Goal: Task Accomplishment & Management: Manage account settings

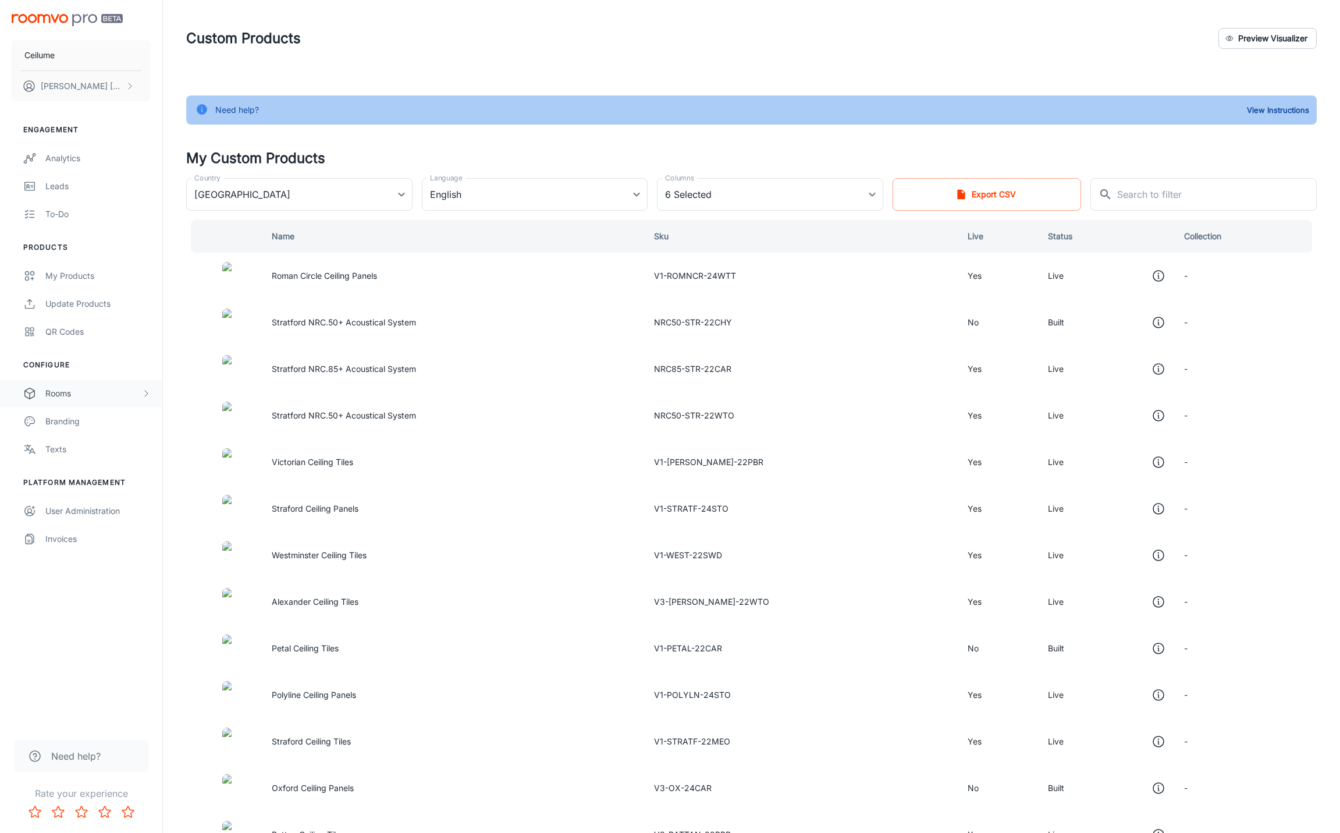
click at [58, 390] on div "Rooms" at bounding box center [93, 393] width 96 height 13
click at [59, 444] on div "Designer Rooms" at bounding box center [97, 449] width 105 height 13
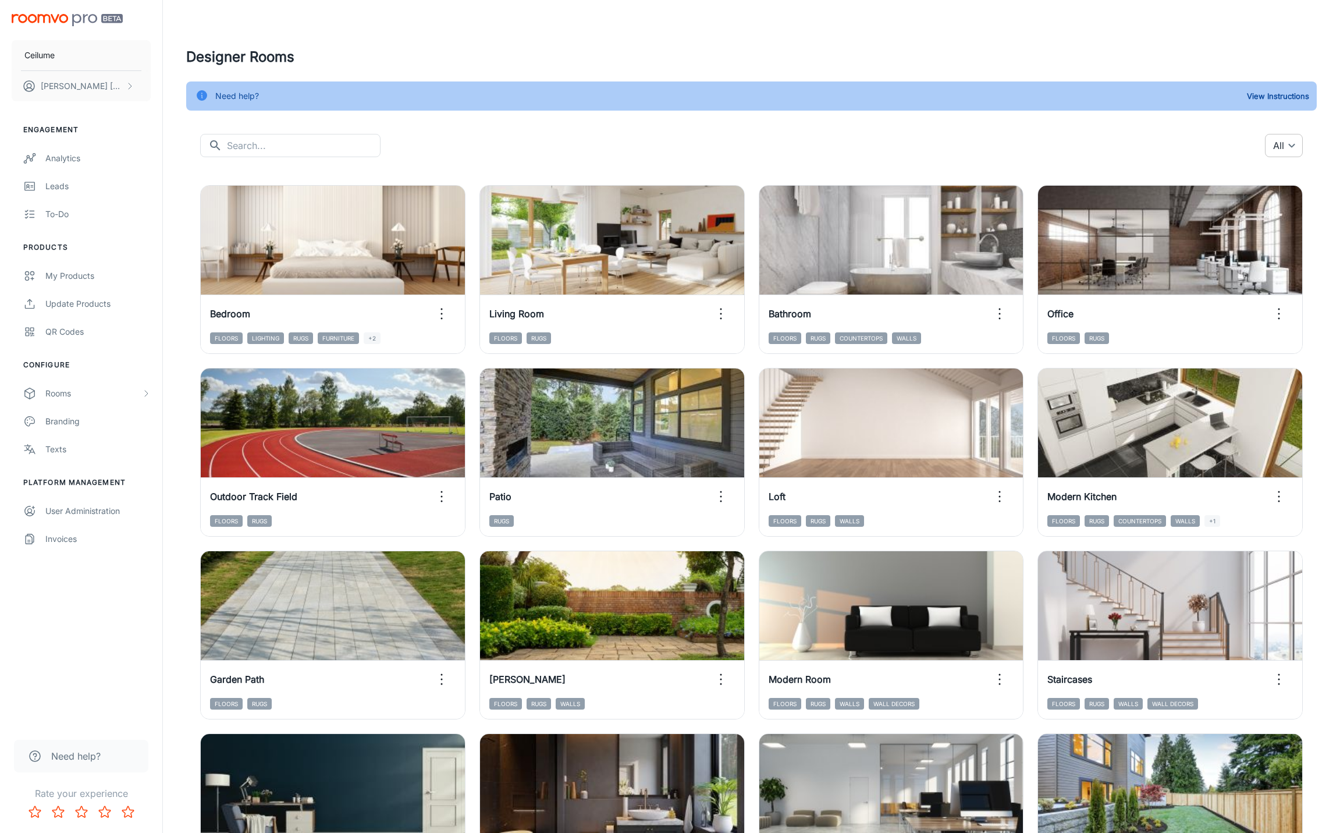
click at [1299, 144] on body "Ceilume [PERSON_NAME] Engagement Analytics Leads To-do Products My Products Upd…" at bounding box center [670, 416] width 1340 height 833
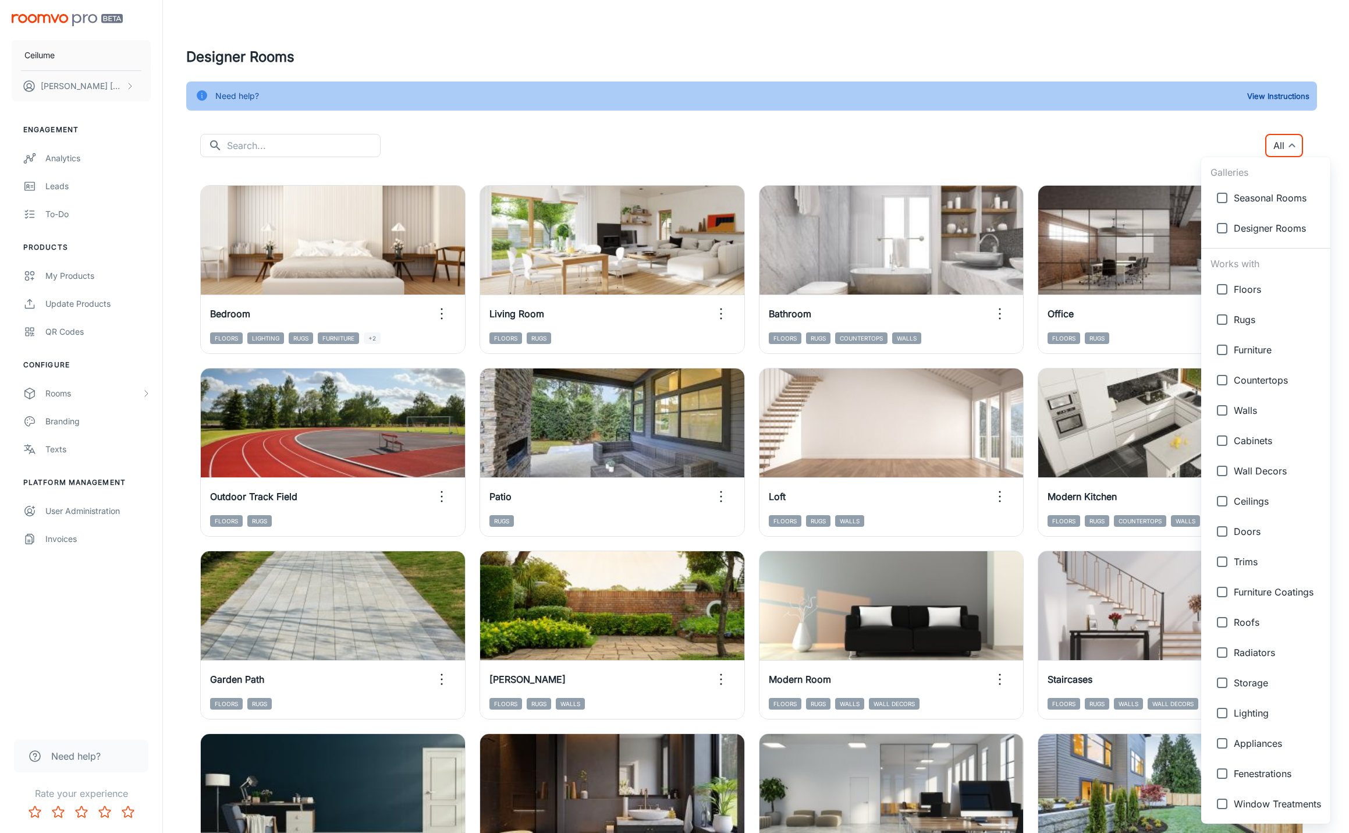
click at [1222, 501] on input "checkbox" at bounding box center [1221, 500] width 23 height 23
checkbox input "true"
type input "{"type":"productType","id":"8"}"
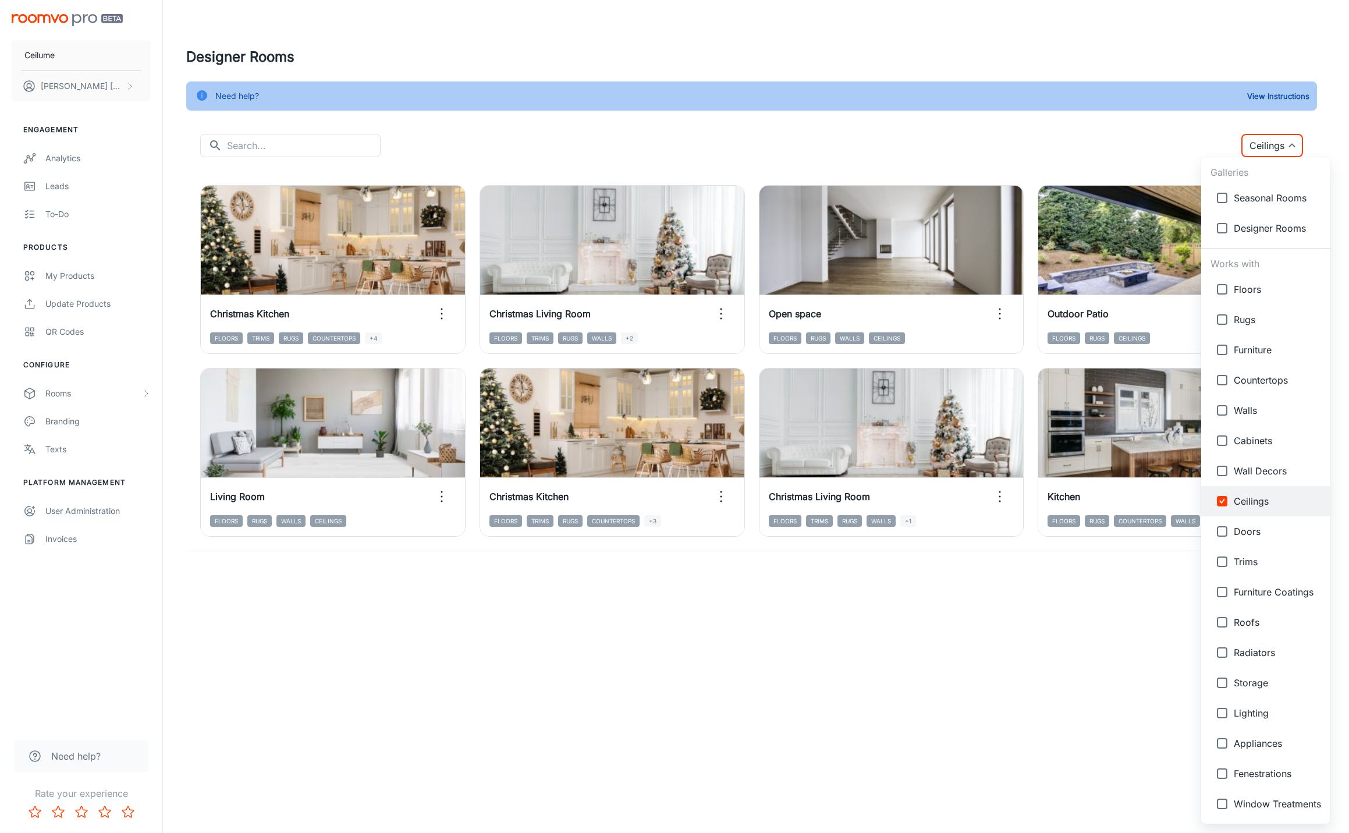
click at [1040, 132] on div at bounding box center [674, 416] width 1349 height 833
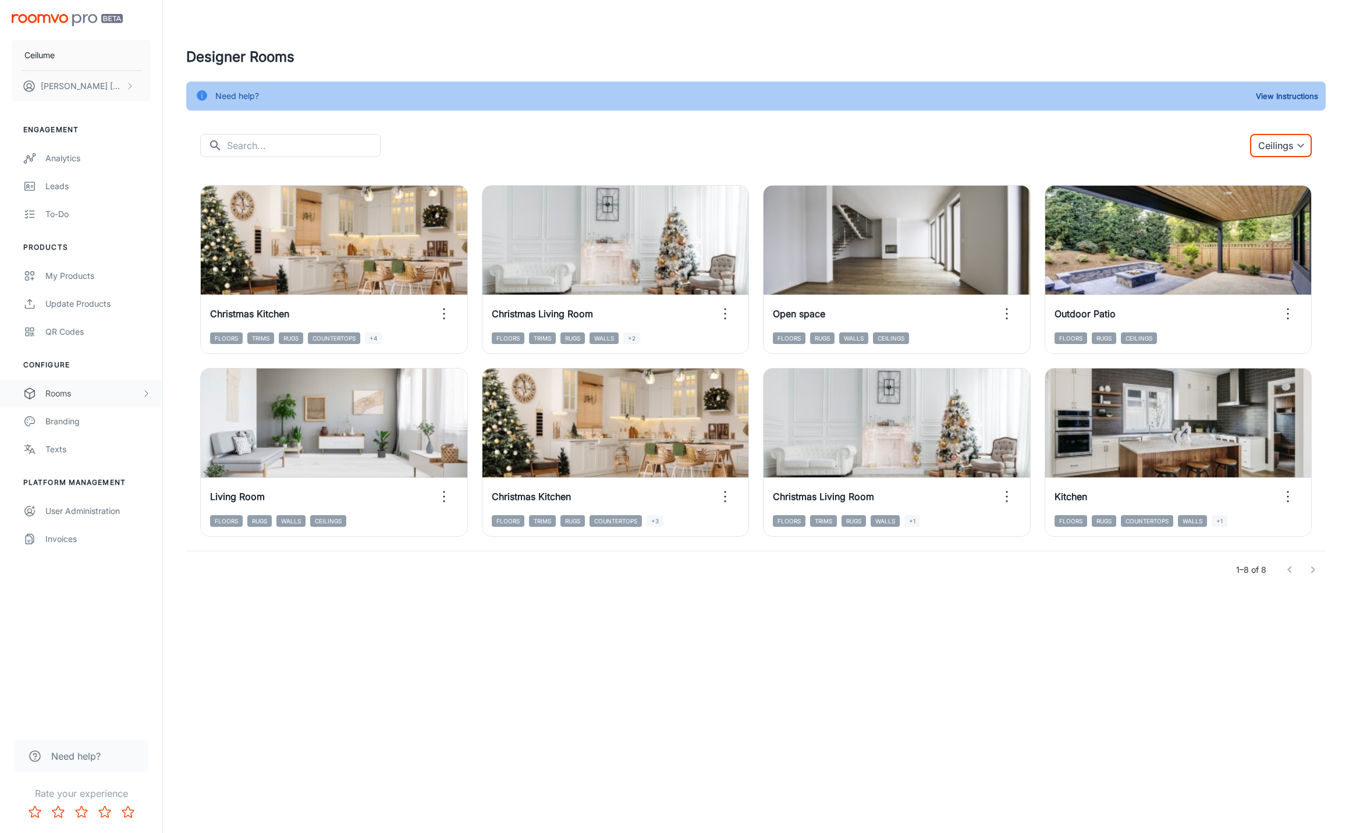
click at [63, 392] on div "Rooms" at bounding box center [93, 393] width 96 height 13
click at [503, 709] on div "Ceilume [PERSON_NAME] Engagement Analytics Leads To-do Products My Products Upd…" at bounding box center [674, 416] width 1349 height 833
click at [1303, 148] on body "Ceilume [PERSON_NAME] Engagement Analytics Leads To-do Products My Products Upd…" at bounding box center [674, 416] width 1349 height 833
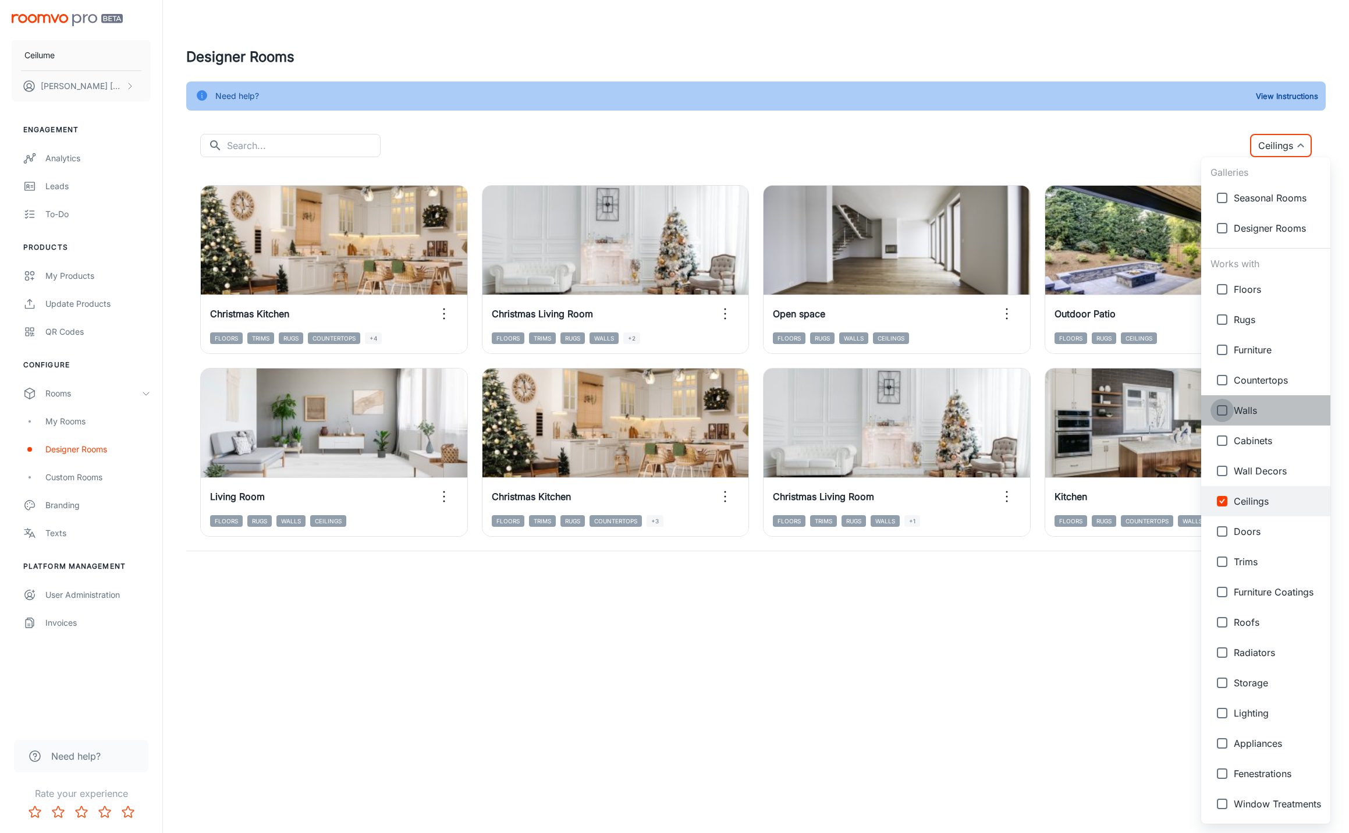
click at [1223, 412] on input "checkbox" at bounding box center [1221, 410] width 23 height 23
checkbox input "true"
type input "{"type":"productType","id":"8"},{"type":"productType","id":"5"}"
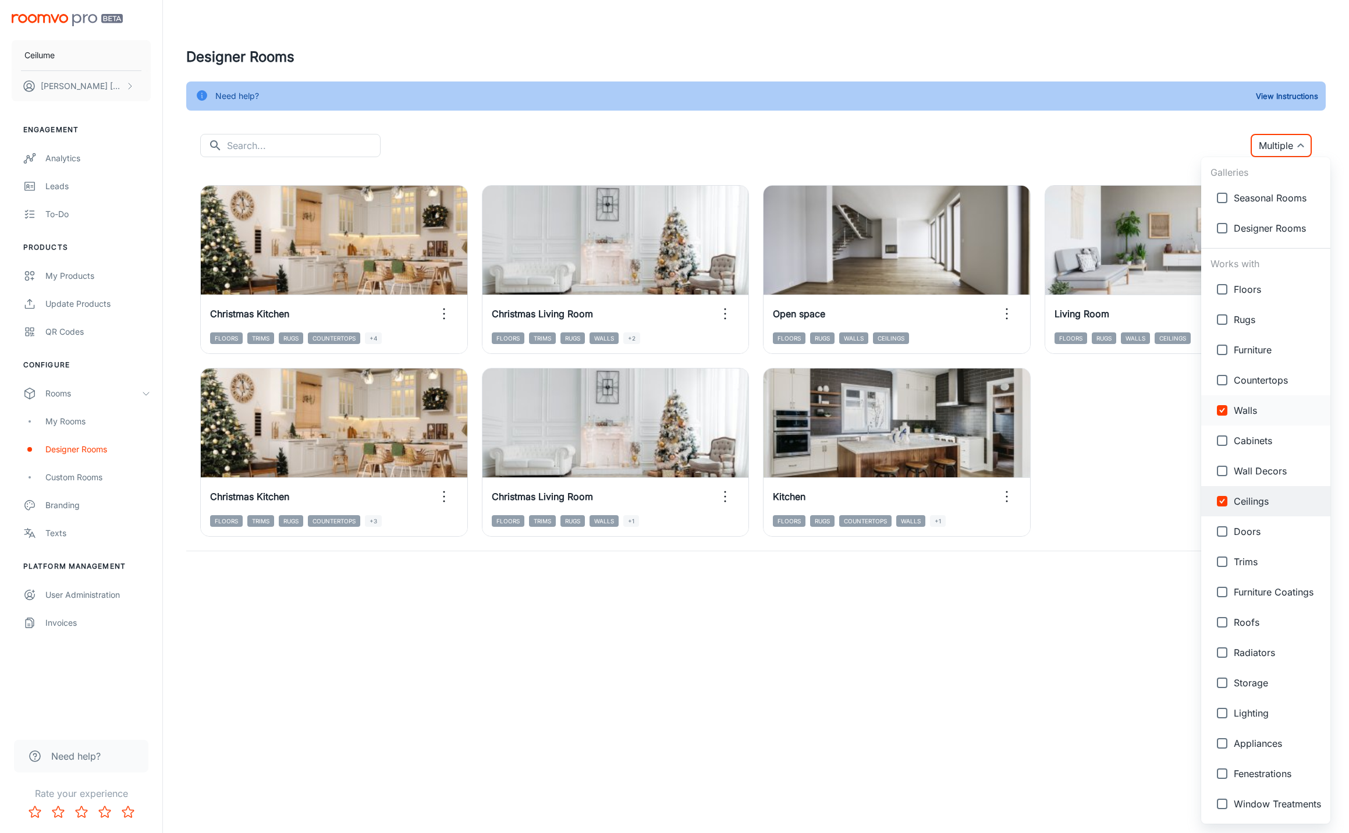
click at [1225, 413] on input "checkbox" at bounding box center [1221, 410] width 23 height 23
checkbox input "false"
type input "{"type":"productType","id":"8"}"
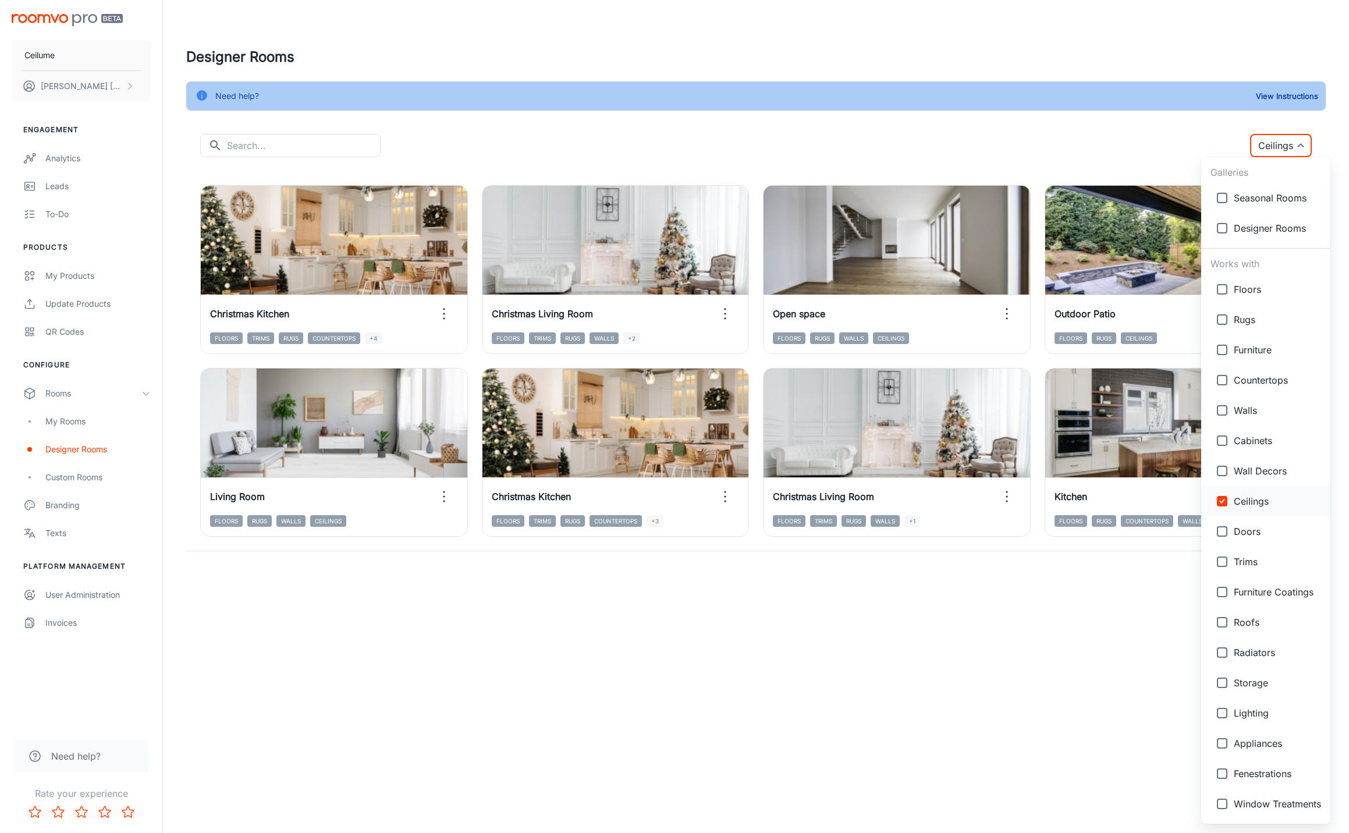
click at [1222, 499] on input "checkbox" at bounding box center [1221, 500] width 23 height 23
checkbox input "false"
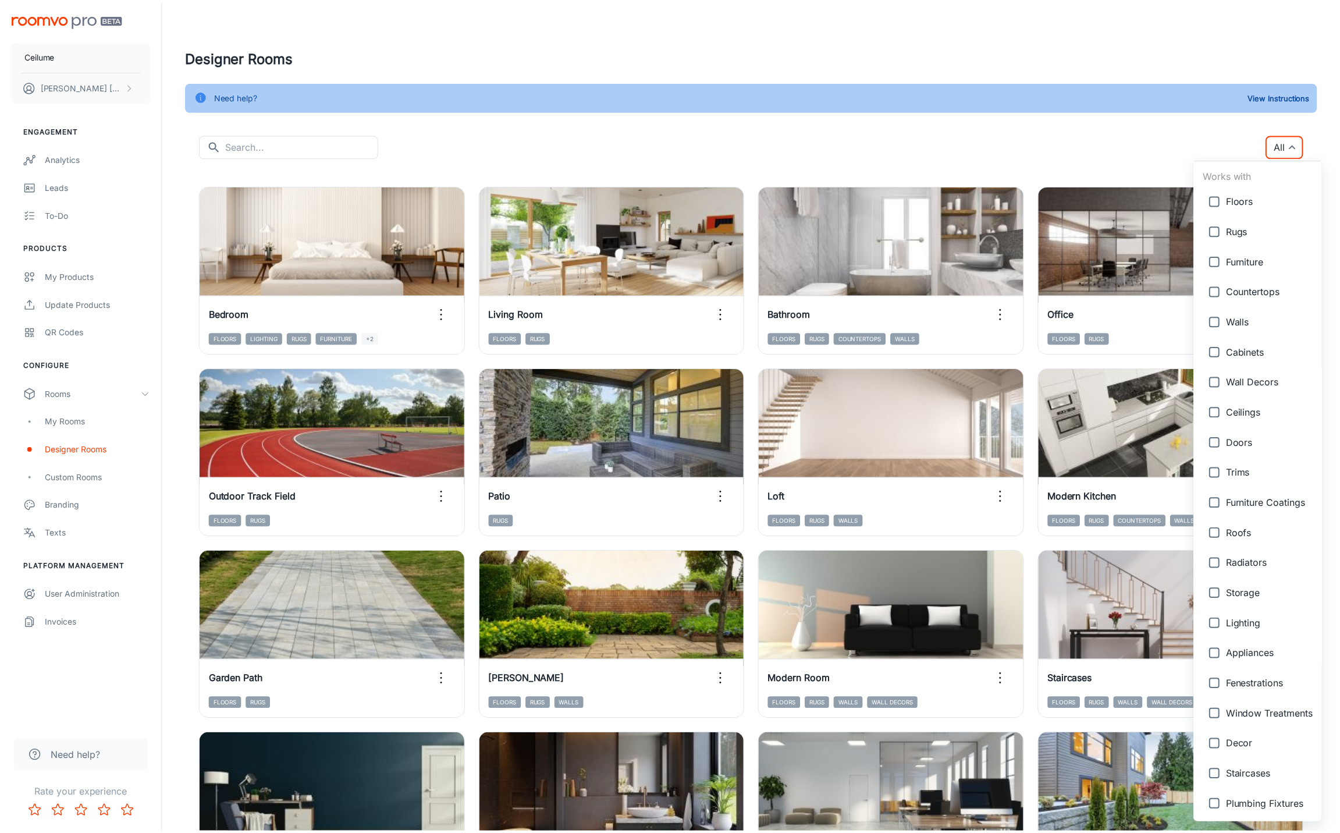
scroll to position [182, 0]
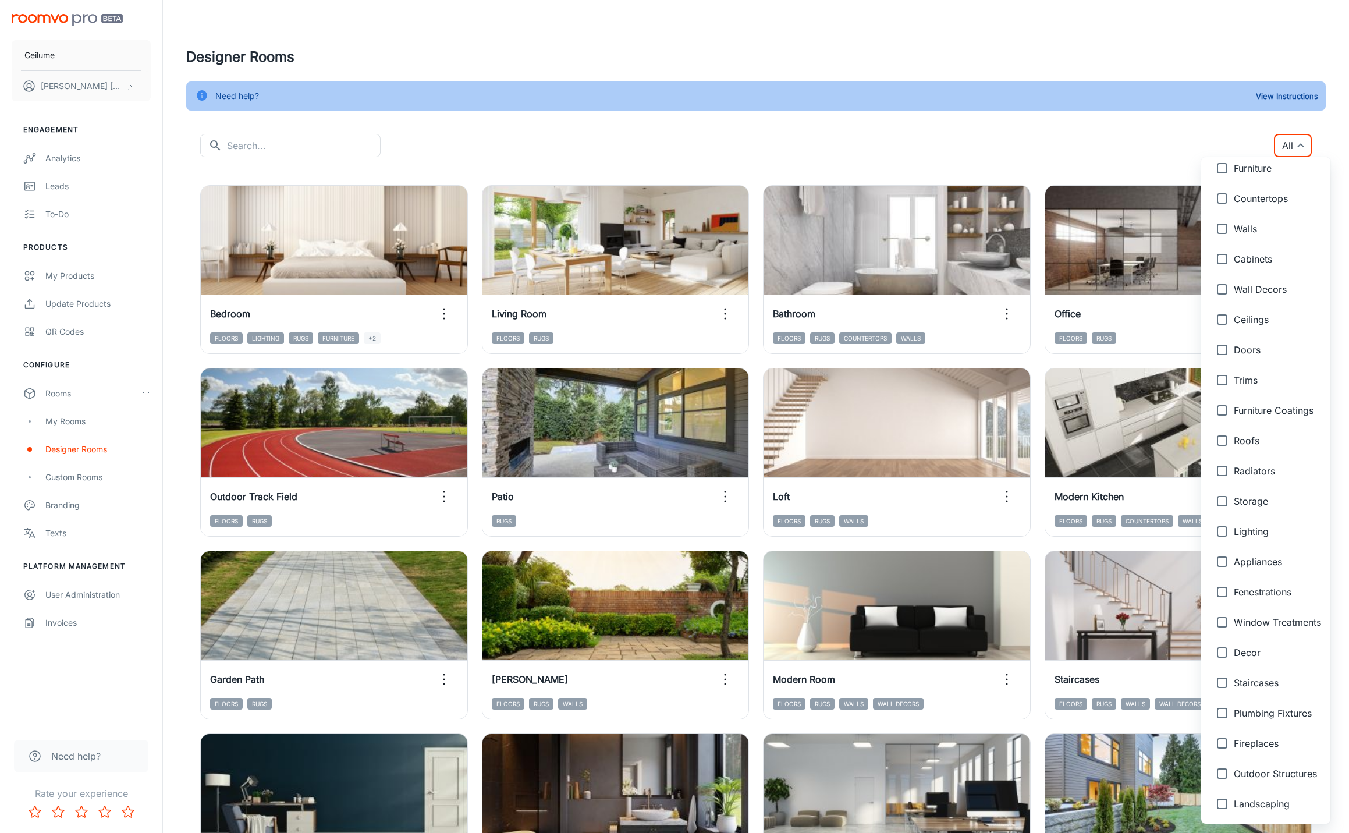
click at [1037, 147] on div at bounding box center [674, 416] width 1349 height 833
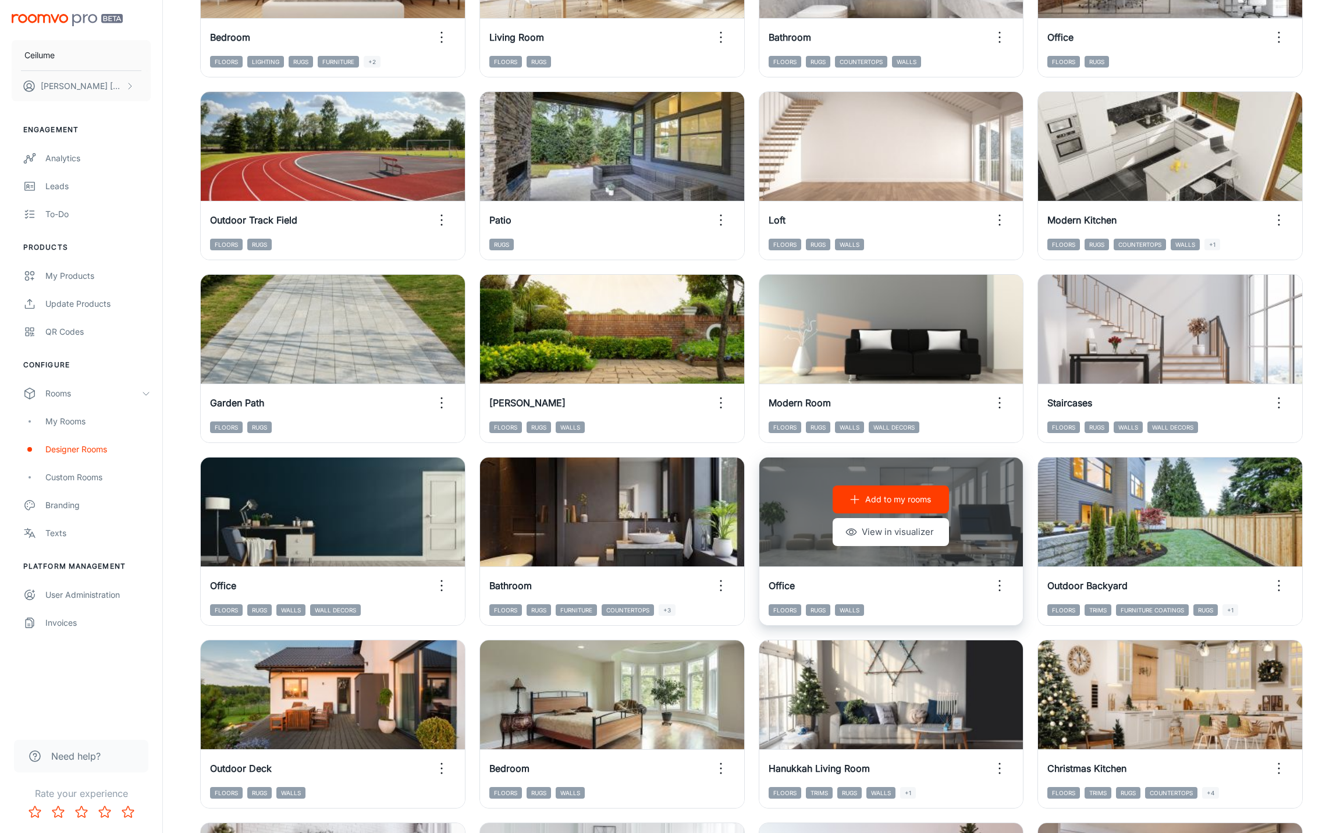
scroll to position [407, 0]
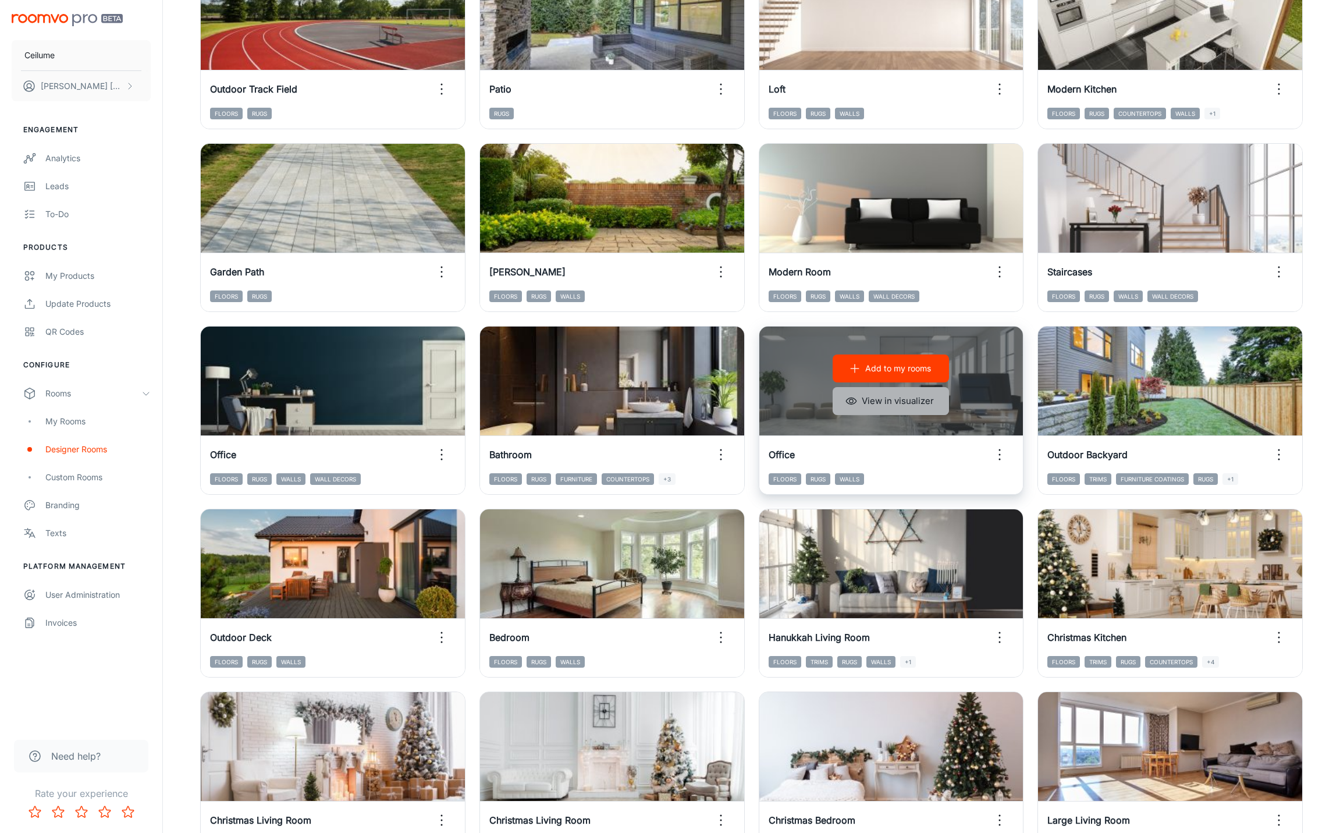
click at [900, 399] on button "View in visualizer" at bounding box center [891, 401] width 116 height 28
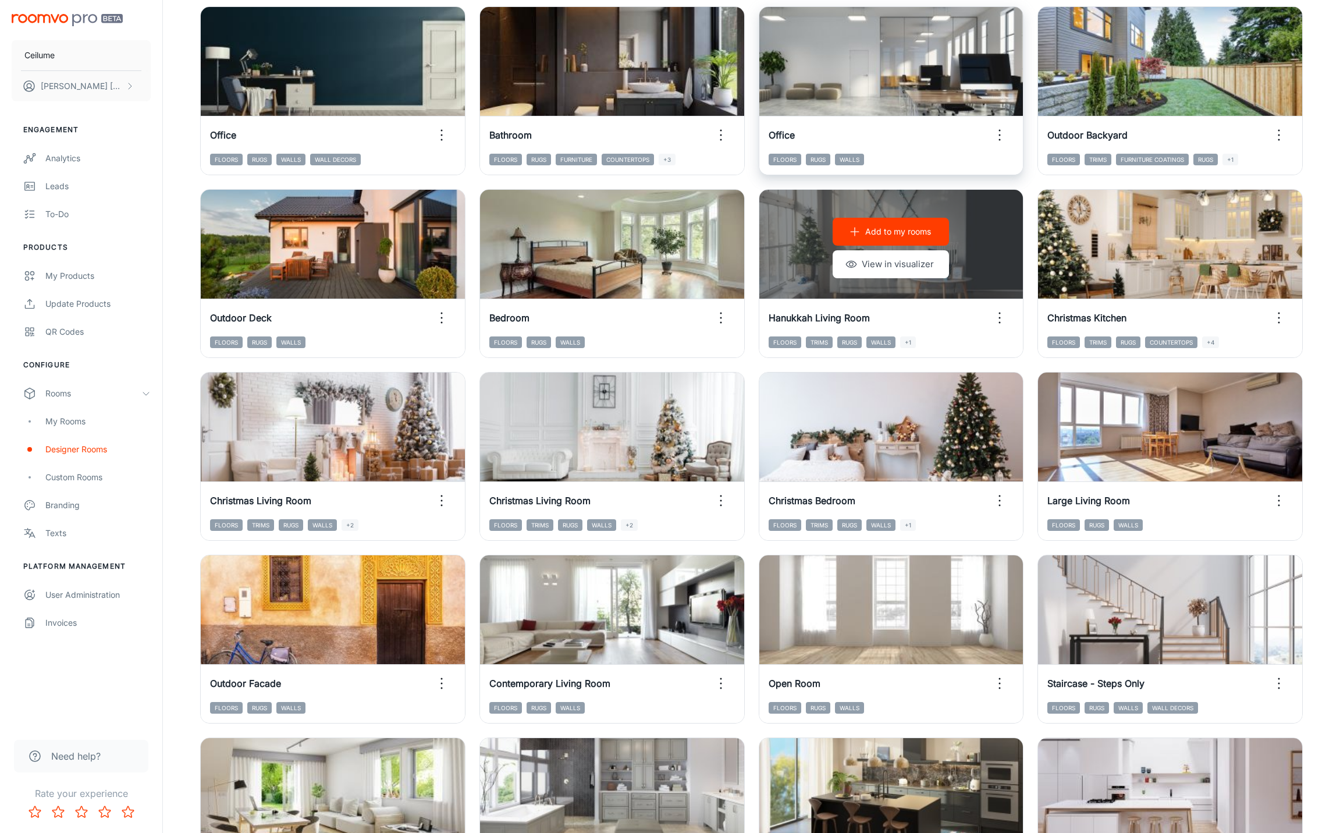
scroll to position [814, 0]
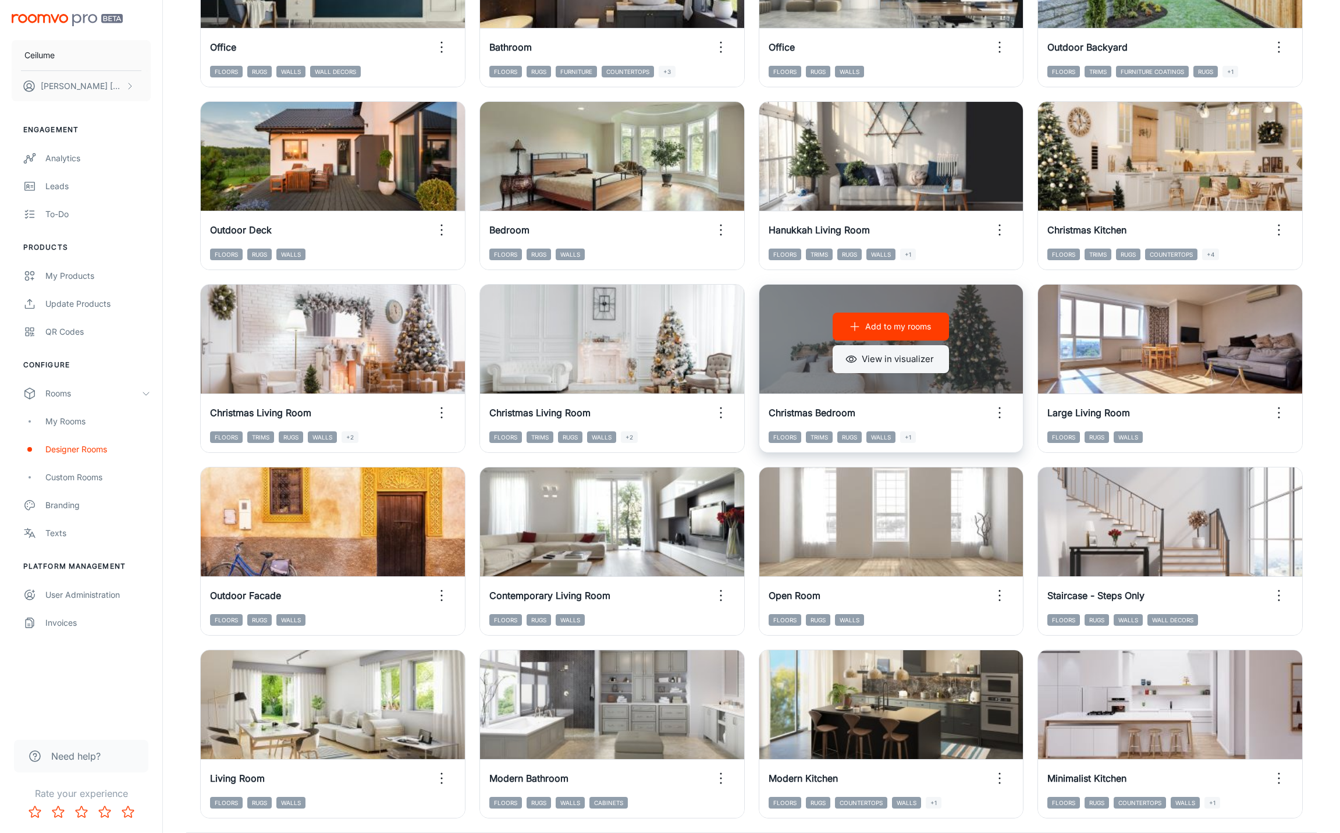
click at [904, 365] on button "View in visualizer" at bounding box center [891, 359] width 116 height 28
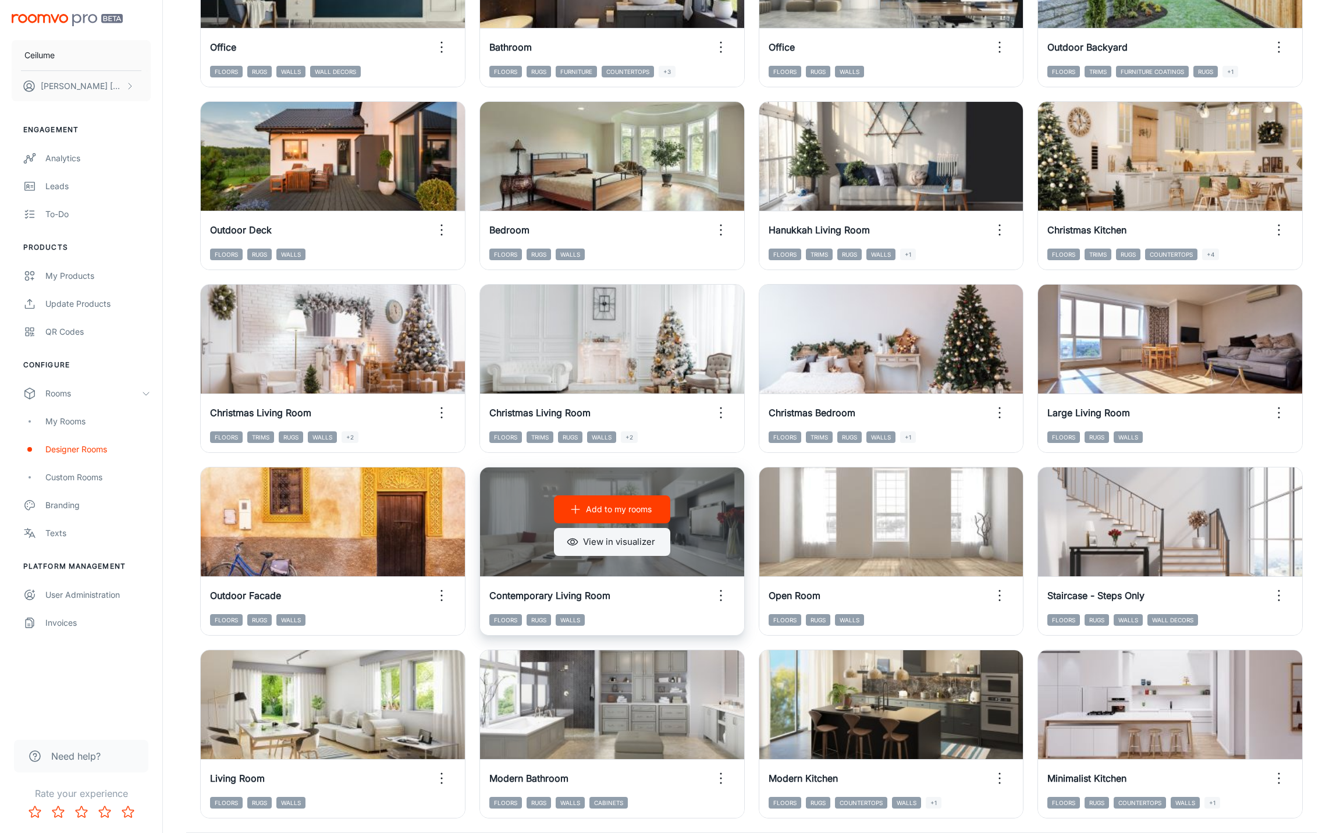
click at [630, 542] on button "View in visualizer" at bounding box center [612, 542] width 116 height 28
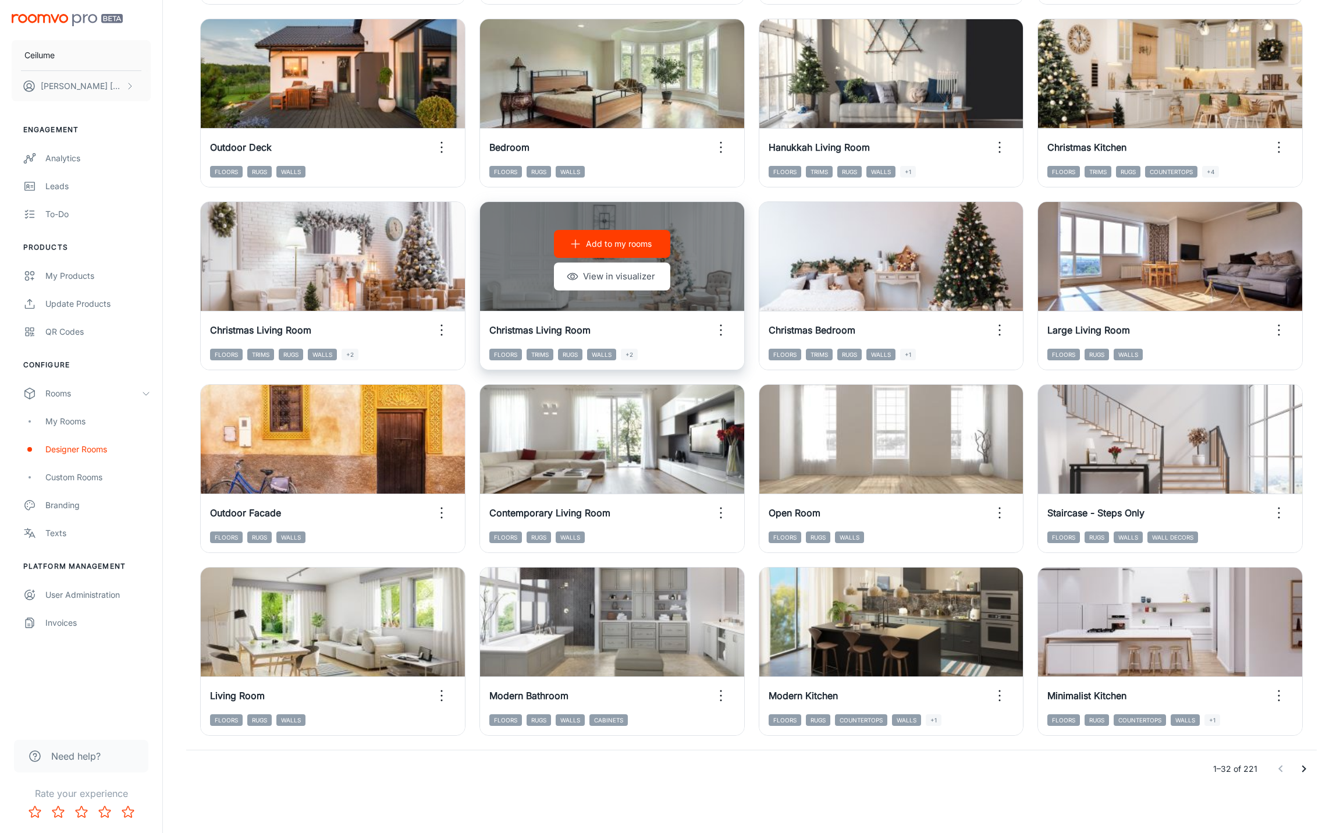
scroll to position [898, 0]
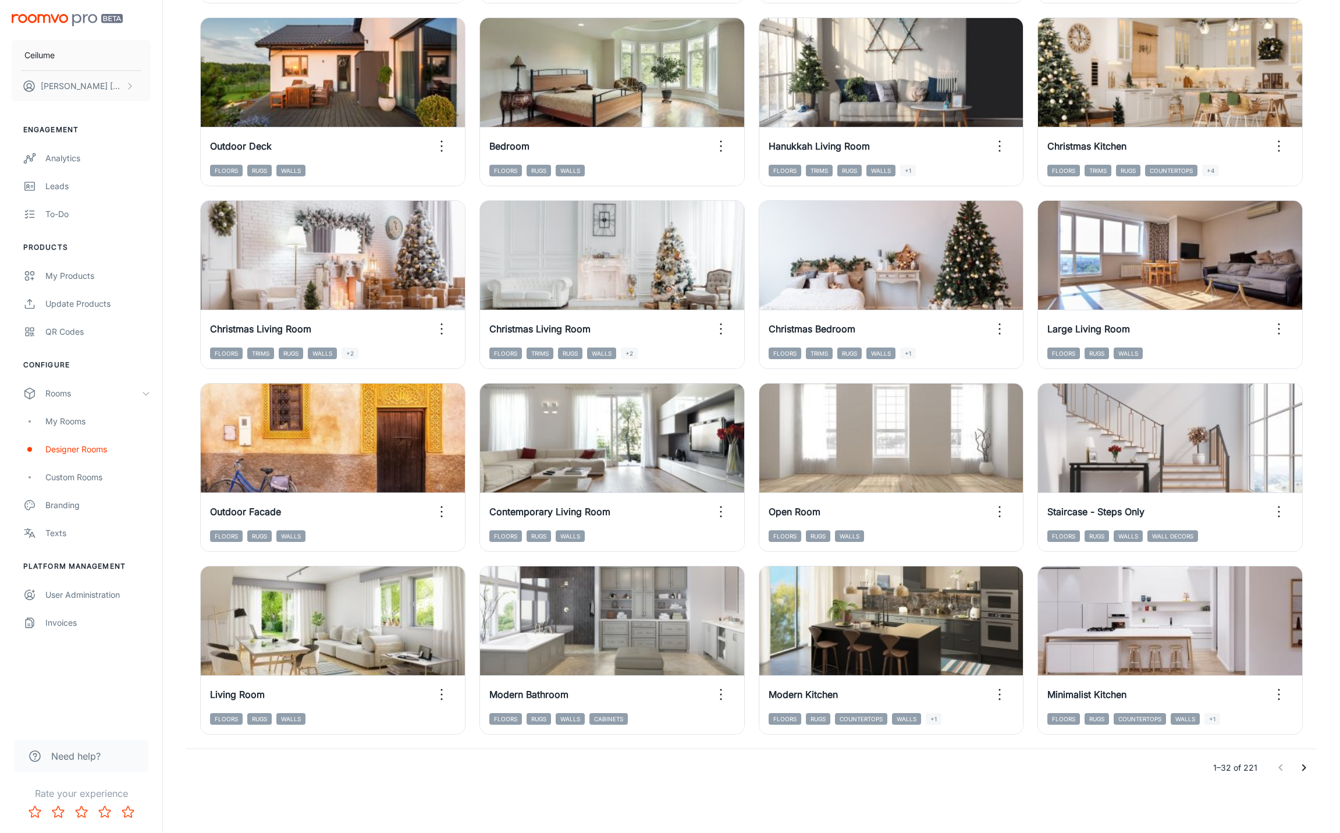
click at [1302, 766] on icon "Go to next page" at bounding box center [1304, 767] width 14 height 14
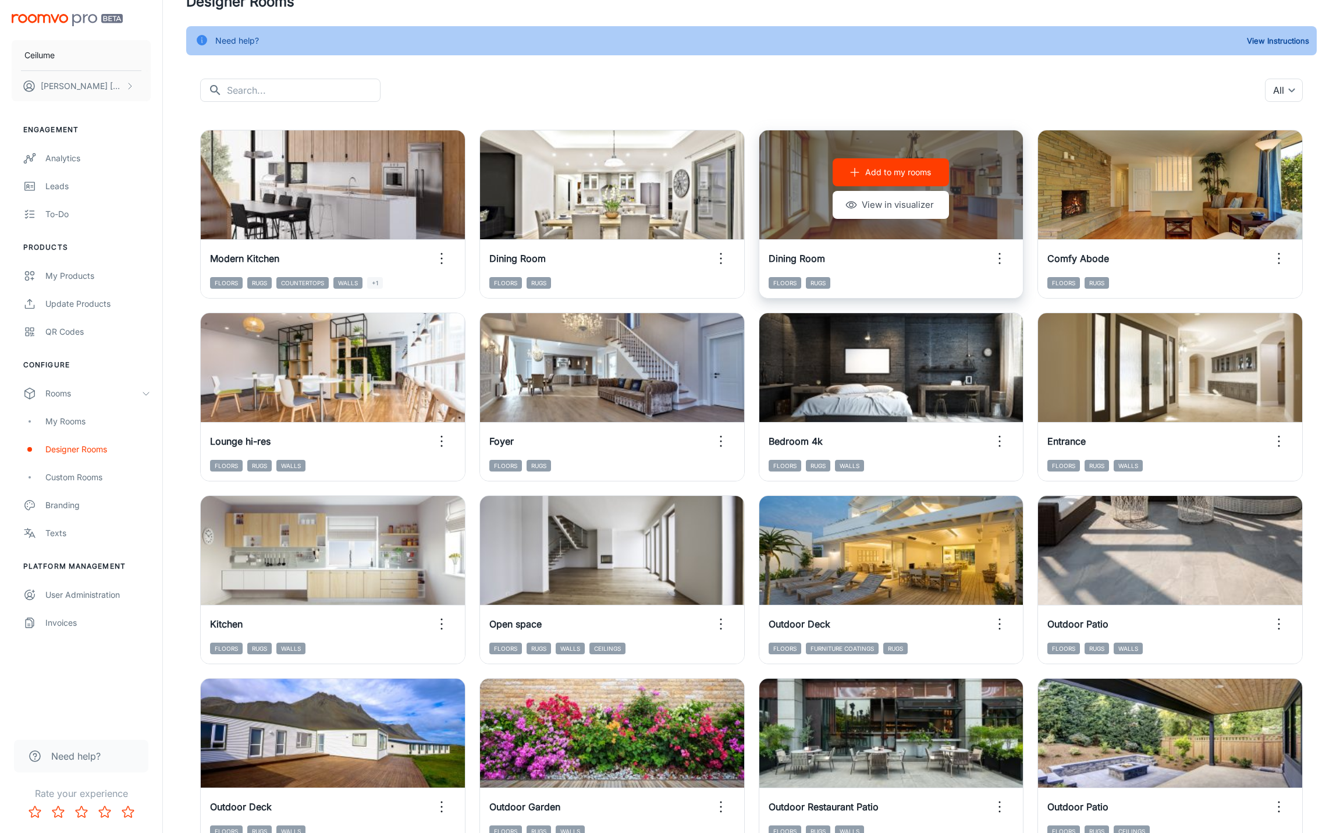
scroll to position [0, 0]
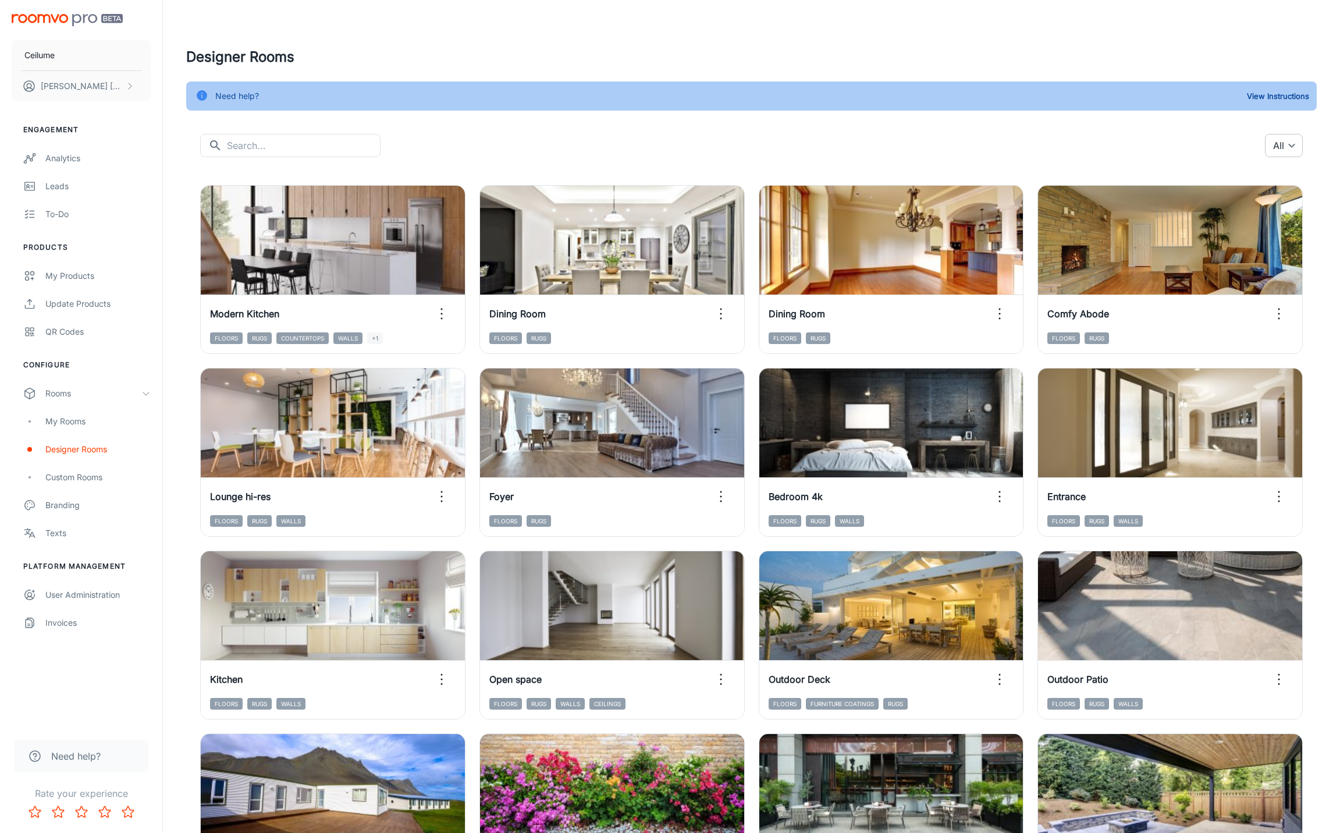
click at [1287, 143] on body "Ceilume [PERSON_NAME] Engagement Analytics Leads To-do Products My Products Upd…" at bounding box center [670, 416] width 1340 height 833
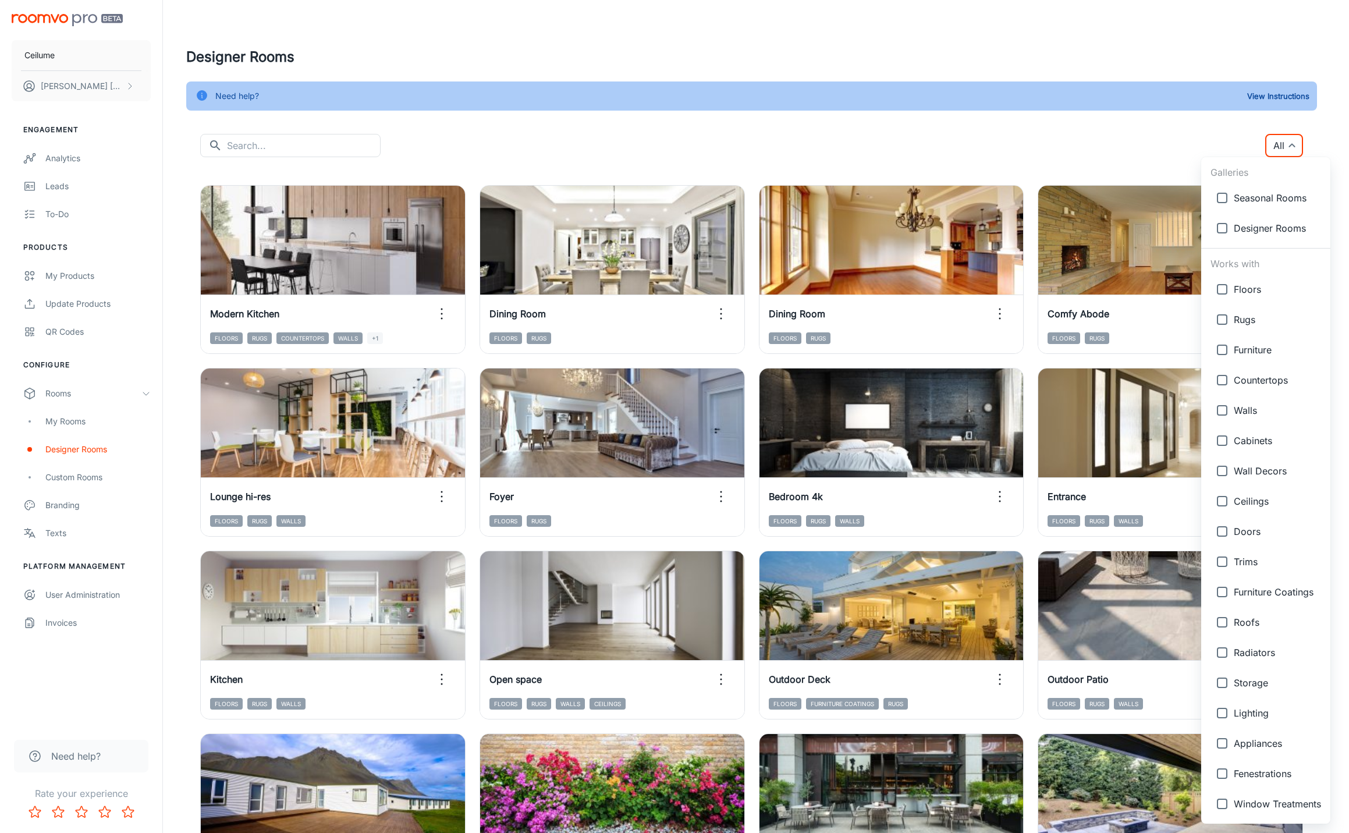
click at [1223, 499] on input "checkbox" at bounding box center [1221, 500] width 23 height 23
checkbox input "true"
type input "{"type":"productType","id":"8"}"
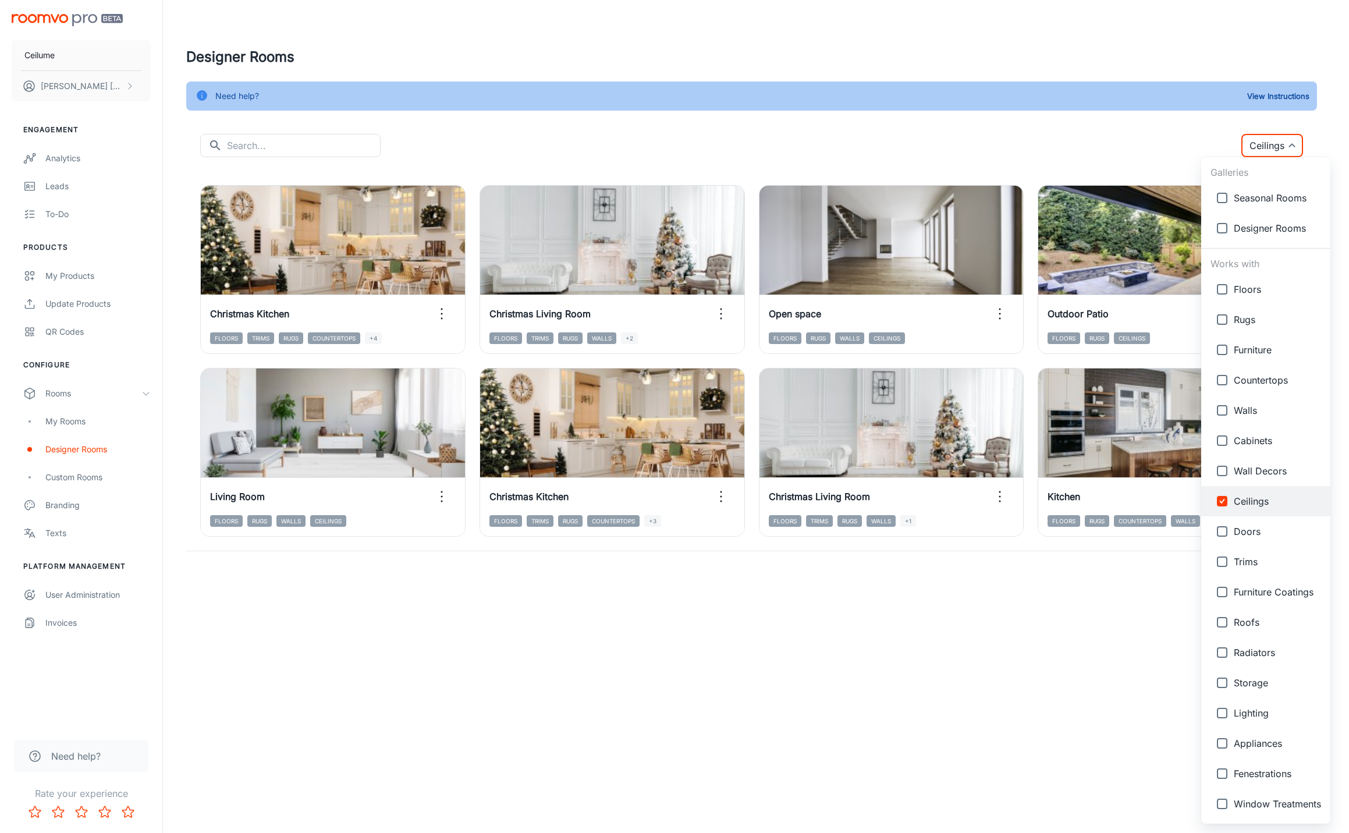
click at [681, 131] on div at bounding box center [674, 416] width 1349 height 833
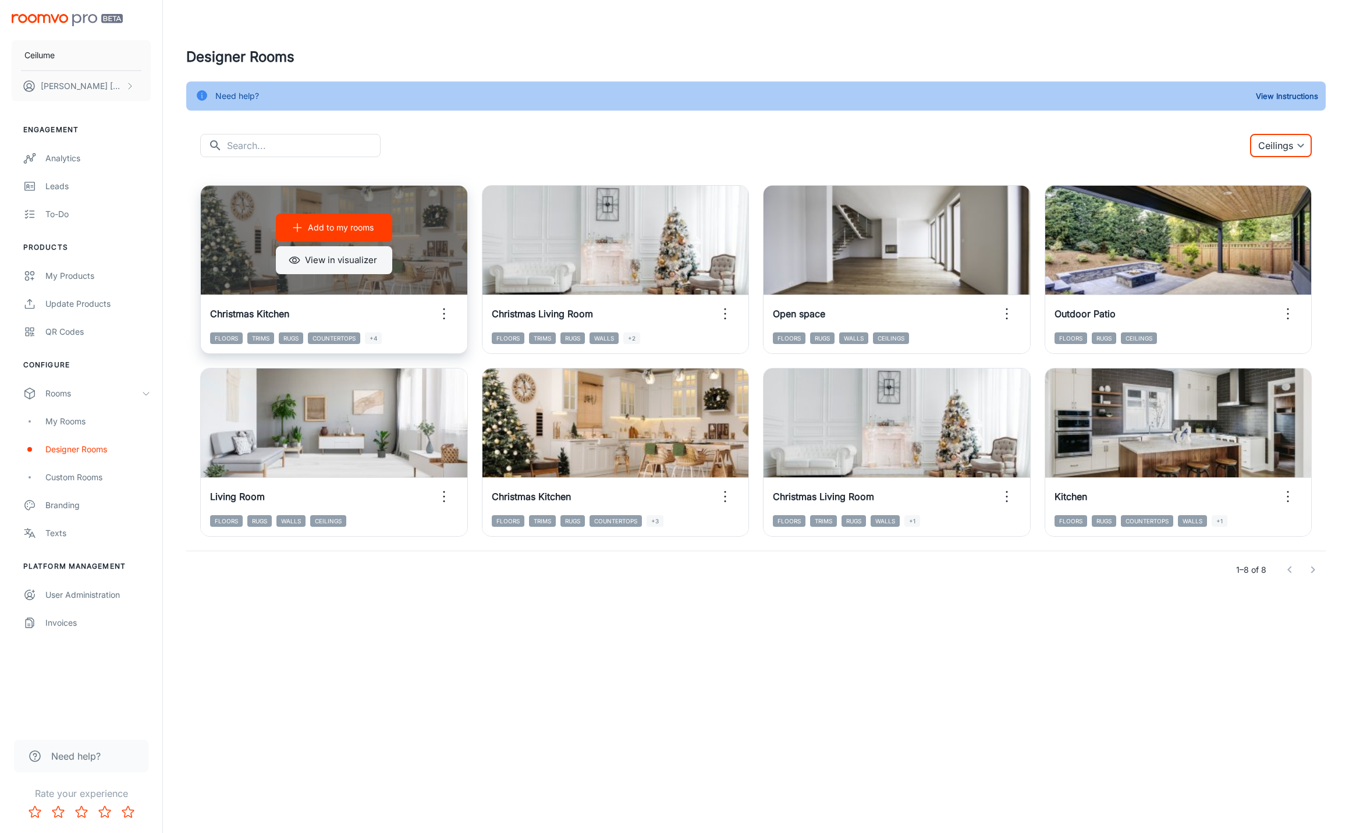
click at [354, 262] on button "View in visualizer" at bounding box center [334, 260] width 116 height 28
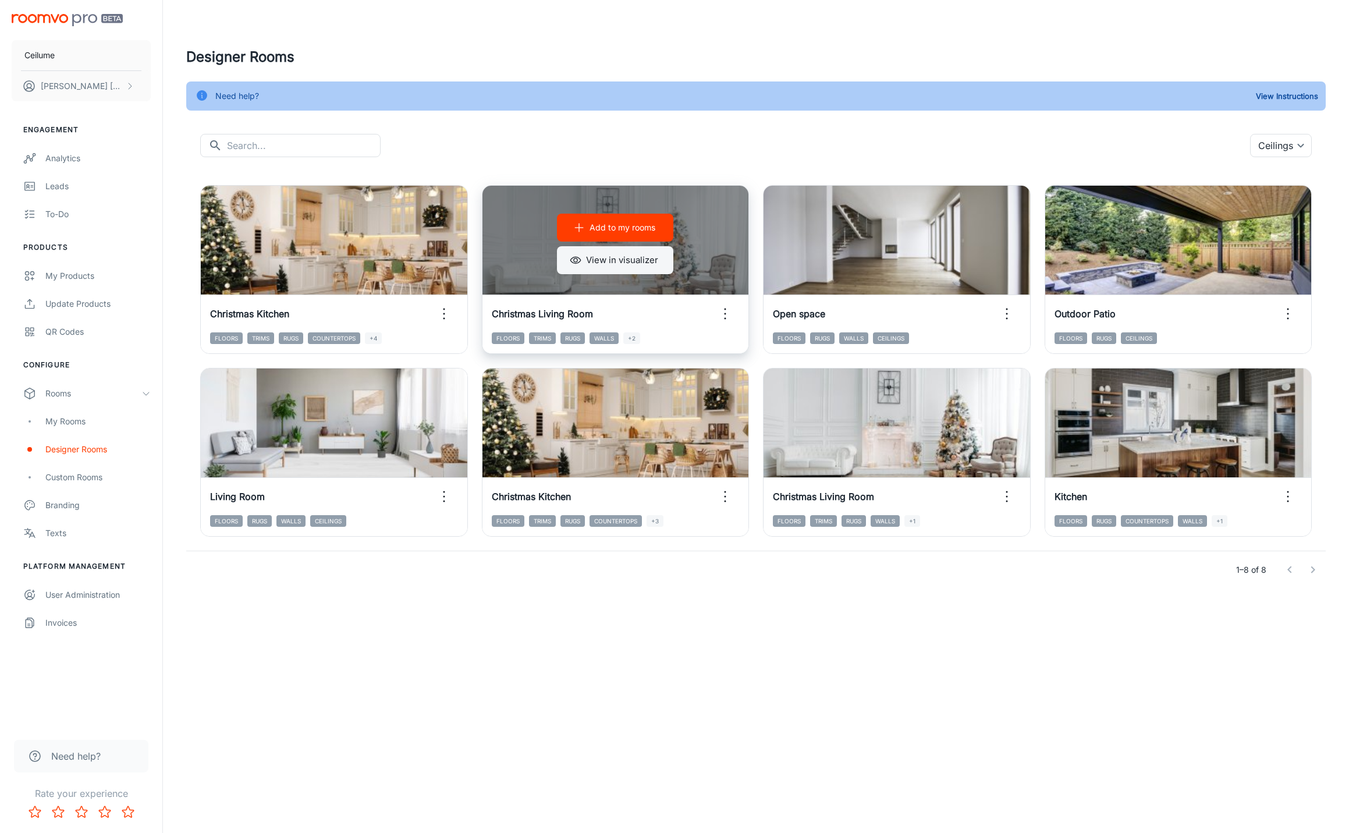
click at [653, 260] on button "View in visualizer" at bounding box center [615, 260] width 116 height 28
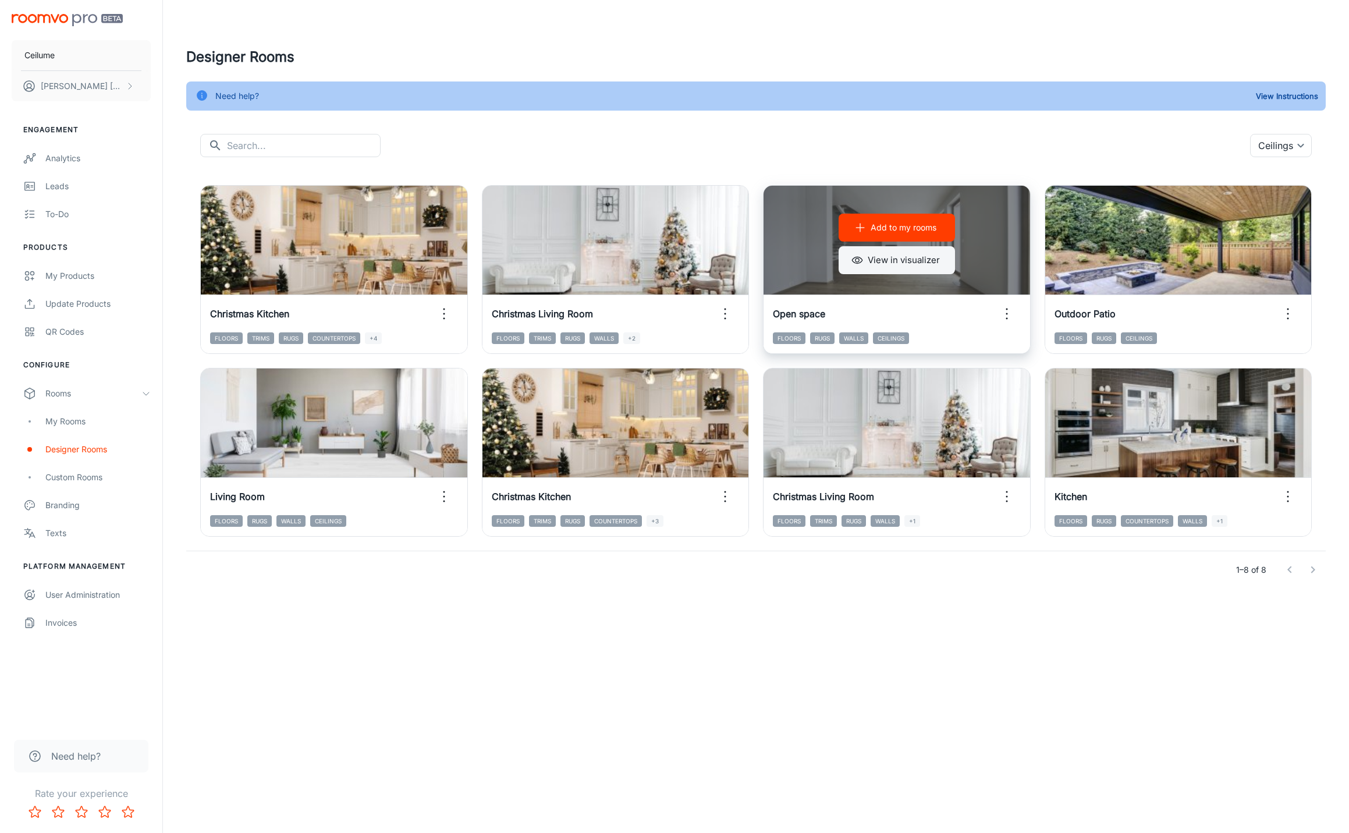
click at [922, 263] on button "View in visualizer" at bounding box center [896, 260] width 116 height 28
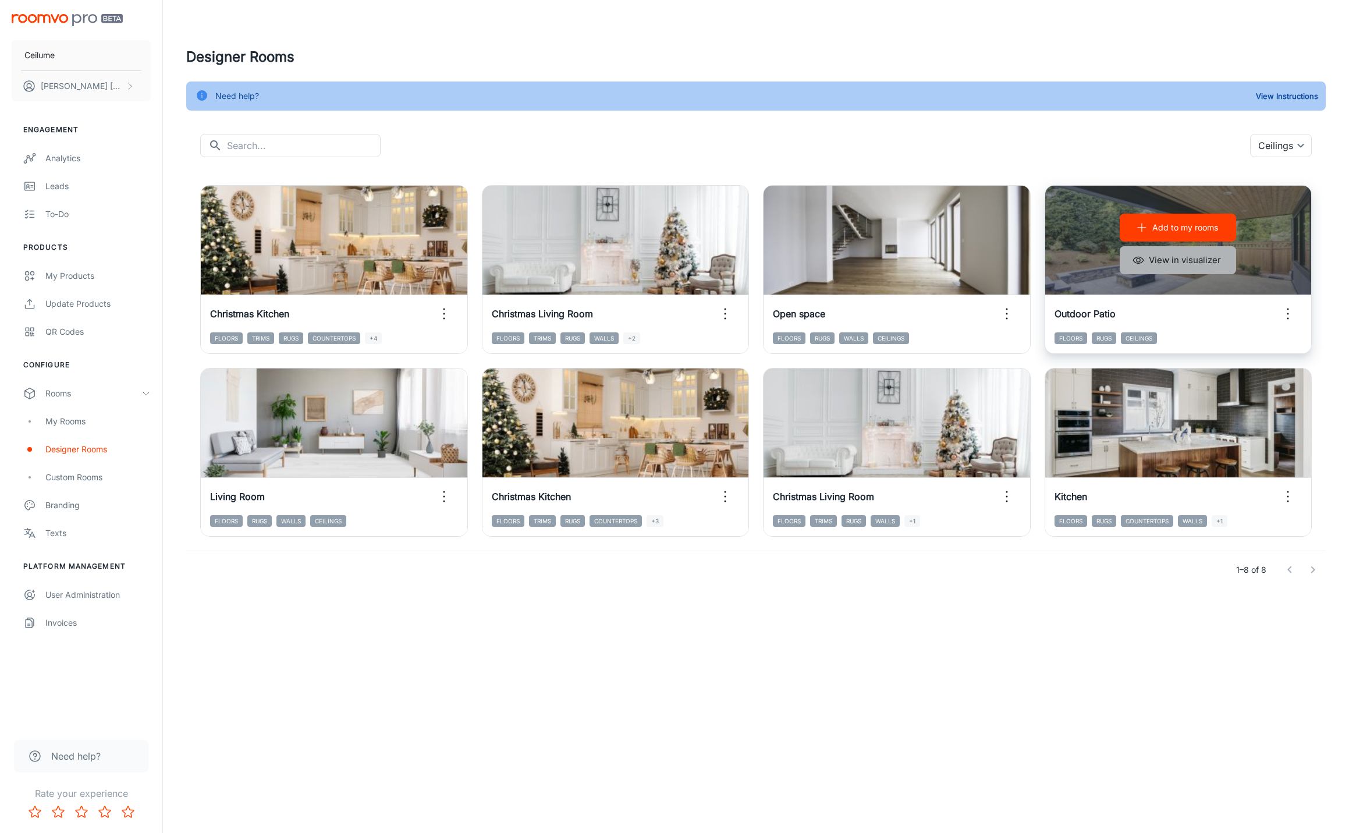
click at [1223, 266] on button "View in visualizer" at bounding box center [1177, 260] width 116 height 28
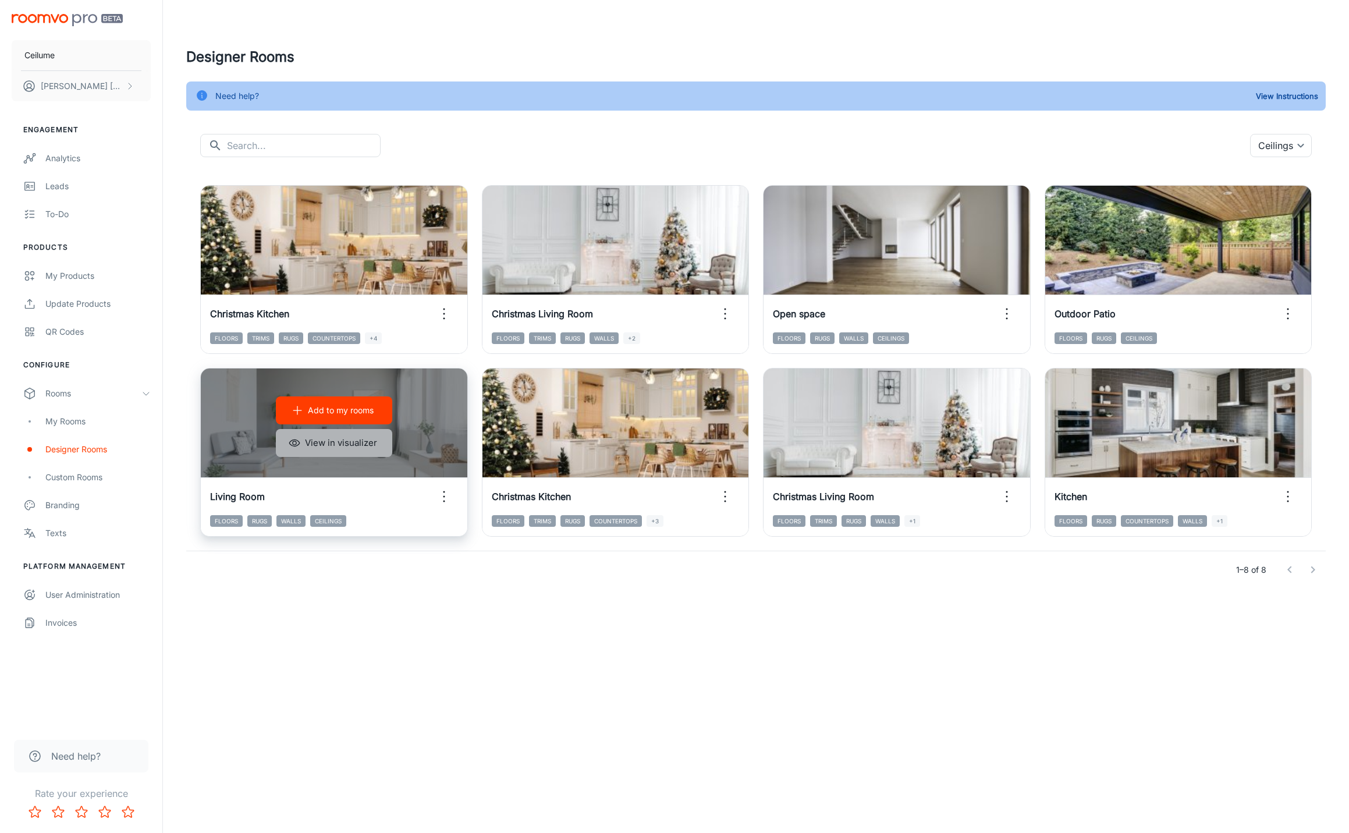
click at [346, 441] on button "View in visualizer" at bounding box center [334, 443] width 116 height 28
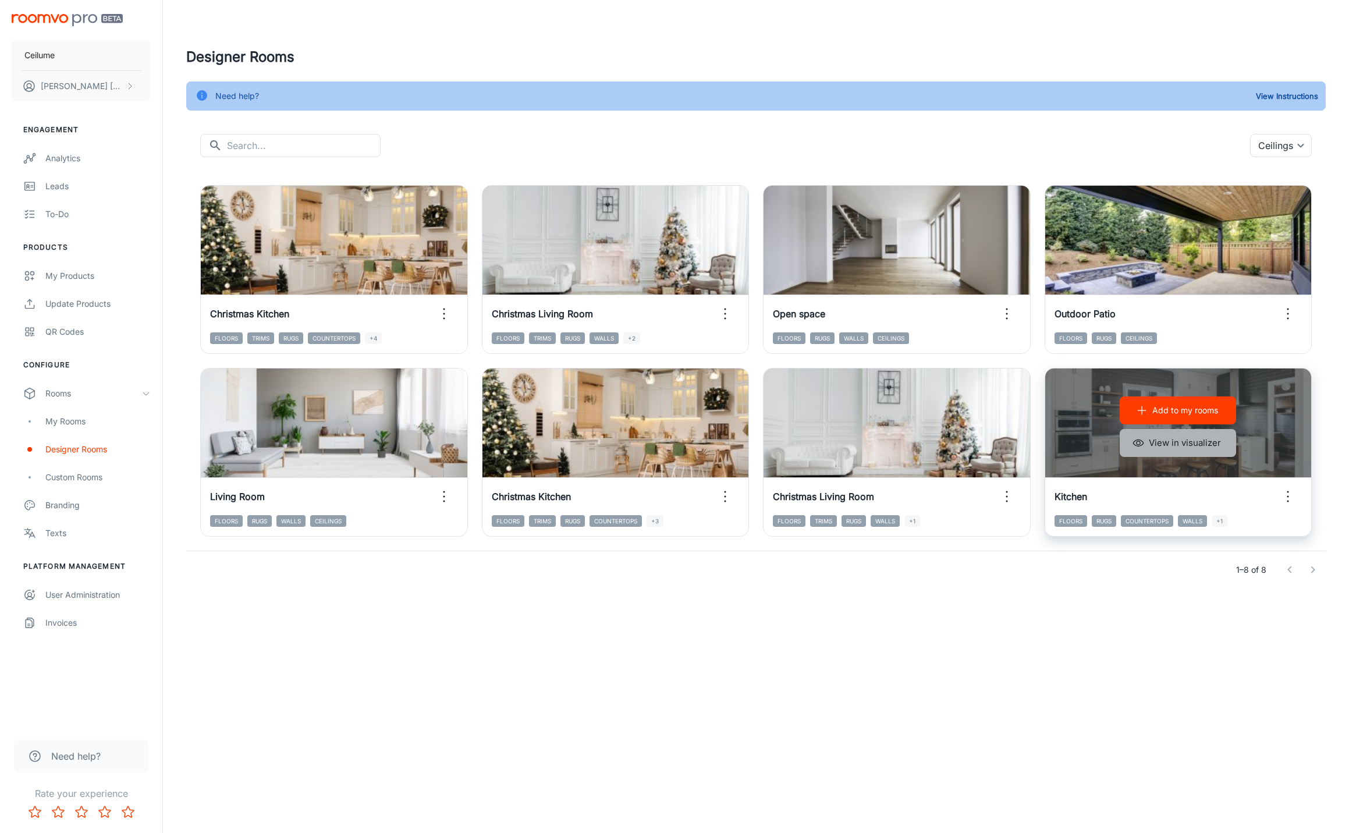
click at [1193, 446] on button "View in visualizer" at bounding box center [1177, 443] width 116 height 28
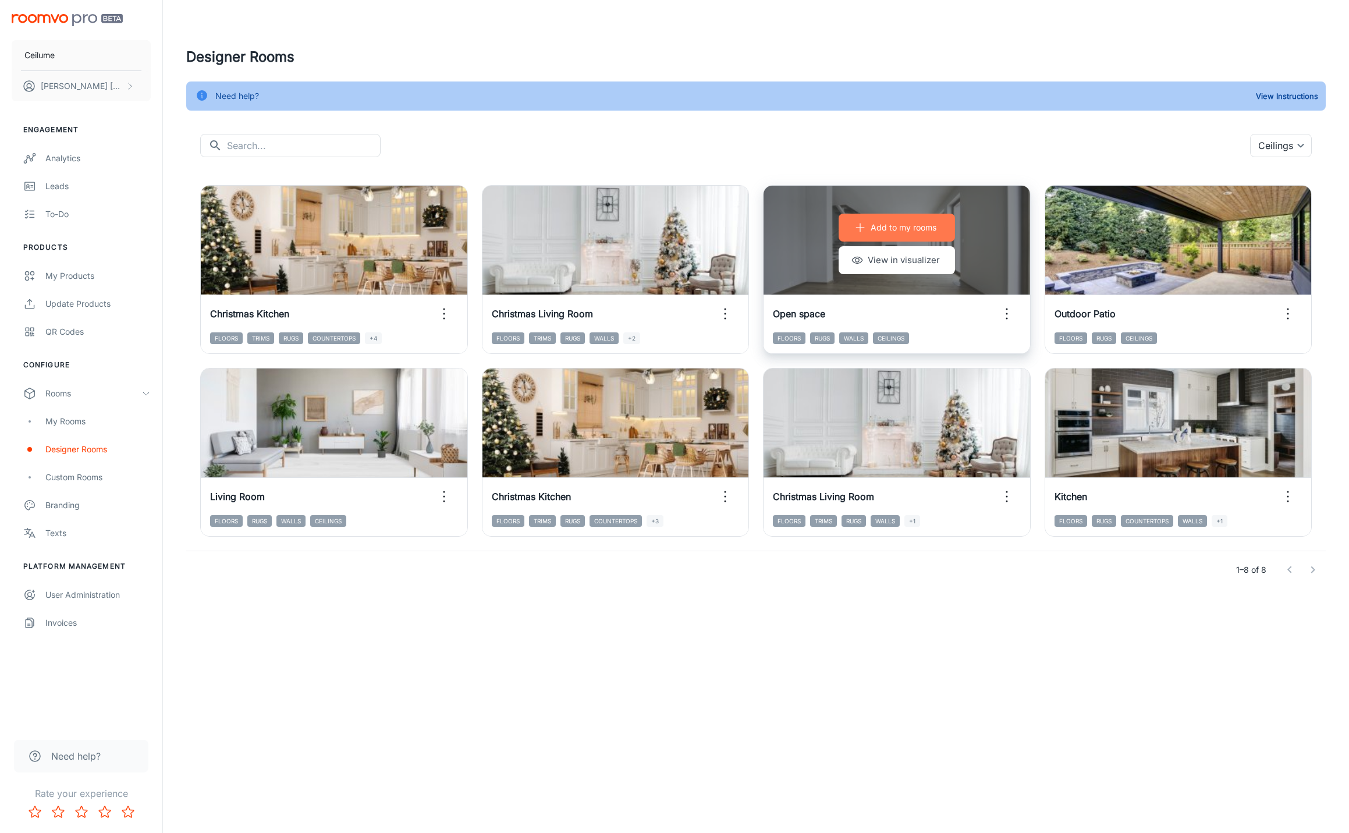
click at [895, 229] on p "Add to my rooms" at bounding box center [903, 227] width 66 height 13
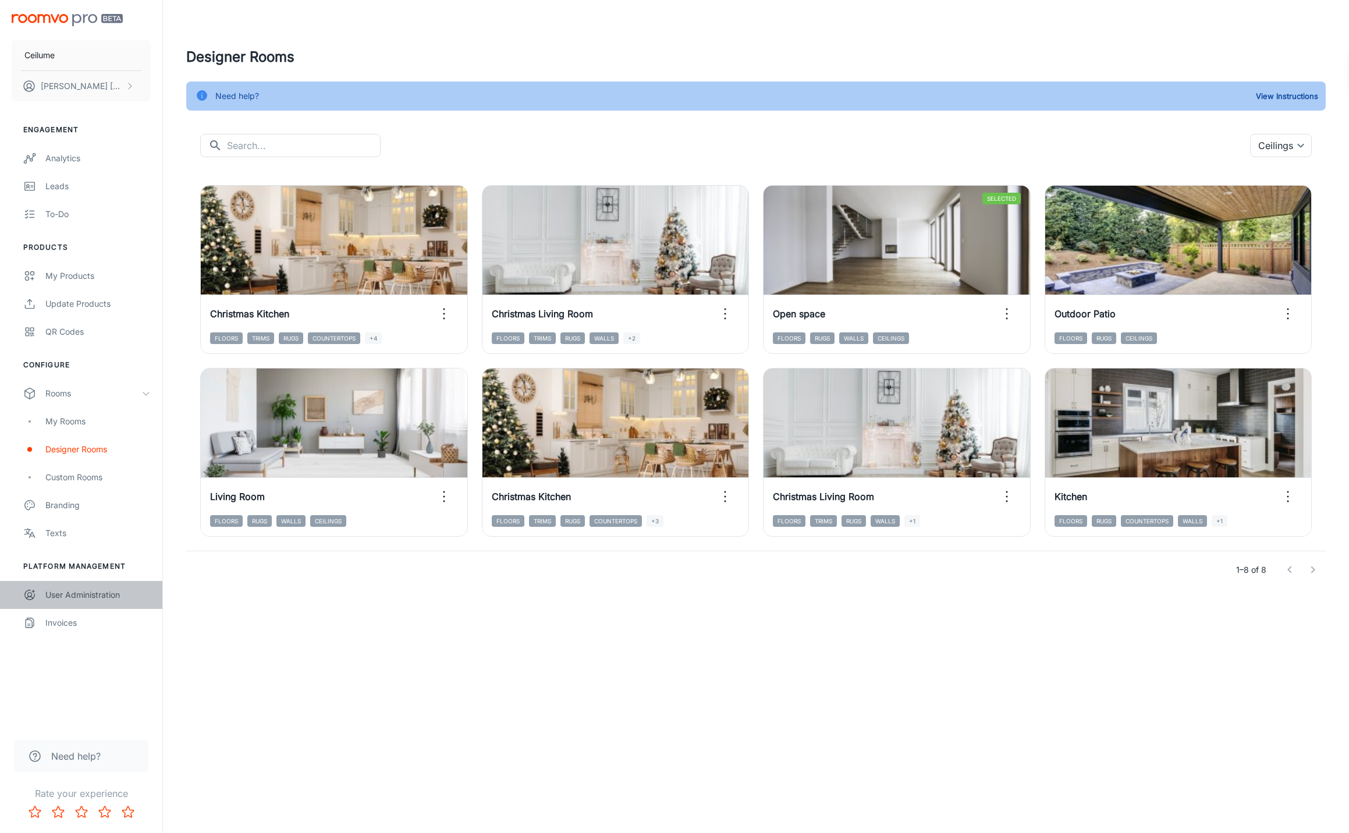
click at [59, 590] on div "User Administration" at bounding box center [97, 594] width 105 height 13
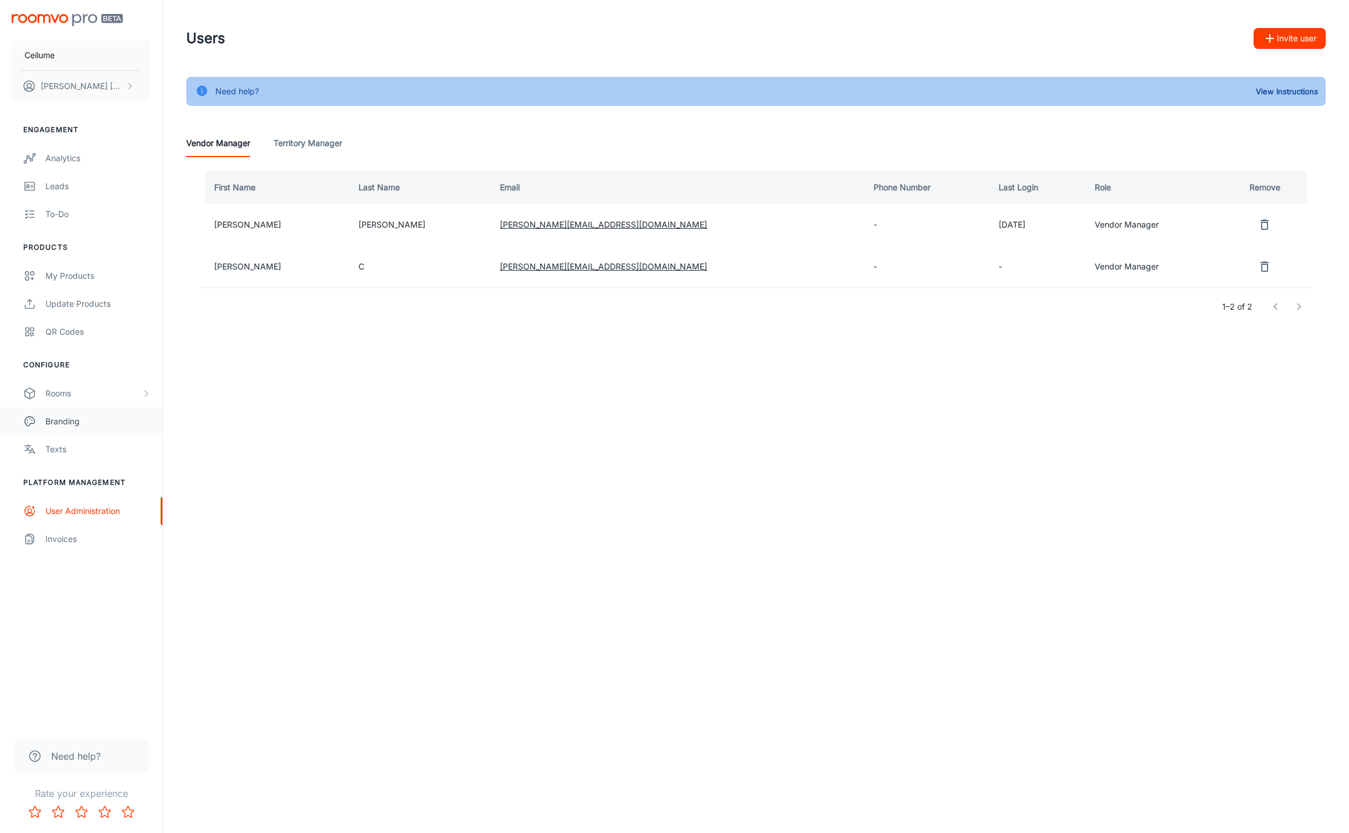
click at [55, 421] on div "Branding" at bounding box center [97, 421] width 105 height 13
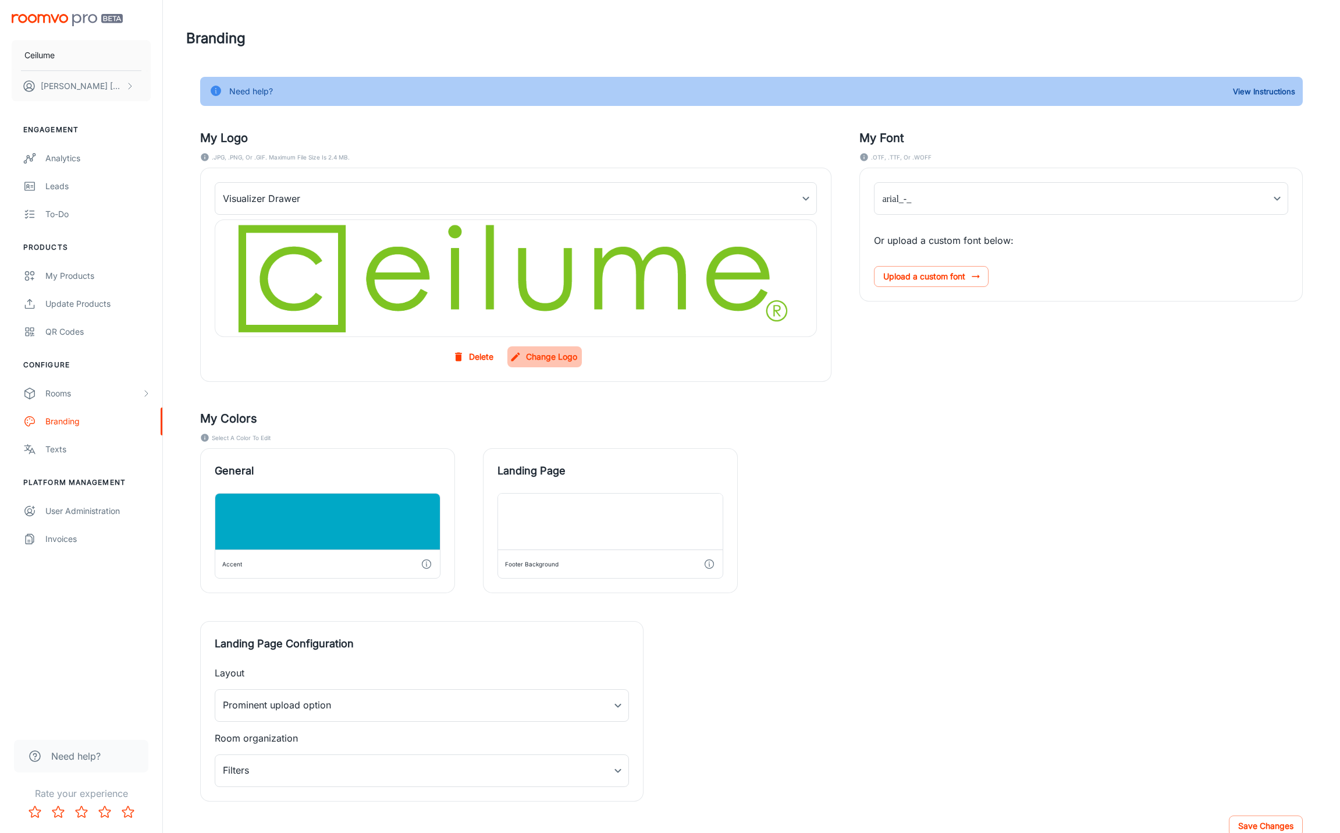
click at [542, 360] on label "Change Logo" at bounding box center [544, 356] width 74 height 21
click at [0, 0] on input "Change Logo" at bounding box center [0, 0] width 0 height 0
click at [806, 201] on body "Ceilume [PERSON_NAME] Engagement Analytics Leads To-do Products My Products Upd…" at bounding box center [670, 416] width 1340 height 833
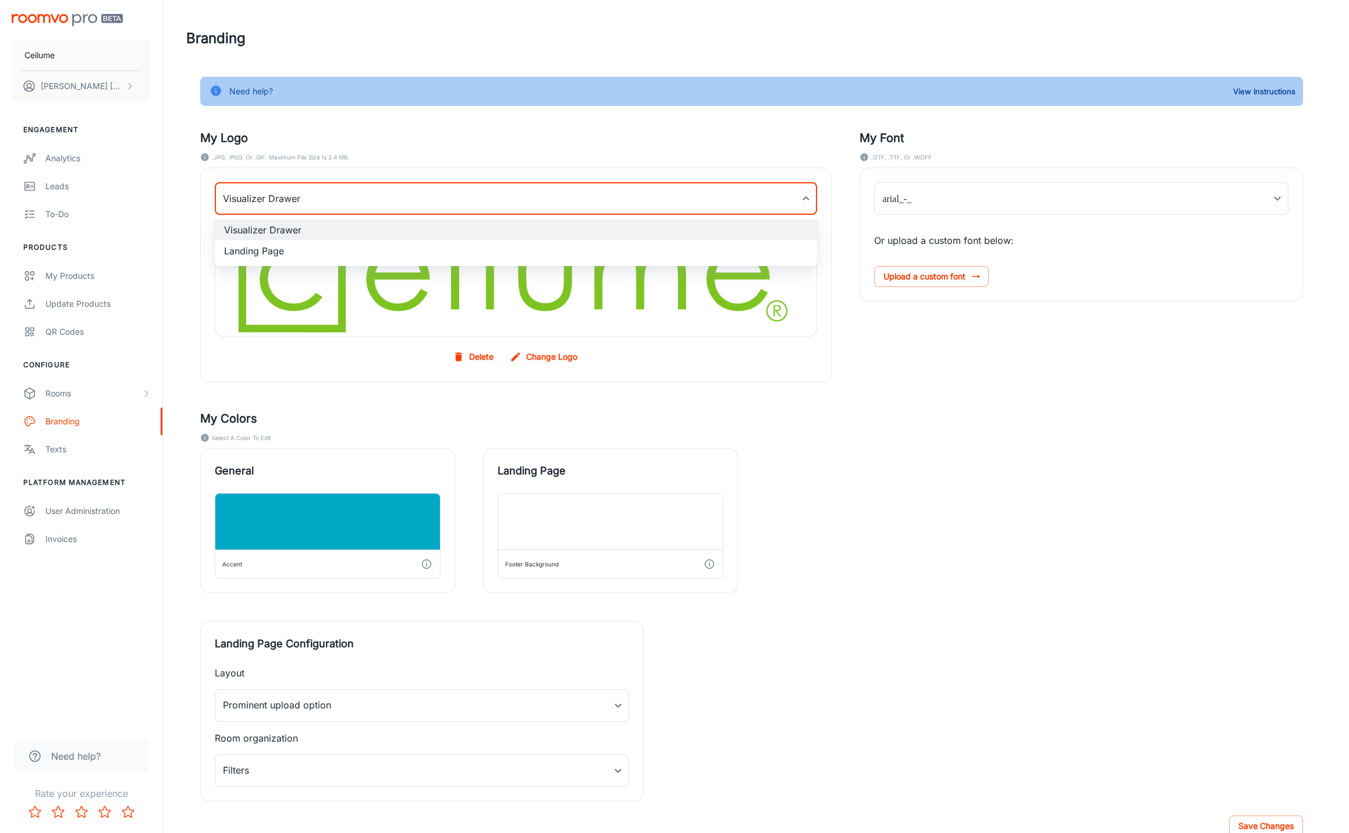
click at [1042, 473] on div at bounding box center [674, 416] width 1349 height 833
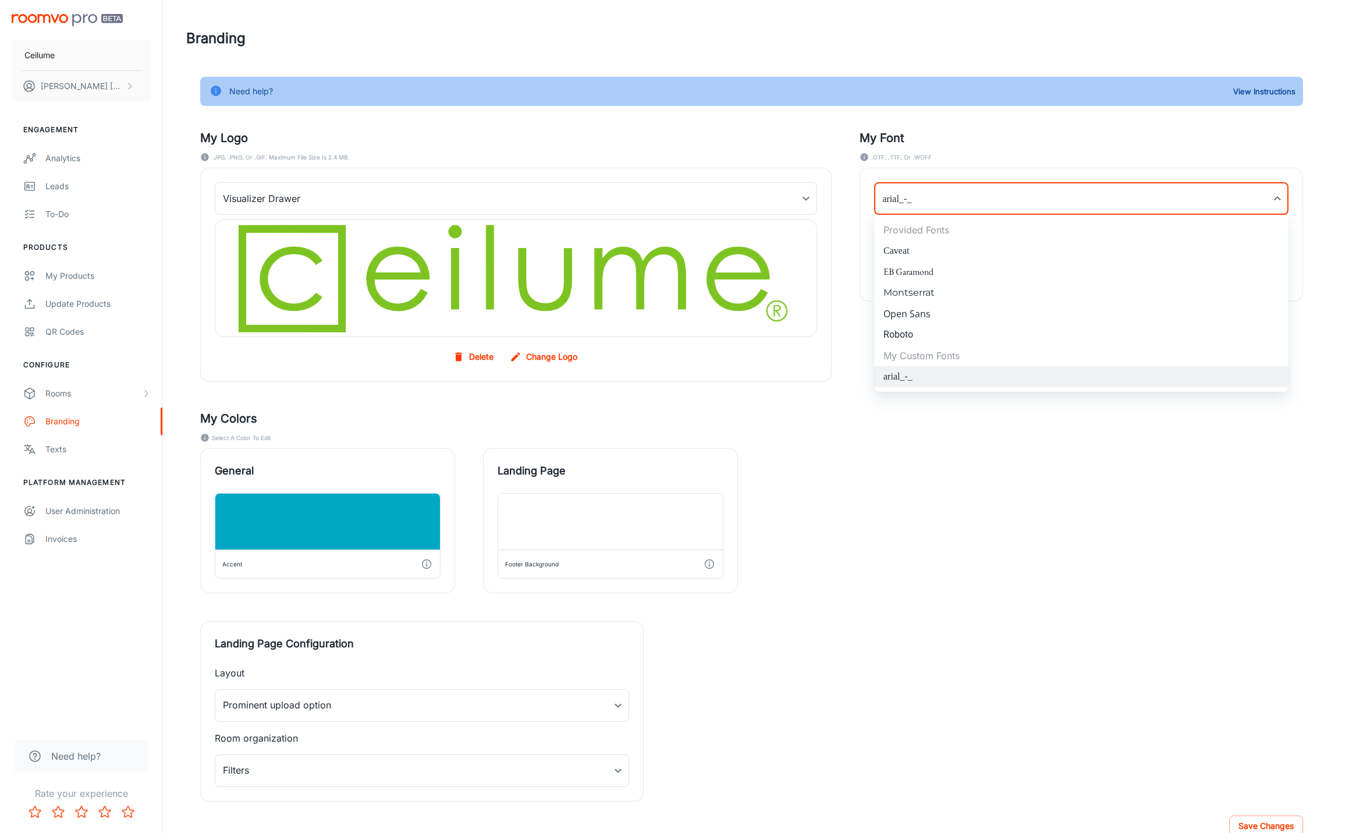
click at [1280, 198] on body "Ceilume [PERSON_NAME] Engagement Analytics Leads To-do Products My Products Upd…" at bounding box center [674, 416] width 1349 height 833
click at [897, 332] on li "Roboto" at bounding box center [1081, 334] width 414 height 21
type input "Roboto"
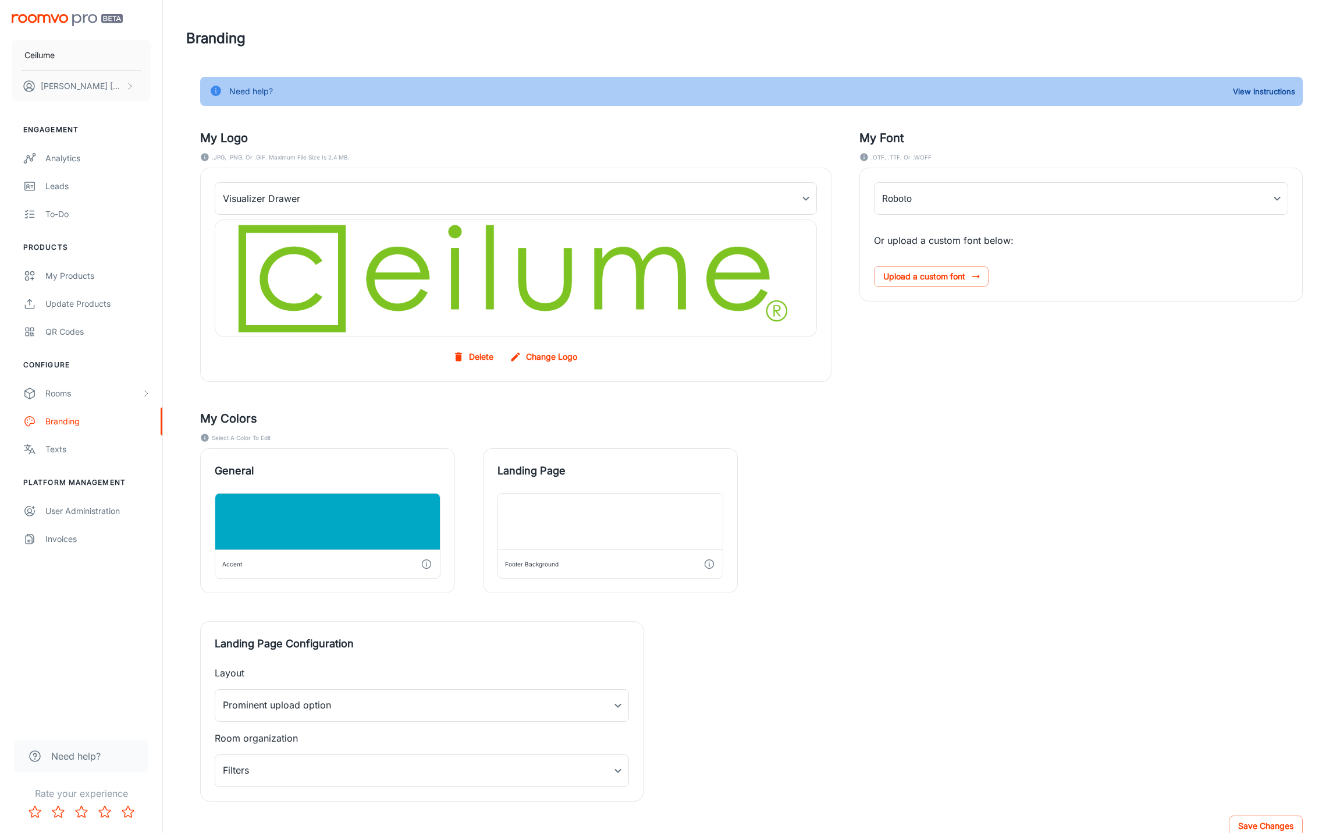
click at [1080, 463] on div "General Accent Landing Page Footer Background" at bounding box center [737, 506] width 1130 height 173
click at [367, 522] on div at bounding box center [327, 521] width 225 height 56
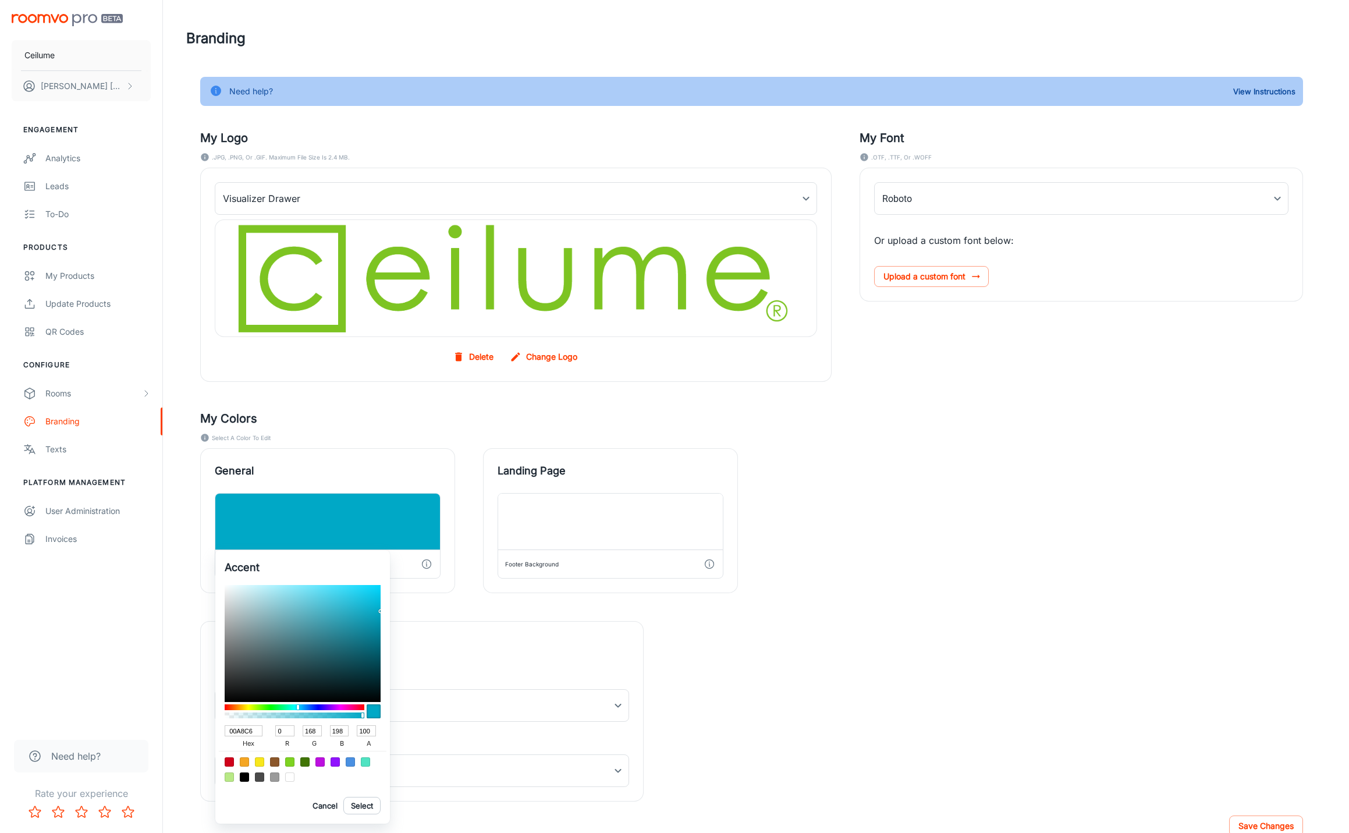
drag, startPoint x: 252, startPoint y: 731, endPoint x: 211, endPoint y: 730, distance: 40.7
click at [211, 730] on div "Accent 00A8C6 hex 0 r 168 g 198 b 100 a Cancel Select" at bounding box center [674, 416] width 1349 height 833
paste input "4fa4c4"
type input "4fa4c4"
type input "79"
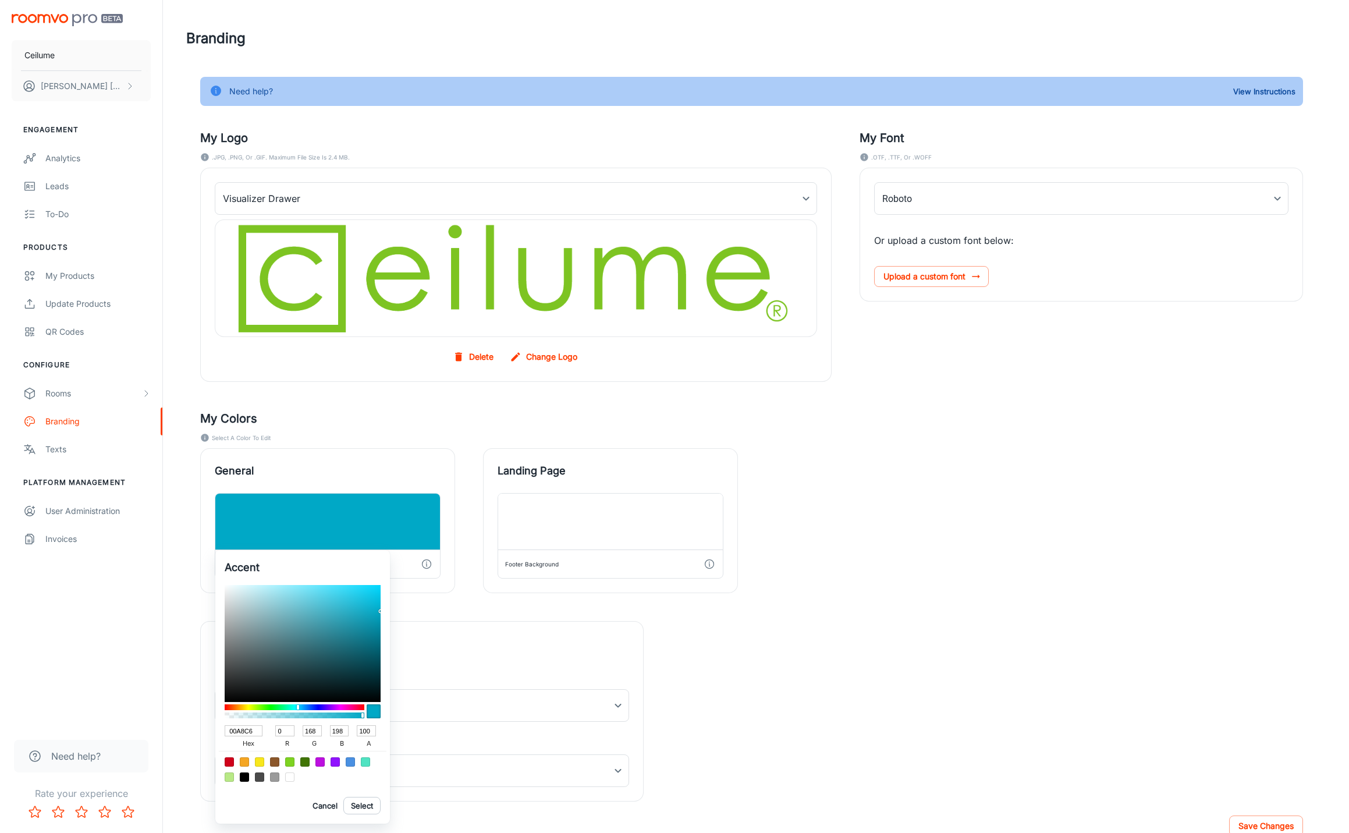
type input "164"
type input "196"
click at [320, 803] on button "Cancel" at bounding box center [324, 804] width 37 height 17
type input "00A8C6"
type input "0"
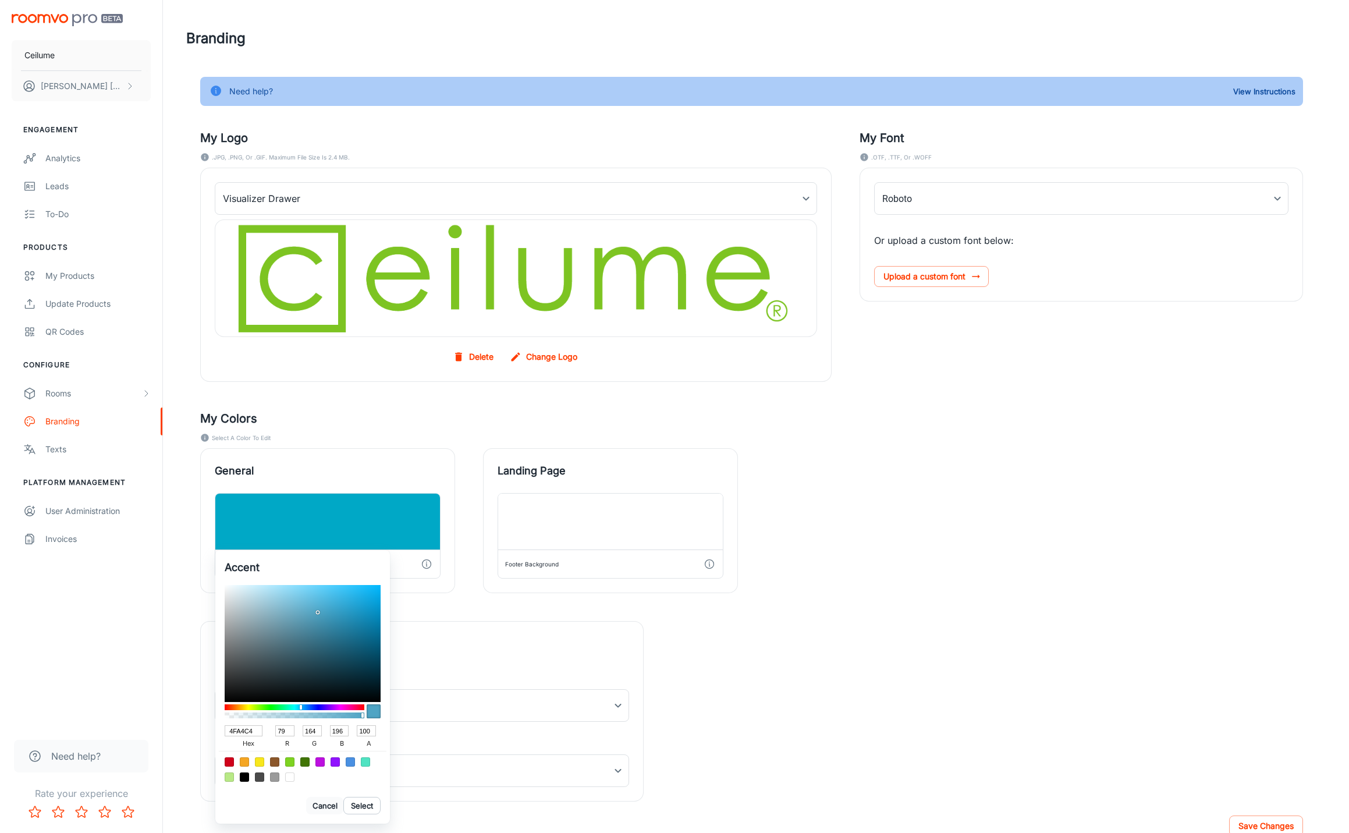
type input "168"
type input "198"
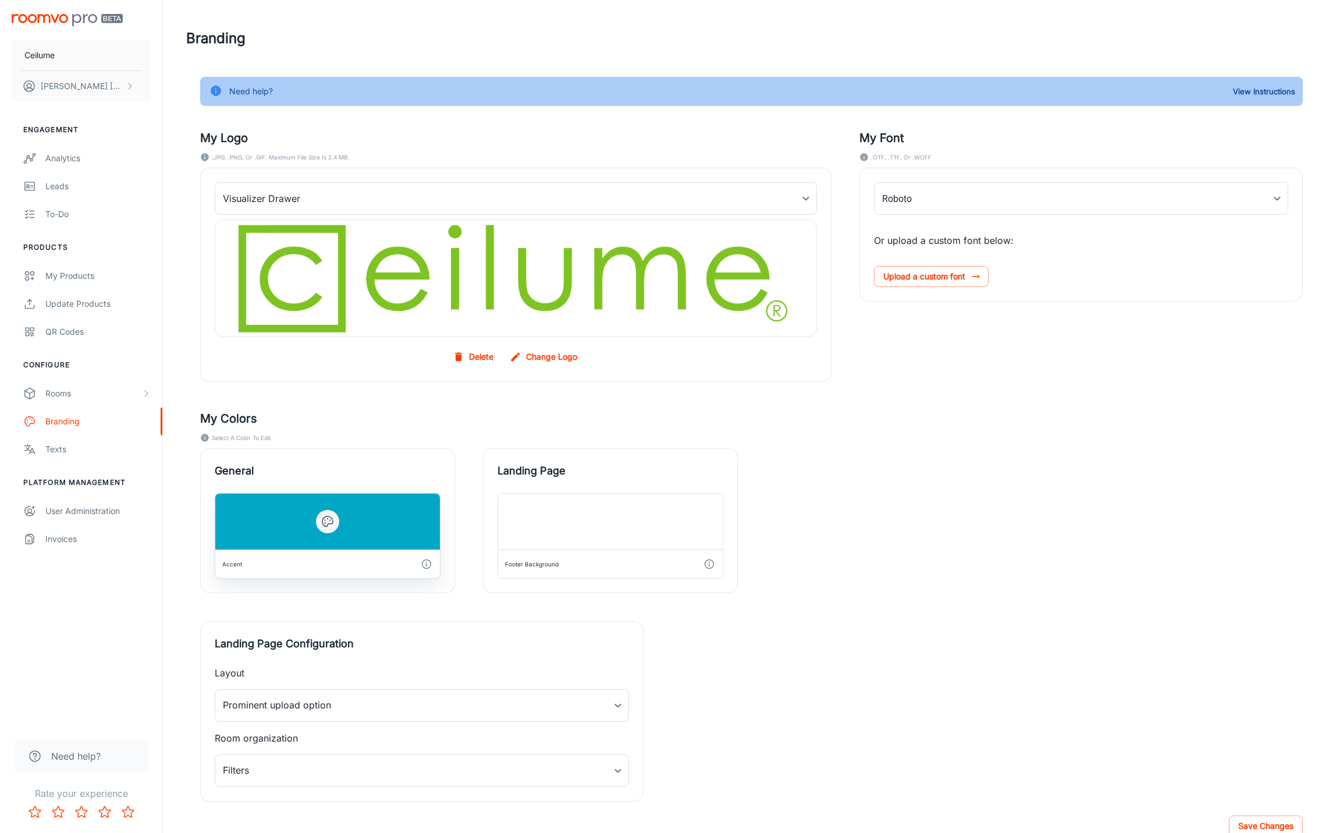
click at [353, 501] on div at bounding box center [327, 521] width 225 height 56
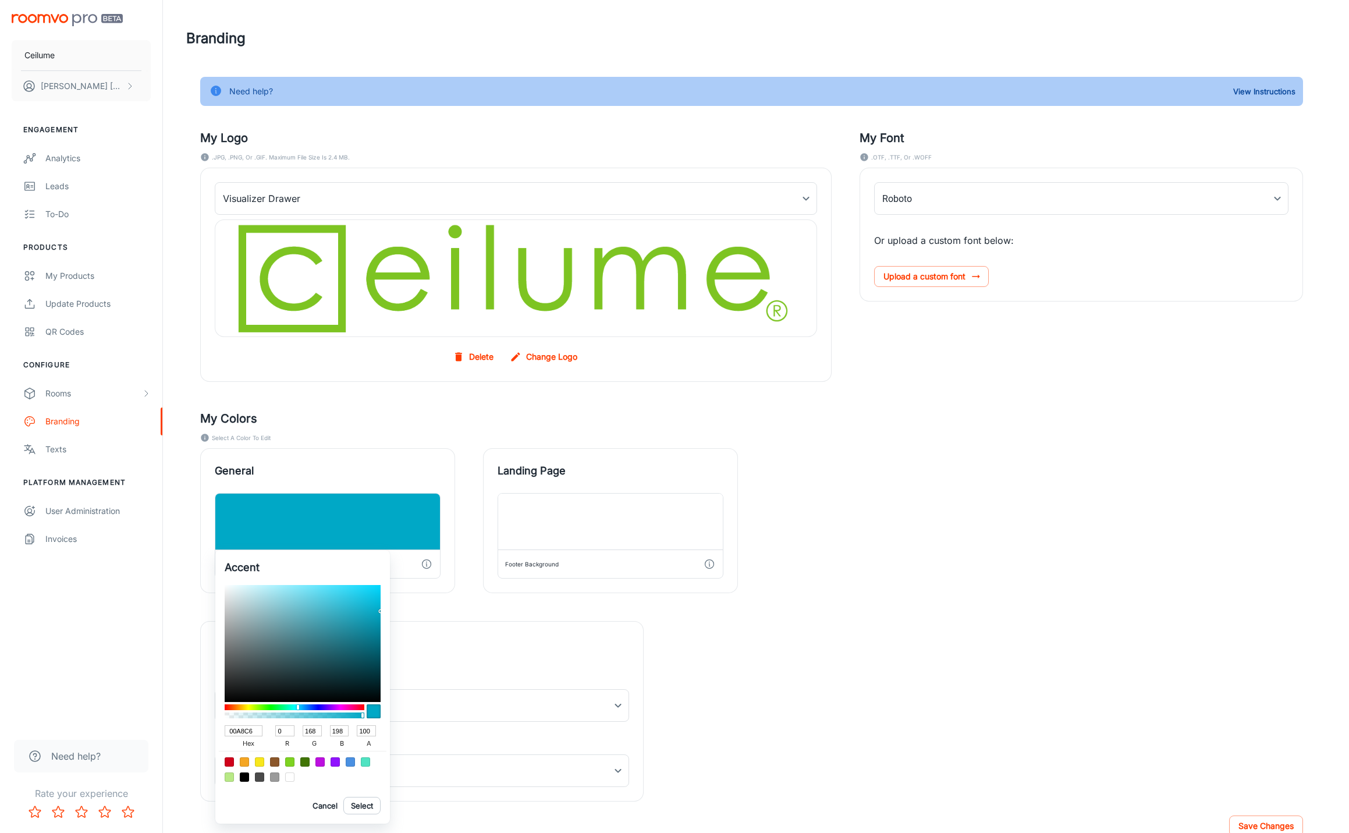
drag, startPoint x: 257, startPoint y: 728, endPoint x: 199, endPoint y: 727, distance: 57.6
click at [199, 727] on div "Accent 00A8C6 hex 0 r 168 g 198 b 100 a Cancel Select" at bounding box center [674, 416] width 1349 height 833
paste input "51a7c7"
type input "51a7c7"
type input "81"
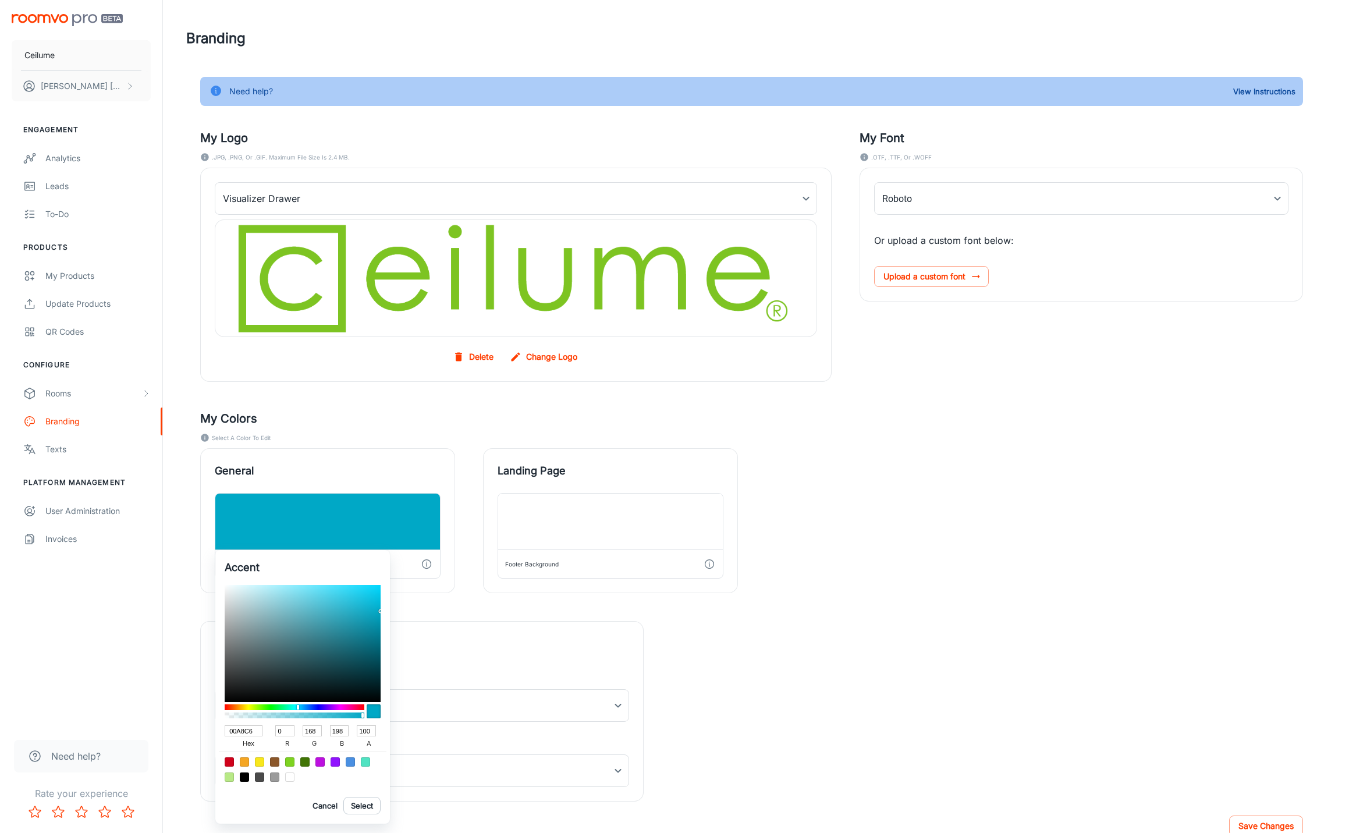
type input "167"
type input "199"
click at [328, 802] on button "Cancel" at bounding box center [324, 804] width 37 height 17
type input "00A8C6"
type input "0"
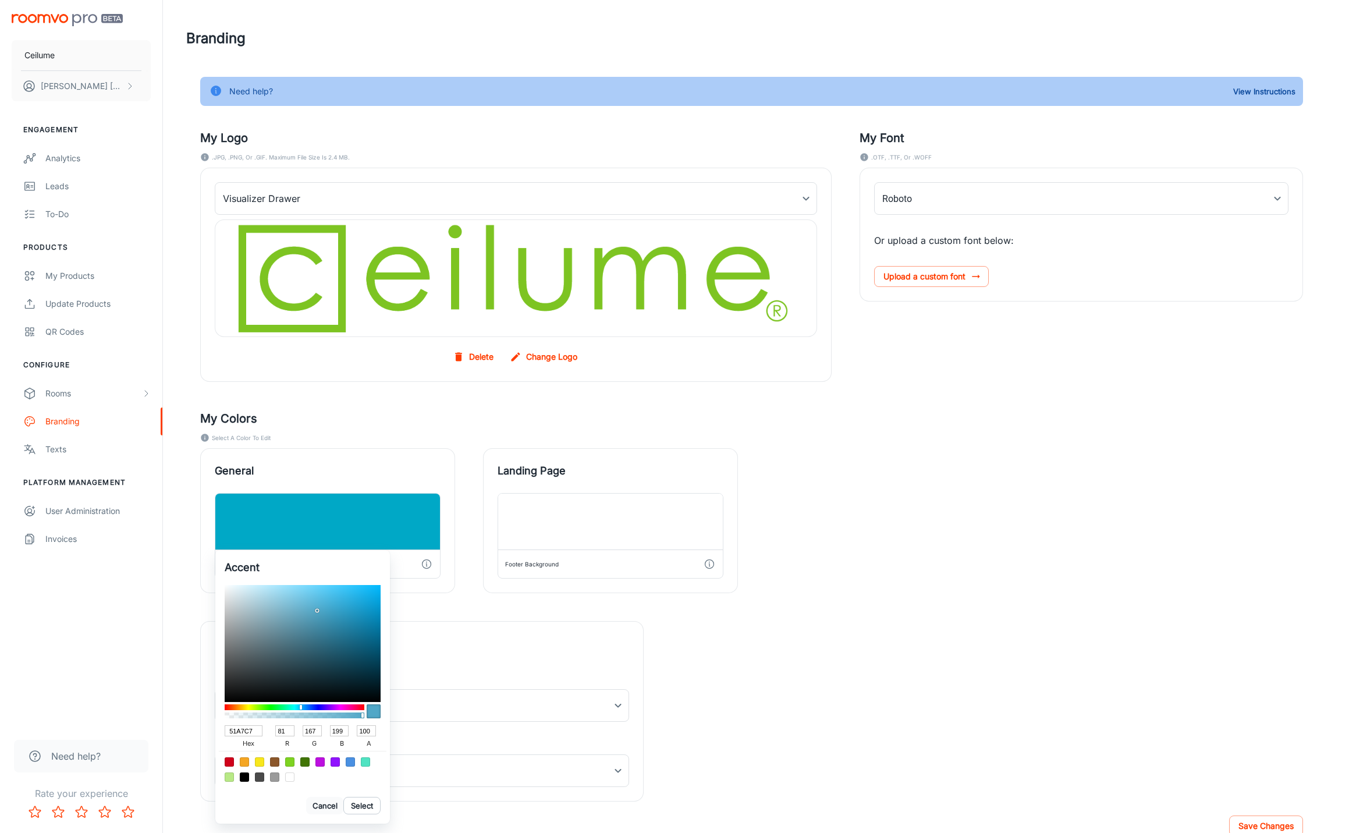
type input "168"
type input "198"
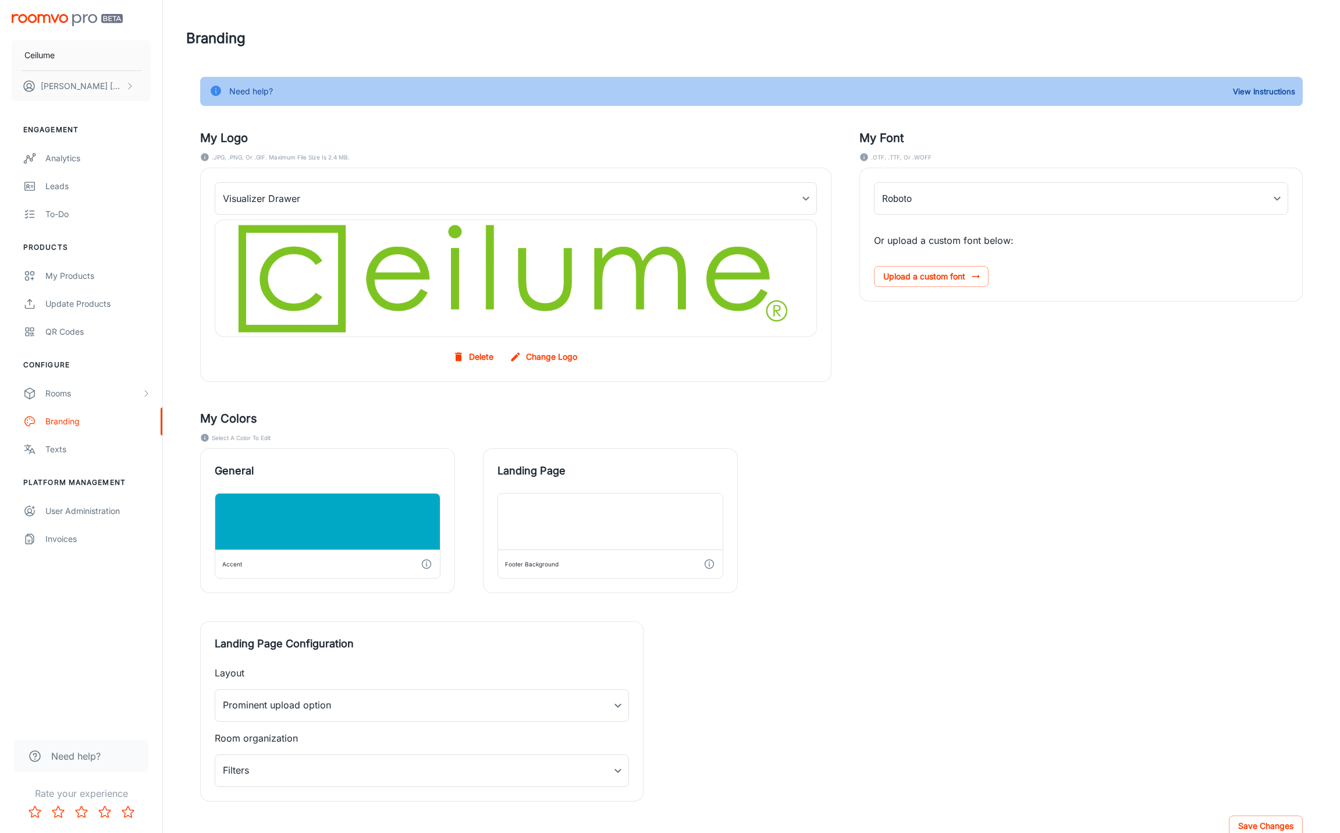
click at [557, 358] on label "Change Logo" at bounding box center [544, 356] width 74 height 21
click at [0, 0] on input "Change Logo" at bounding box center [0, 0] width 0 height 0
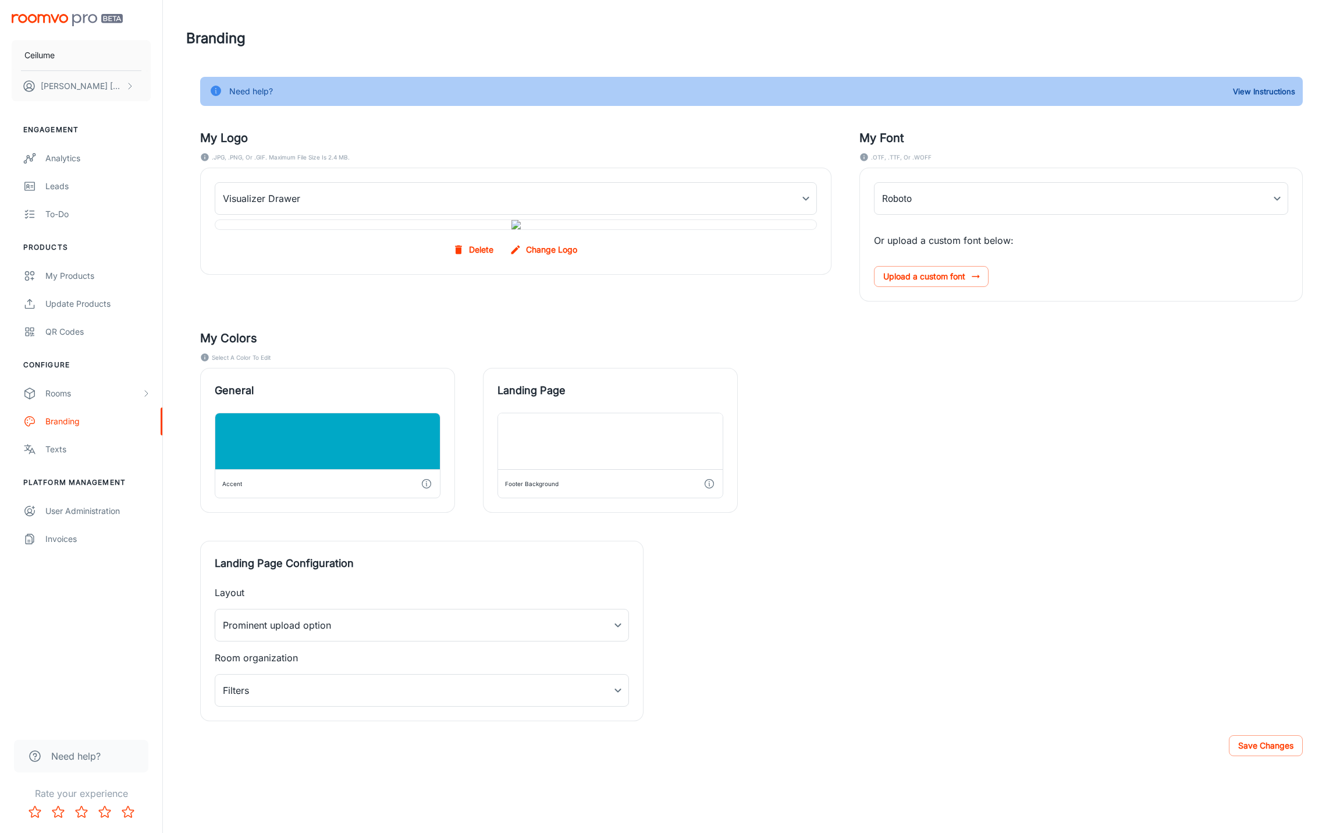
scroll to position [50, 0]
click at [617, 721] on body "Ceilume [PERSON_NAME] Engagement Analytics Leads To-do Products My Products Upd…" at bounding box center [670, 416] width 1340 height 833
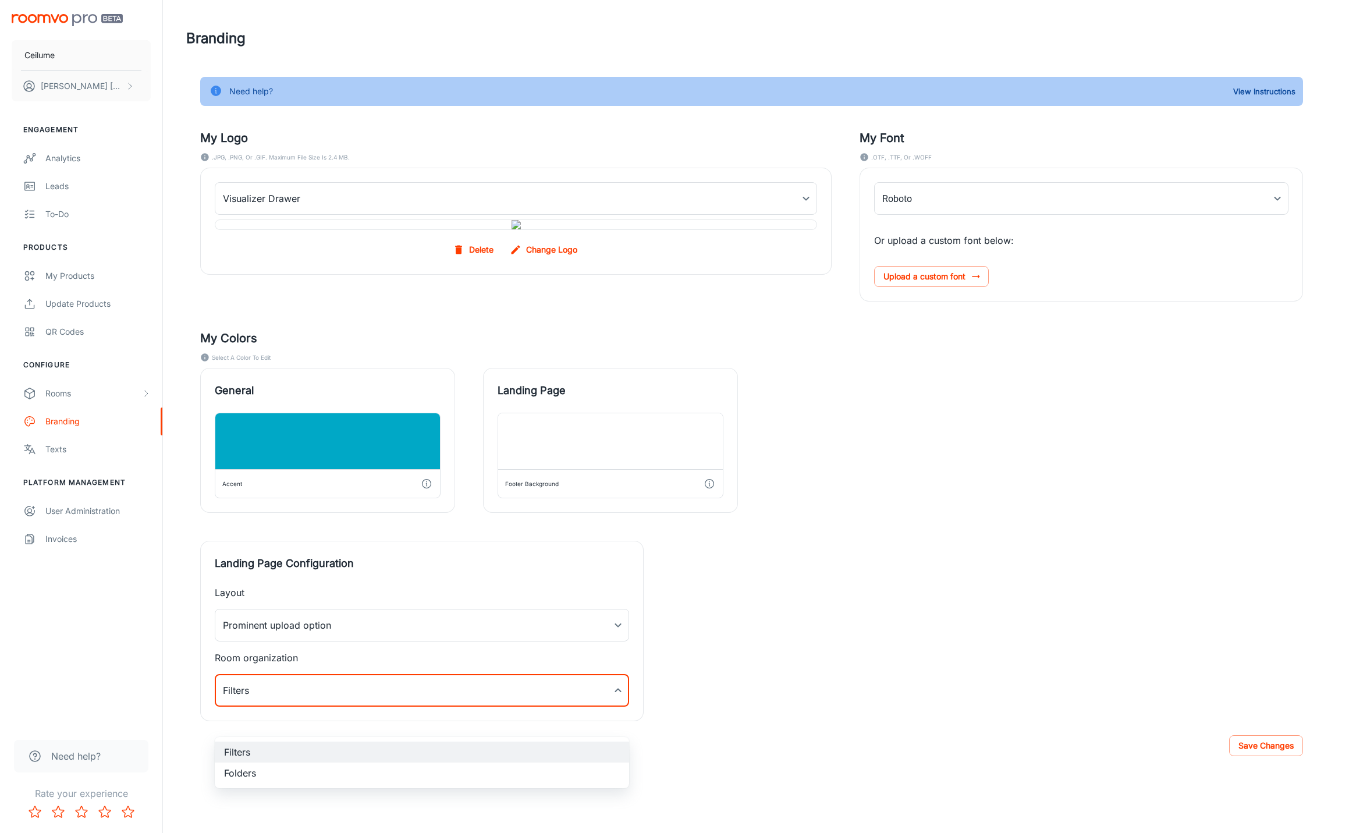
click at [913, 685] on div at bounding box center [674, 416] width 1349 height 833
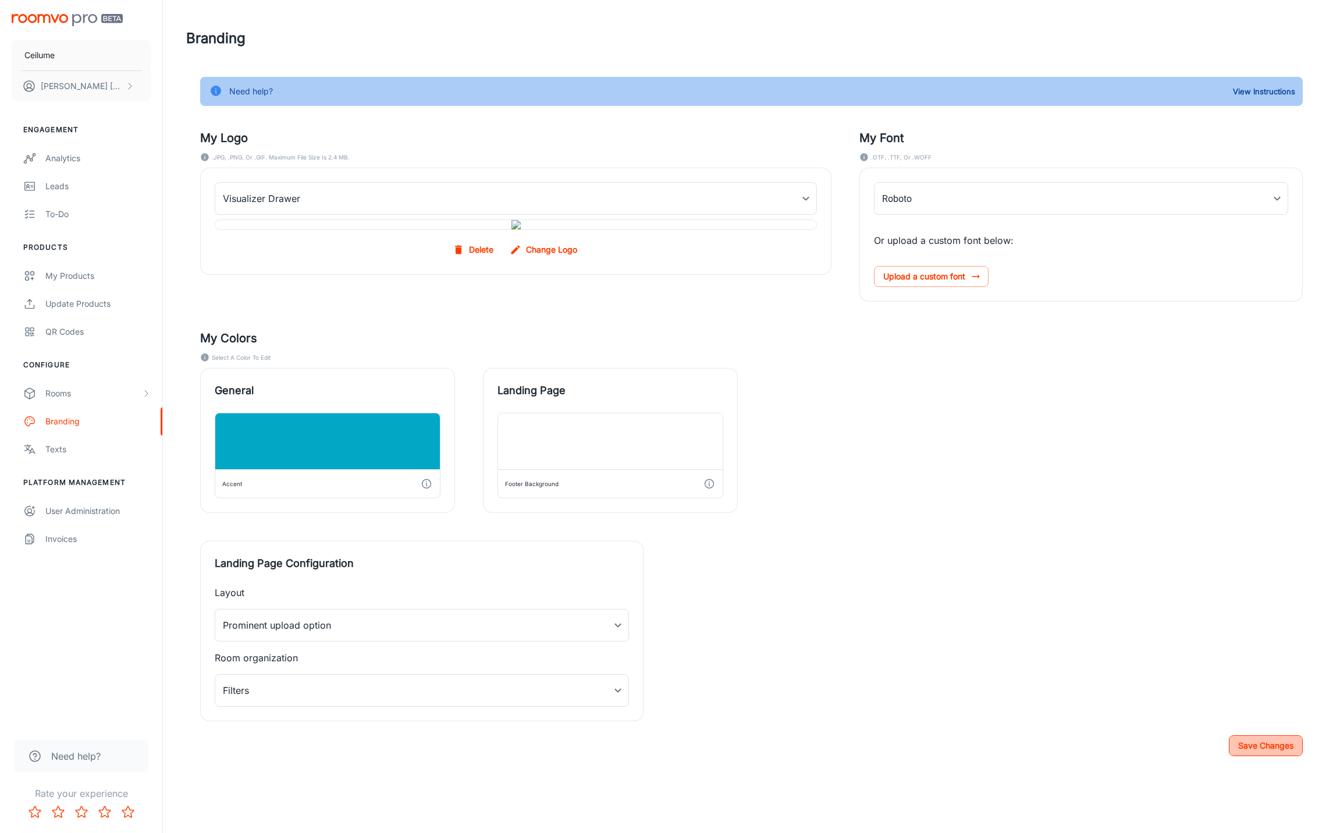
click at [1246, 756] on button "Save Changes" at bounding box center [1266, 745] width 74 height 21
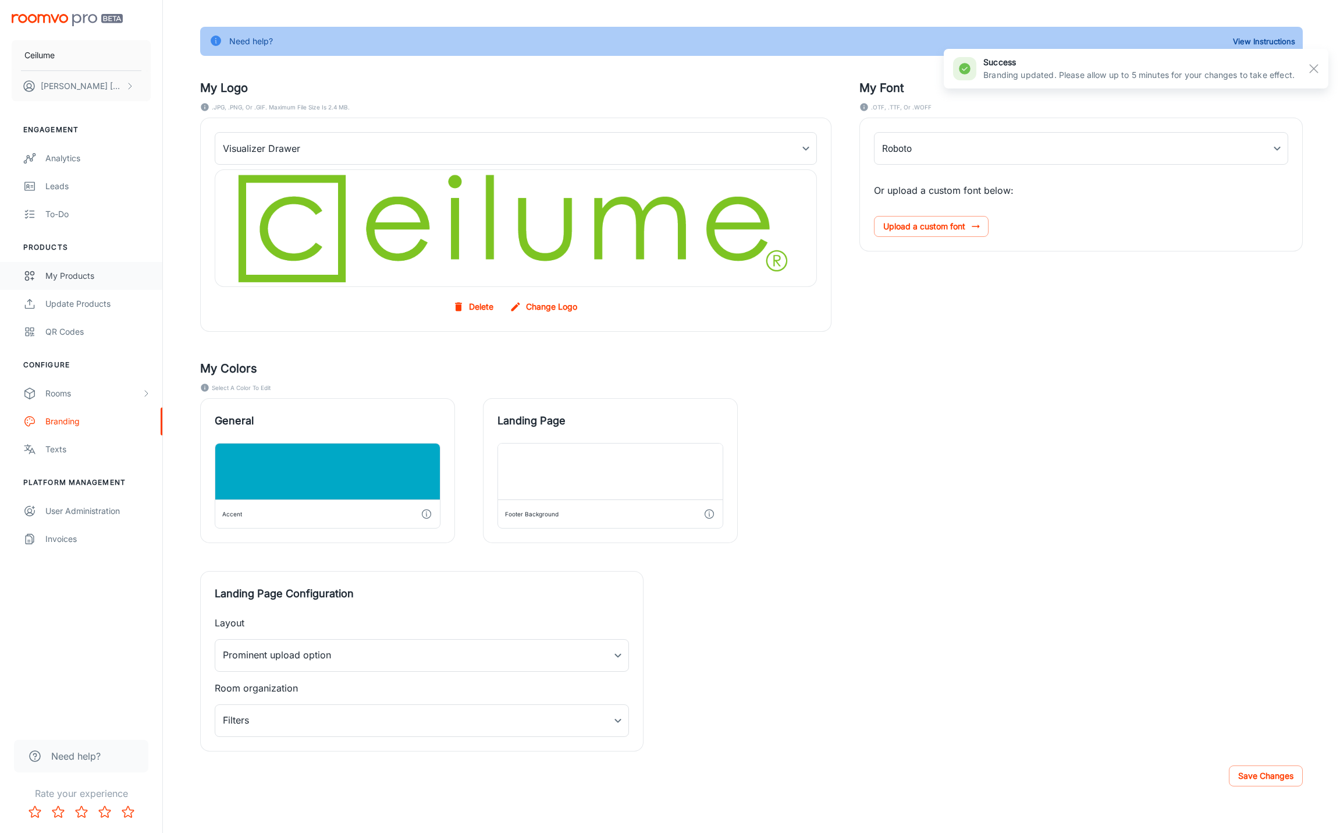
click at [89, 278] on div "My Products" at bounding box center [97, 275] width 105 height 13
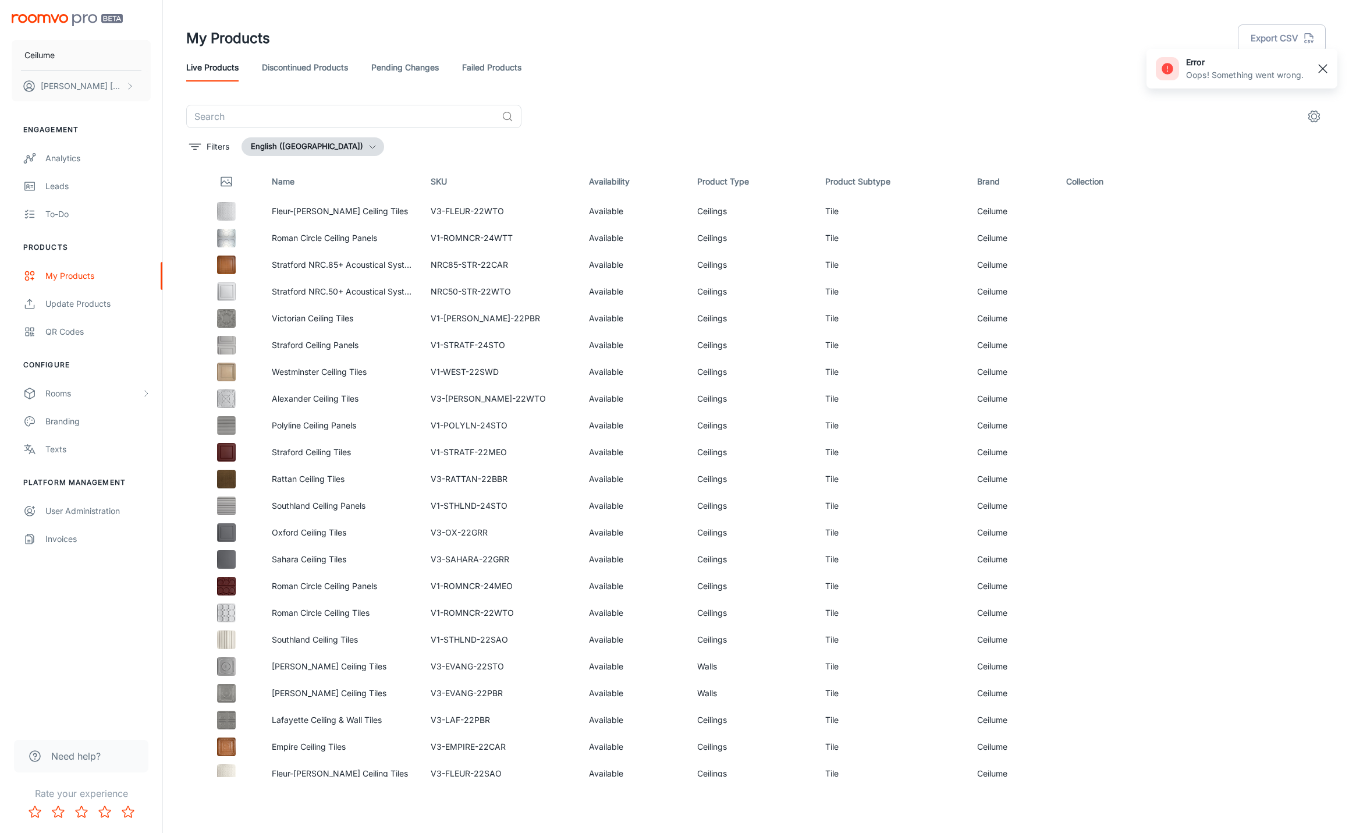
click at [1324, 73] on rect "button" at bounding box center [1322, 69] width 14 height 14
click at [1312, 117] on icon "settings" at bounding box center [1314, 116] width 14 height 14
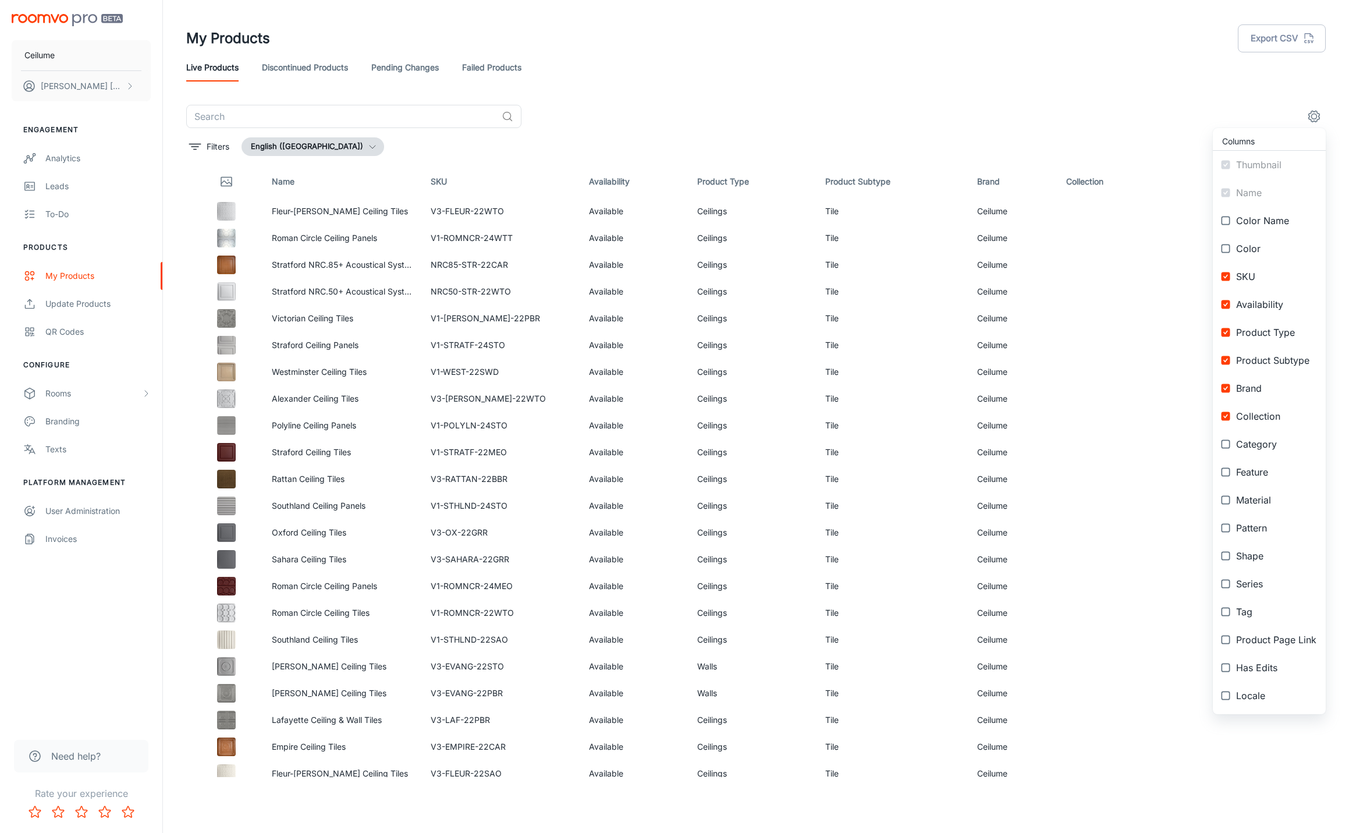
click at [825, 93] on div at bounding box center [674, 416] width 1349 height 833
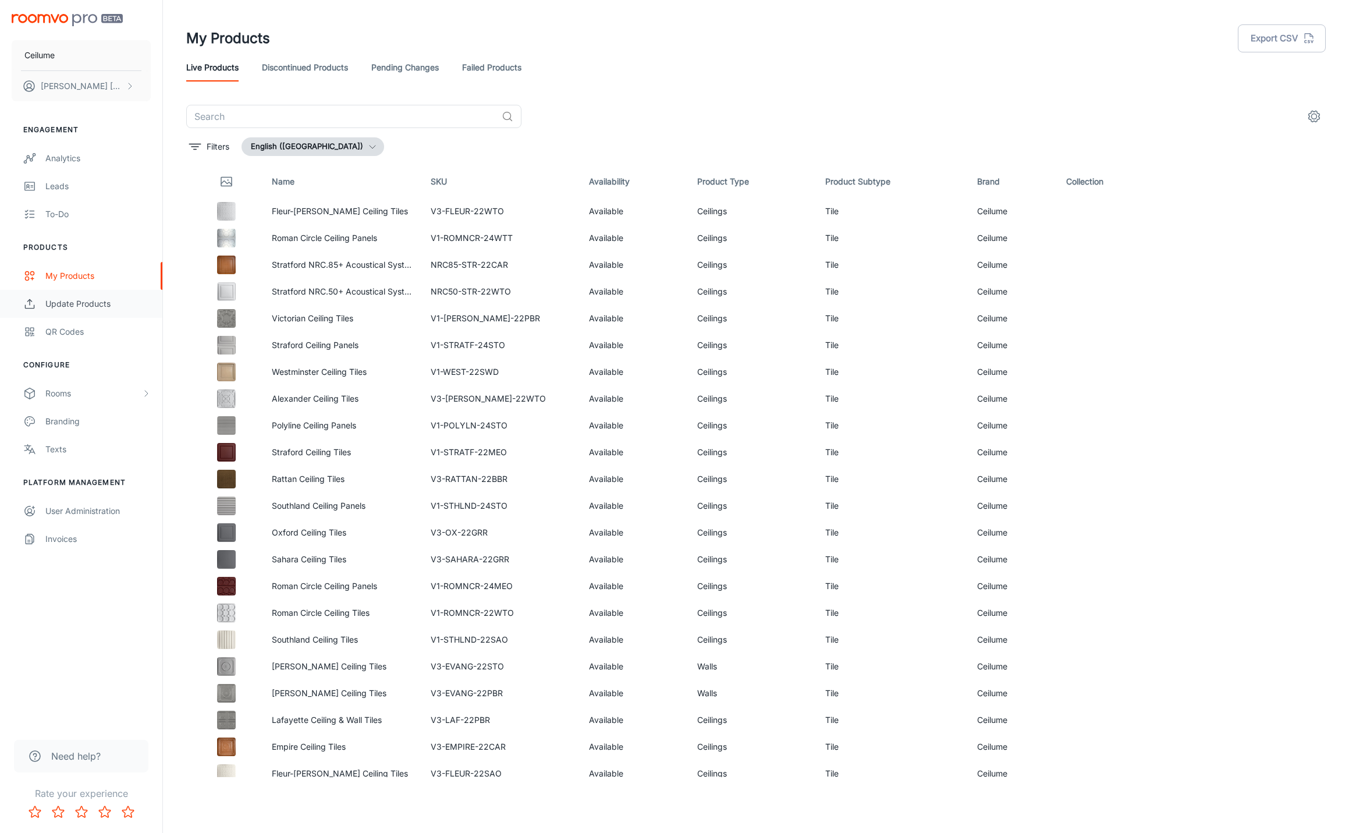
click at [65, 304] on div "Update Products" at bounding box center [97, 303] width 105 height 13
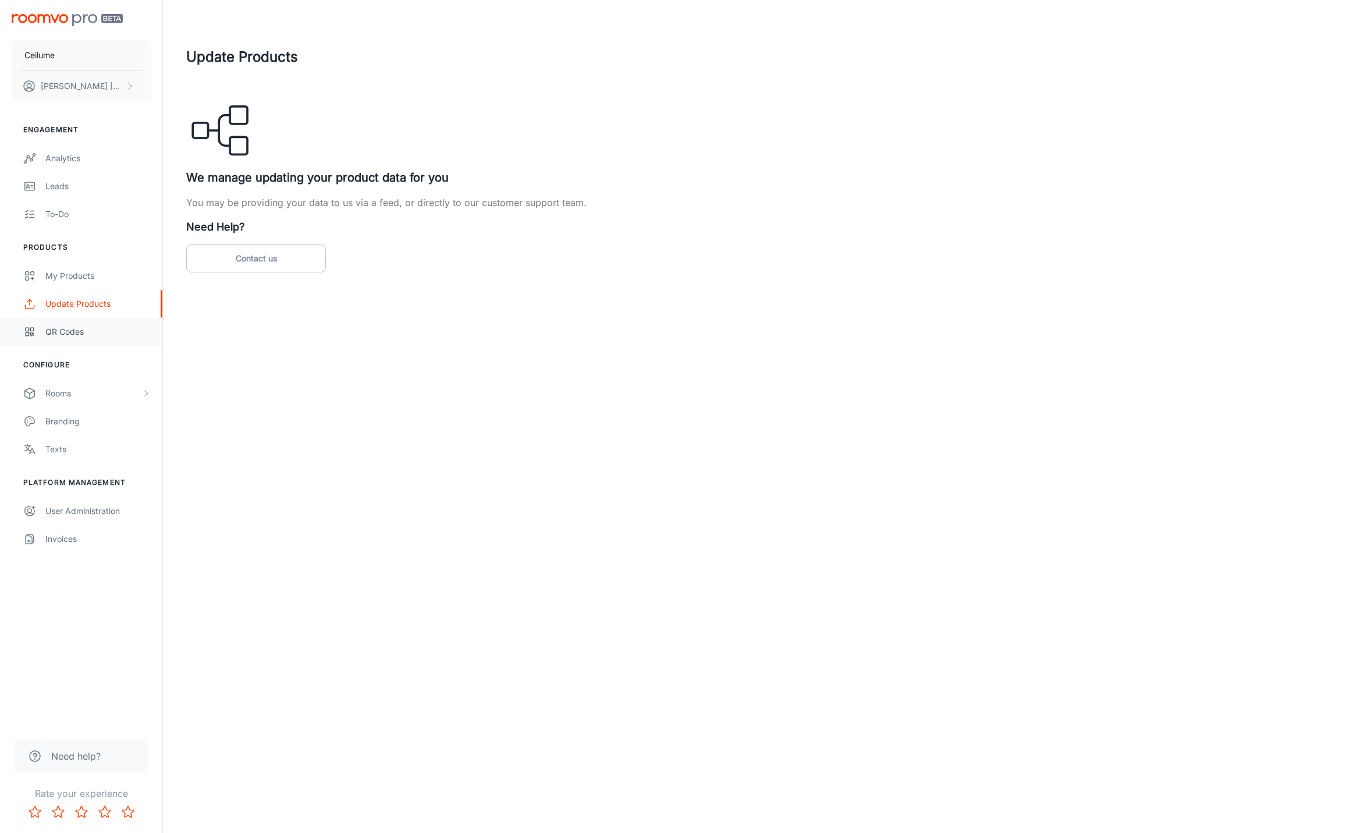
click at [63, 335] on div "QR Codes" at bounding box center [97, 331] width 105 height 13
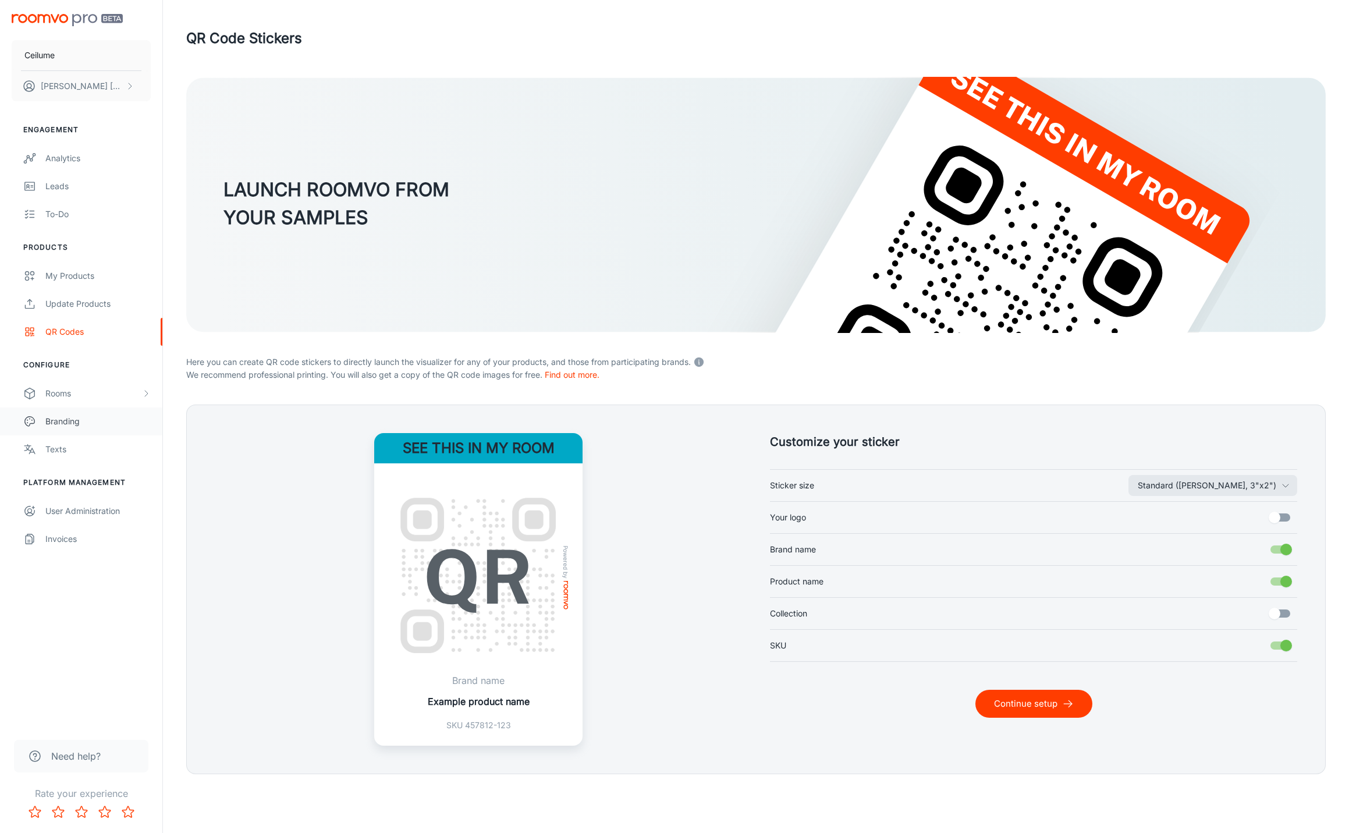
click at [64, 416] on div "Branding" at bounding box center [97, 421] width 105 height 13
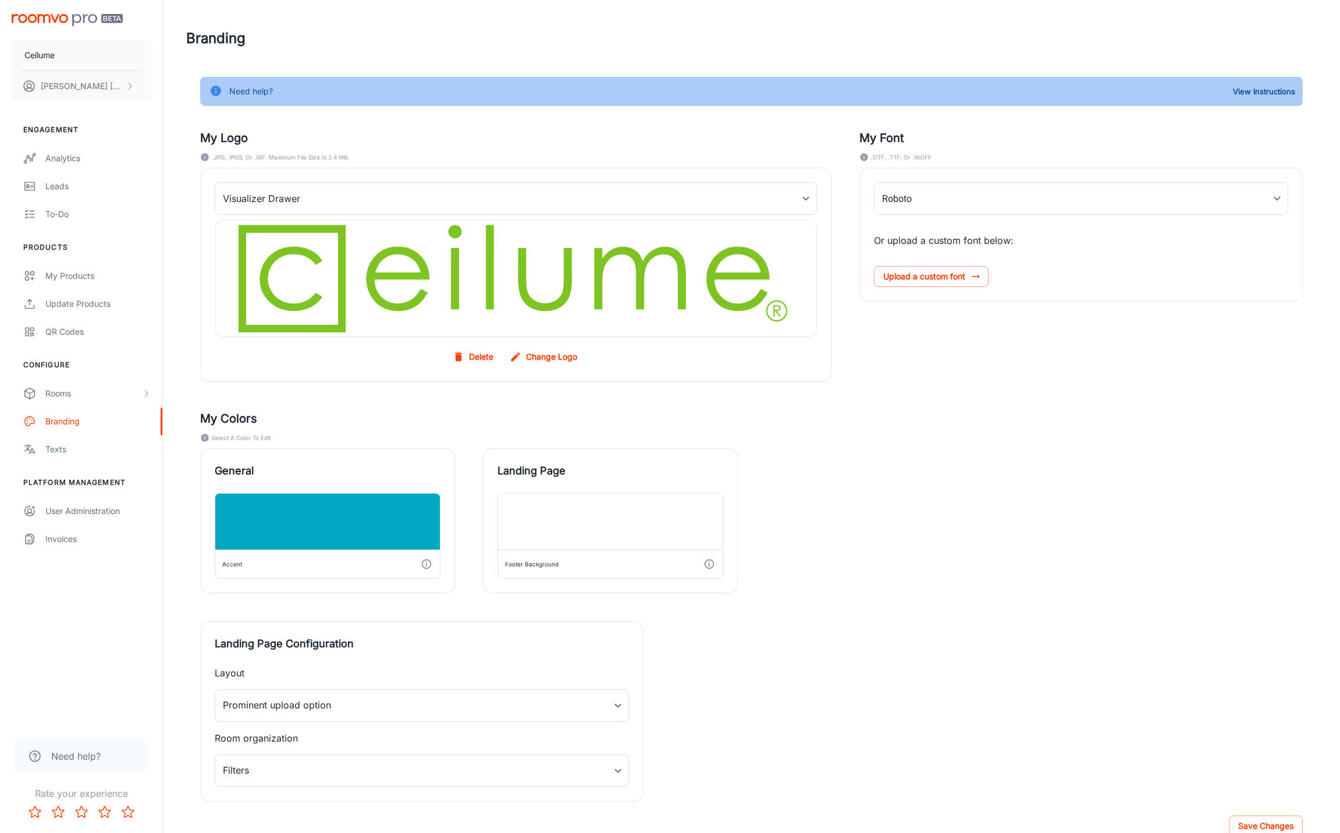
drag, startPoint x: 1195, startPoint y: 347, endPoint x: 1119, endPoint y: 378, distance: 82.0
click at [1195, 347] on div "My Font .OTF, .TTF, or .WOFF Roboto Roboto ​ Or upload a custom font below: Upl…" at bounding box center [1066, 241] width 471 height 280
click at [551, 361] on label "Change Logo" at bounding box center [544, 356] width 74 height 21
click at [0, 0] on input "Change Logo" at bounding box center [0, 0] width 0 height 0
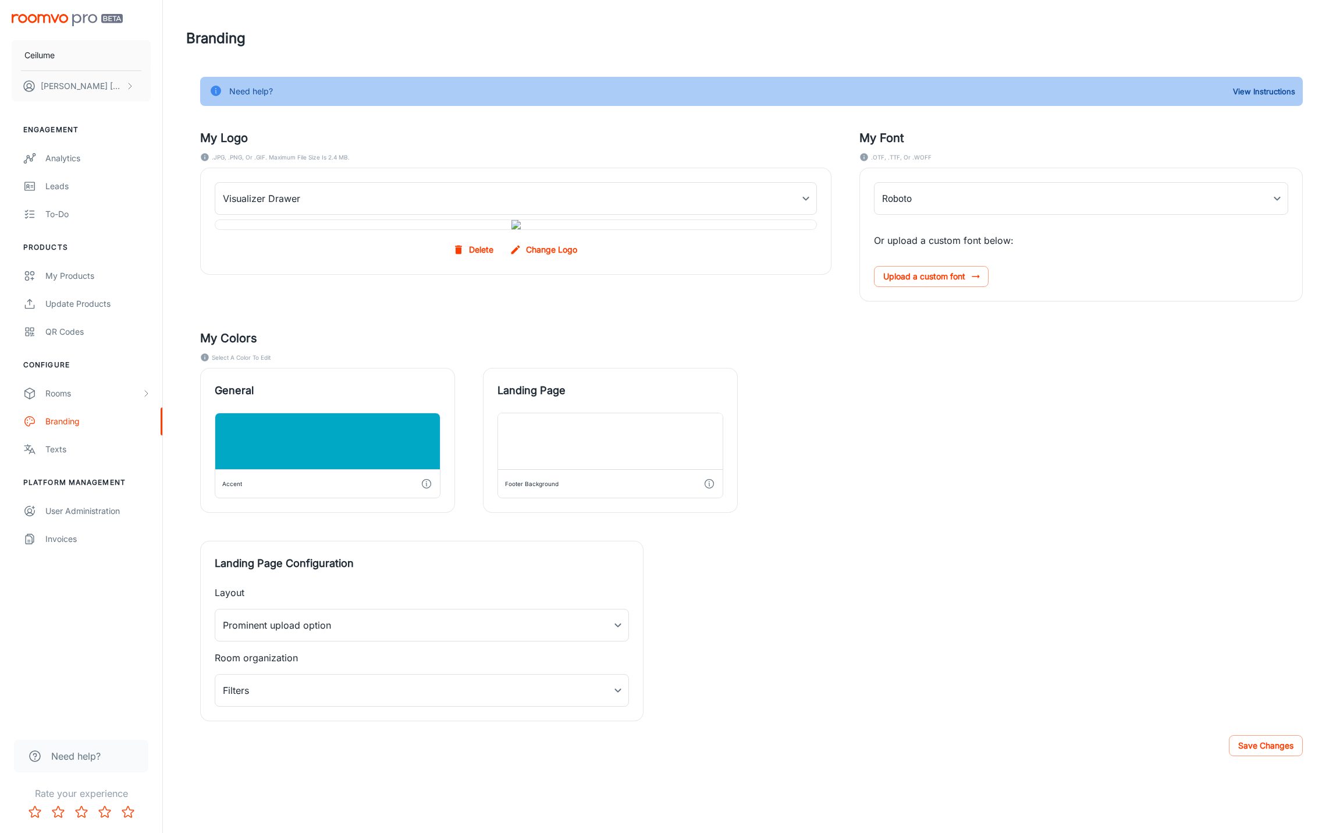
scroll to position [50, 0]
click at [1248, 83] on button "View Instructions" at bounding box center [1264, 91] width 68 height 17
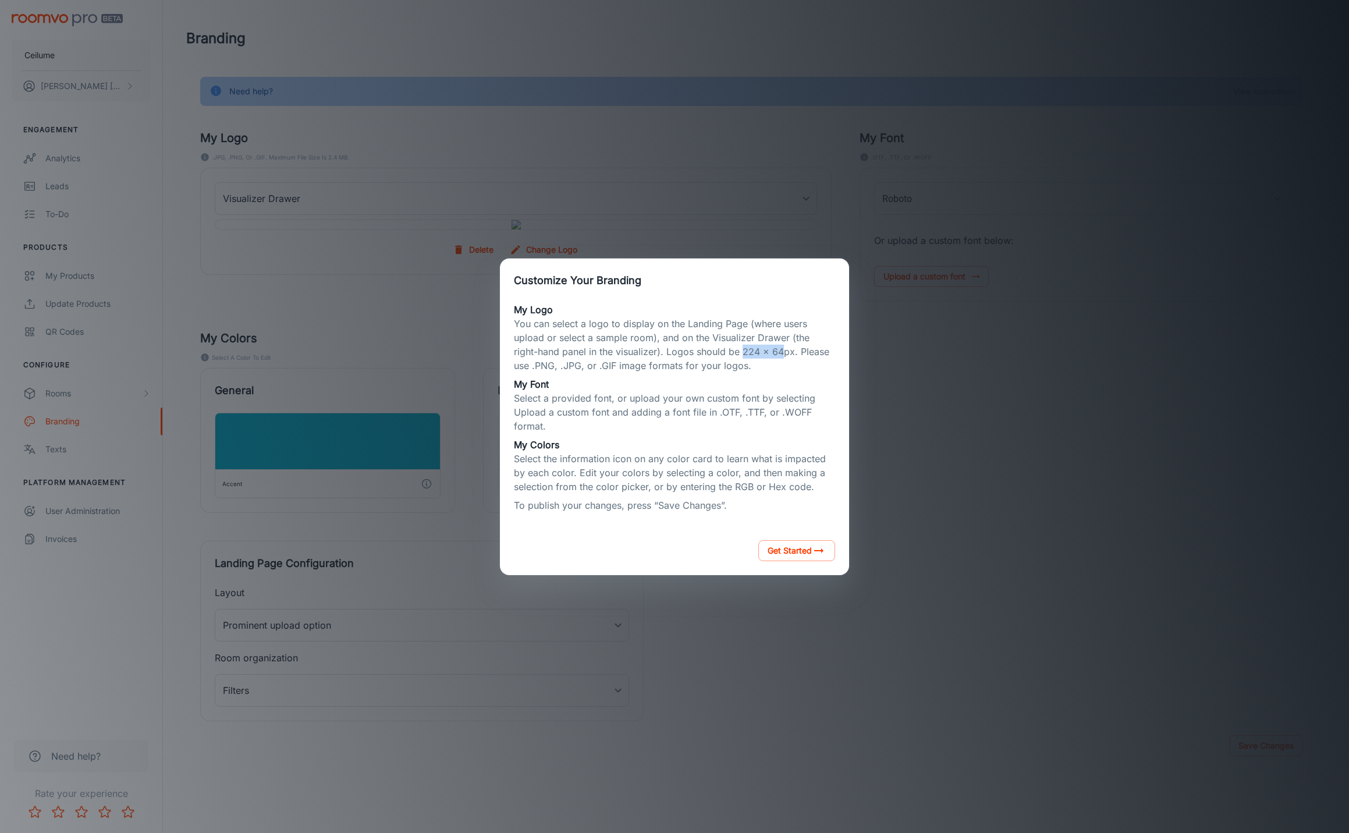
drag, startPoint x: 718, startPoint y: 350, endPoint x: 756, endPoint y: 352, distance: 37.9
click at [756, 352] on p "You can select a logo to display on the Landing Page (where users upload or sel…" at bounding box center [674, 344] width 321 height 56
click at [997, 491] on div "Customize Your Branding My Logo You can select a logo to display on the Landing…" at bounding box center [674, 416] width 1321 height 805
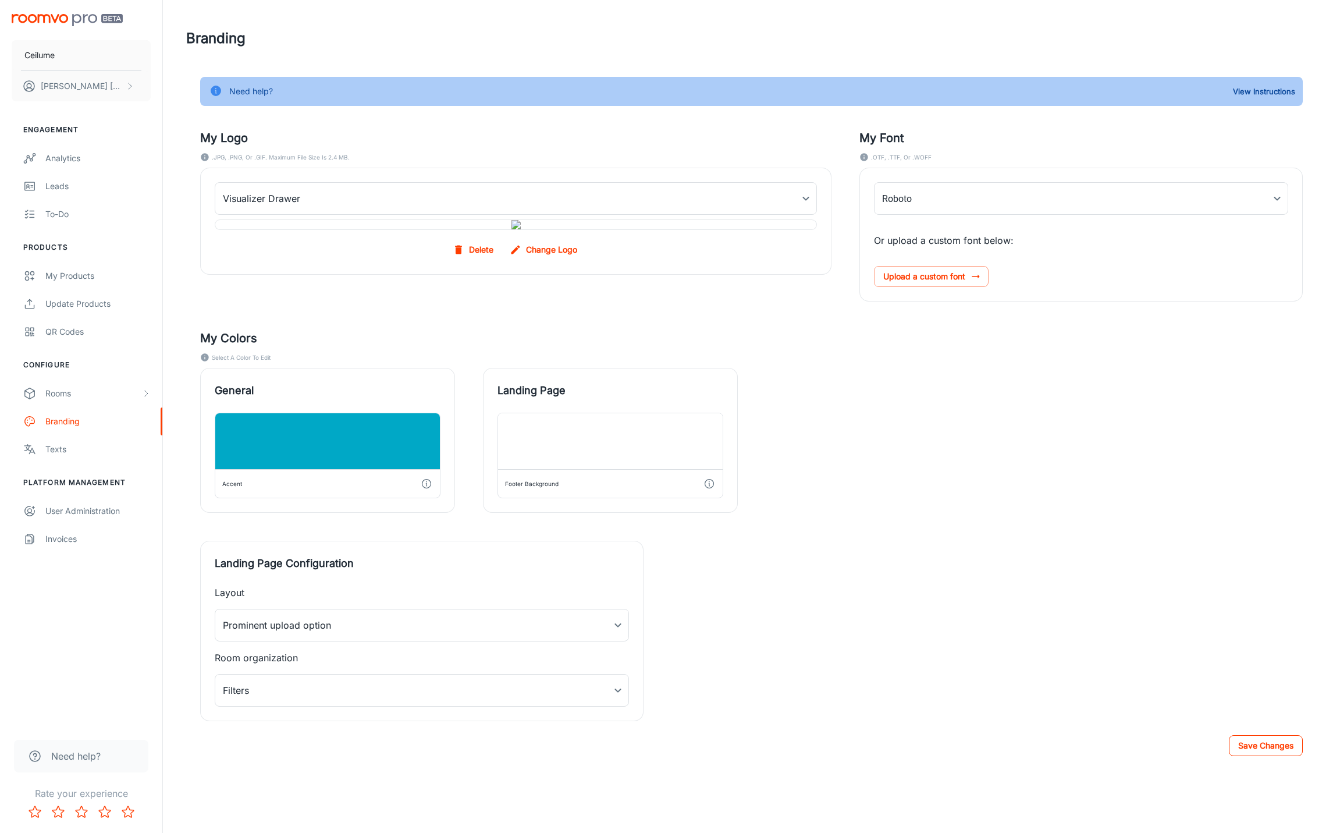
click at [1278, 756] on button "Save Changes" at bounding box center [1266, 745] width 74 height 21
click at [1049, 419] on div "General Accent Landing Page Footer Background" at bounding box center [737, 426] width 1130 height 173
click at [1250, 756] on button "Save Changes" at bounding box center [1266, 745] width 74 height 21
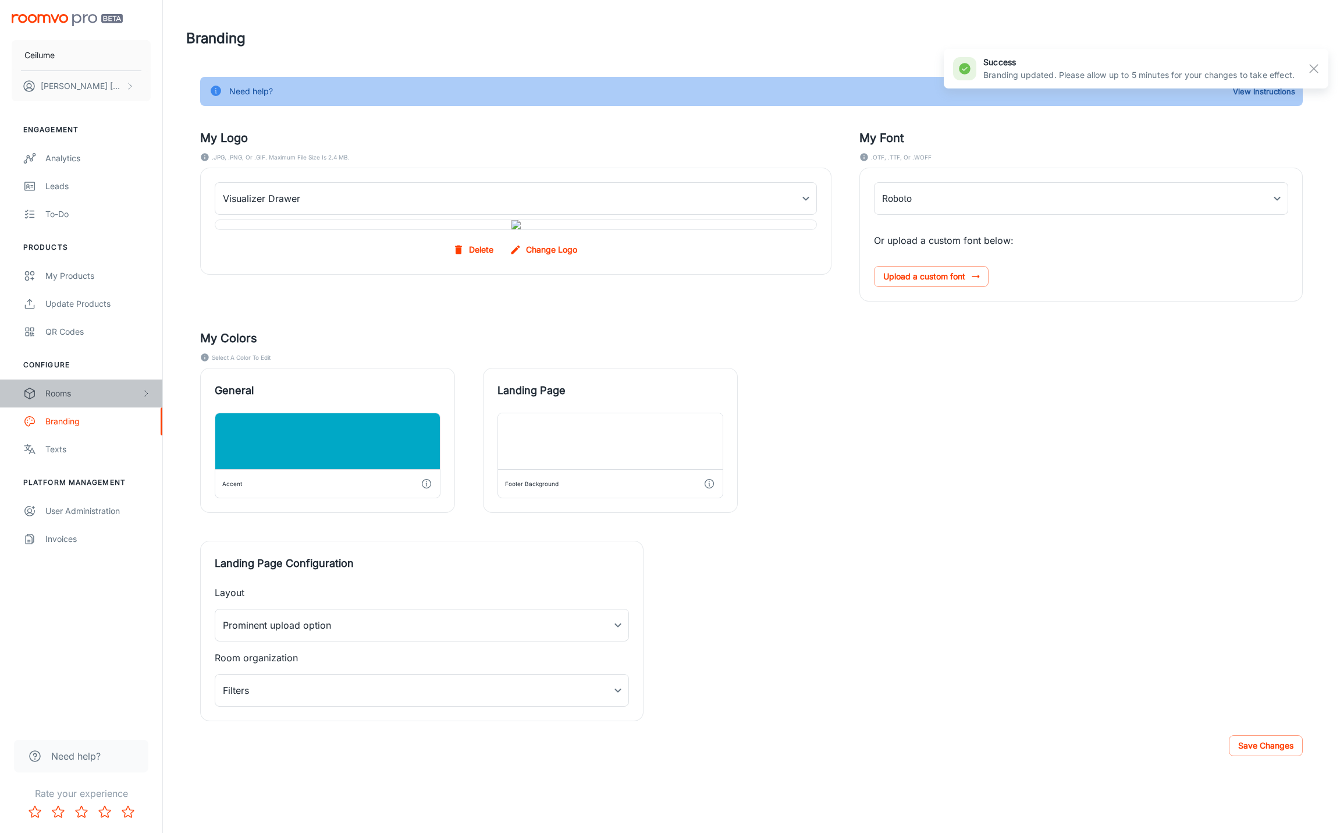
click at [56, 394] on div "Rooms" at bounding box center [93, 393] width 96 height 13
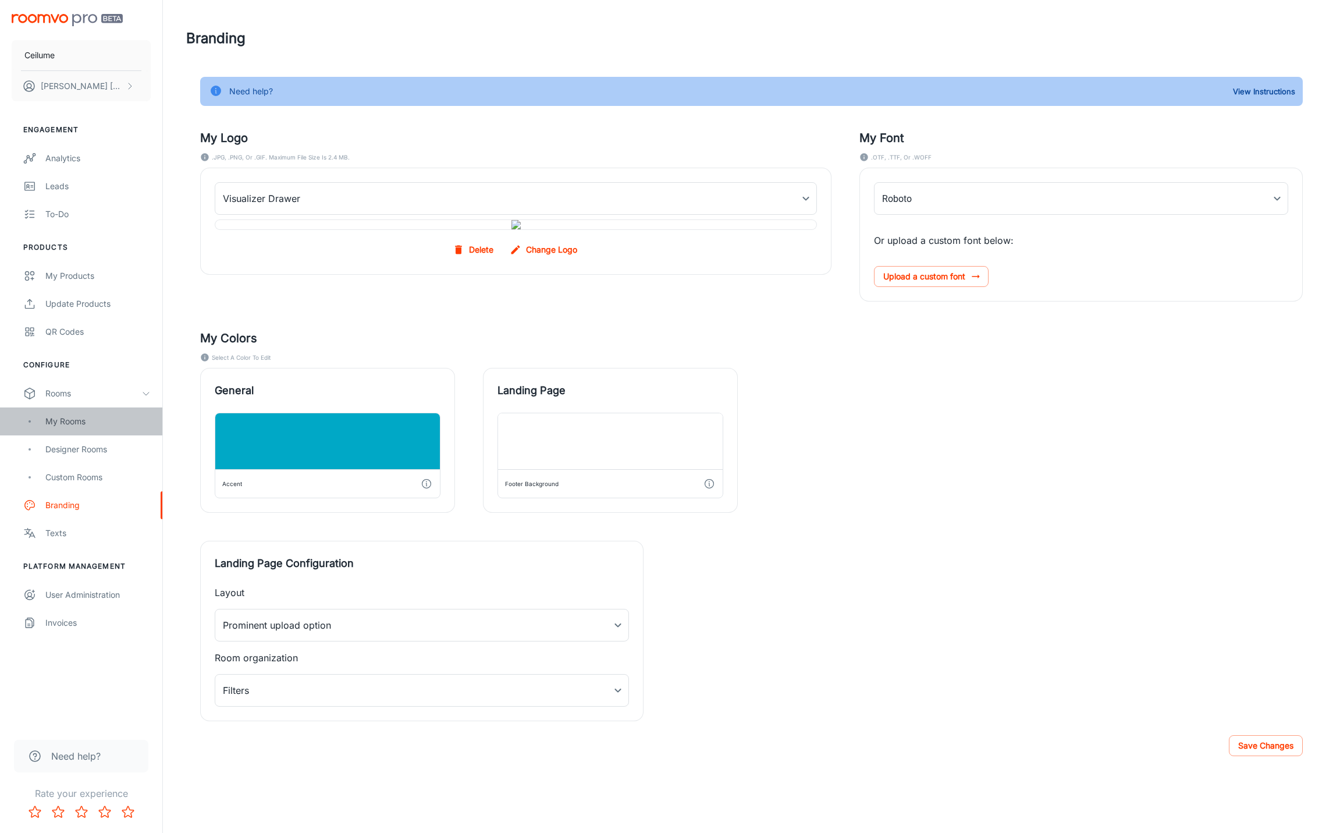
click at [67, 418] on div "My Rooms" at bounding box center [97, 421] width 105 height 13
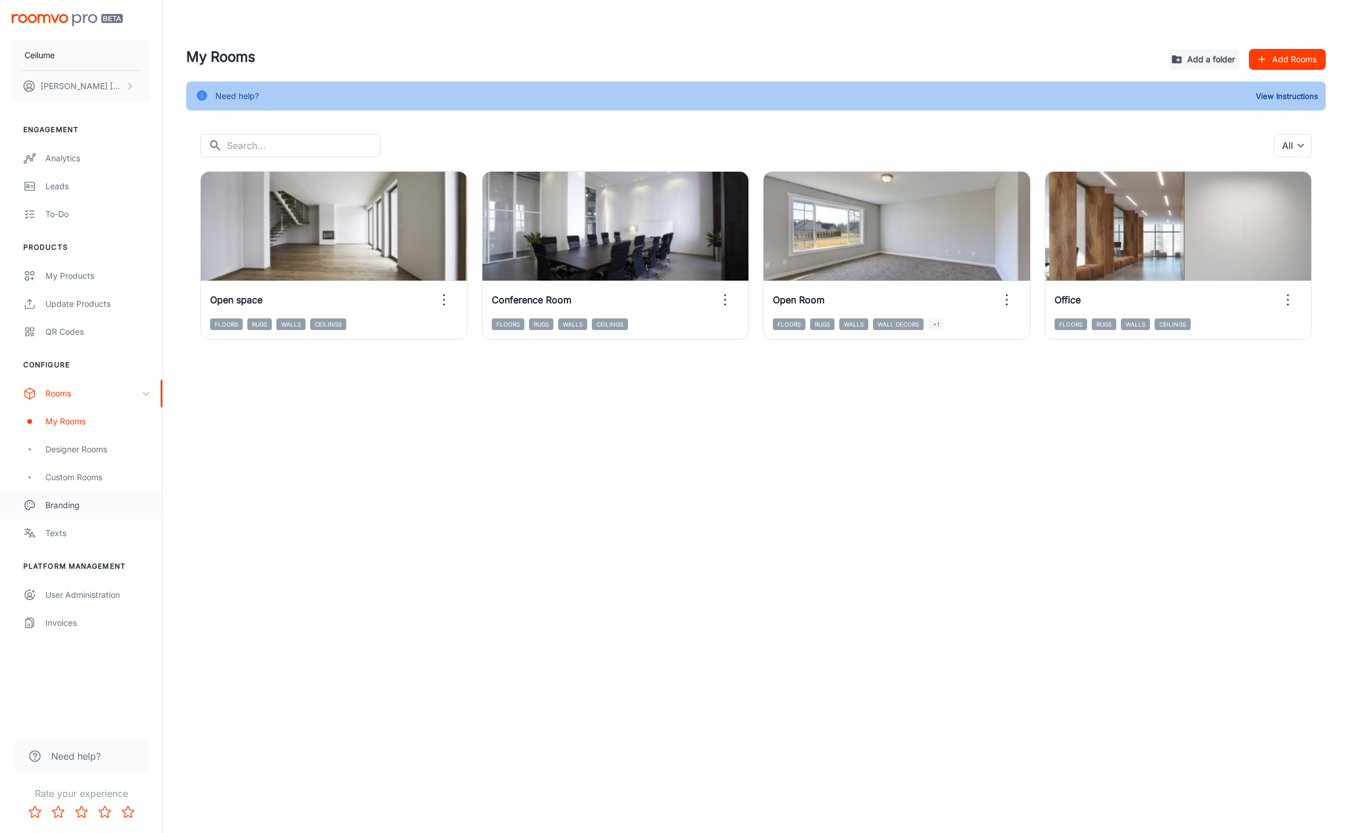
click at [59, 502] on div "Branding" at bounding box center [97, 505] width 105 height 13
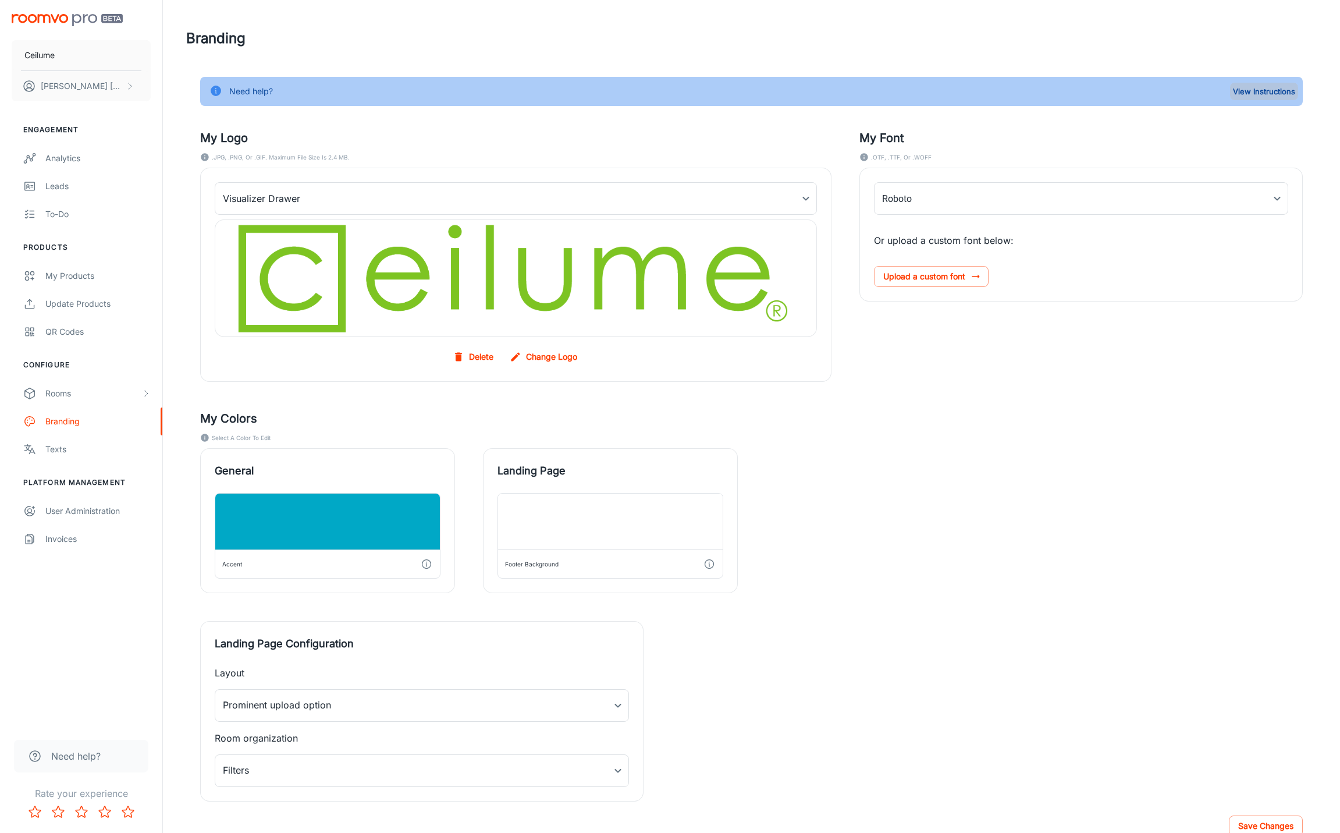
click at [1274, 93] on button "View Instructions" at bounding box center [1264, 91] width 68 height 17
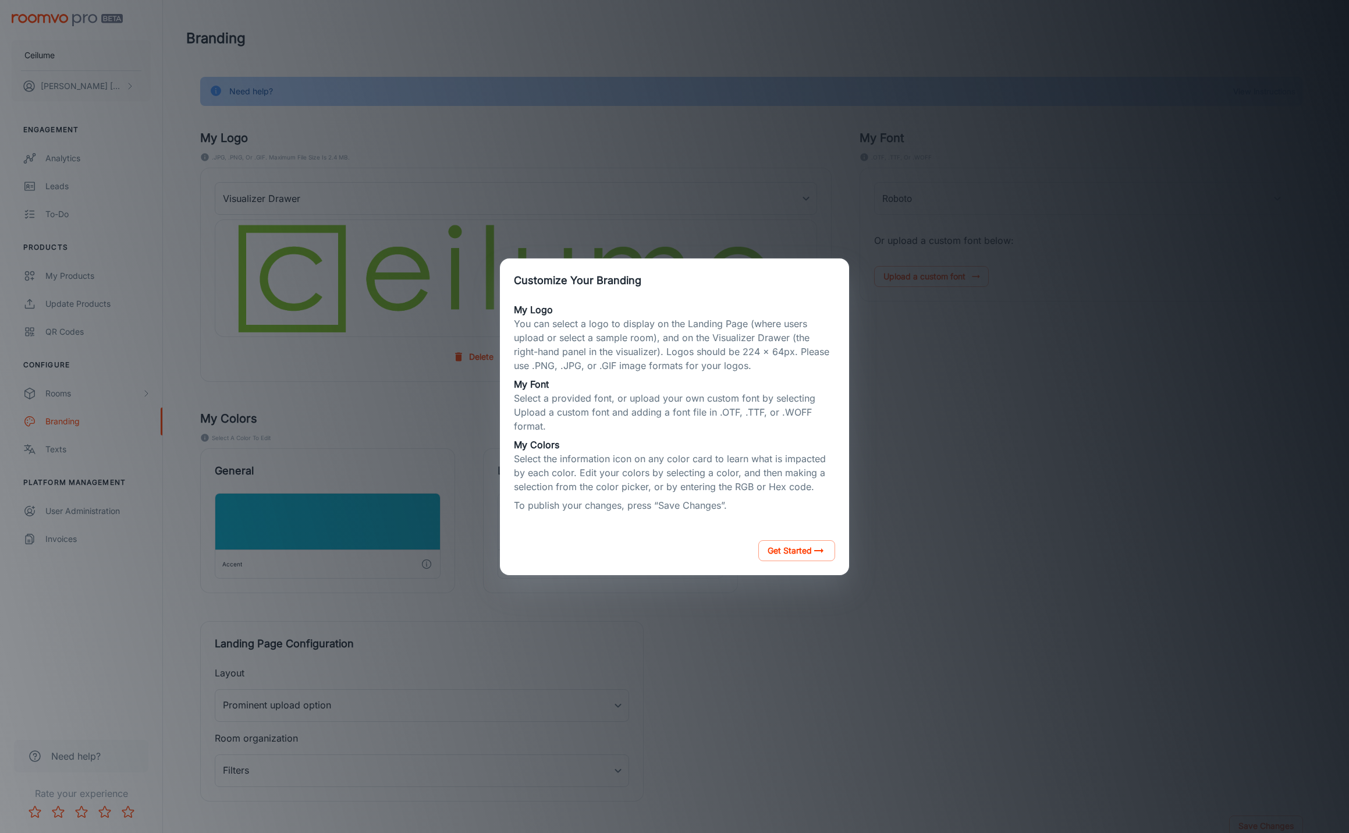
click at [1111, 574] on div "Customize Your Branding My Logo You can select a logo to display on the Landing…" at bounding box center [674, 416] width 1321 height 805
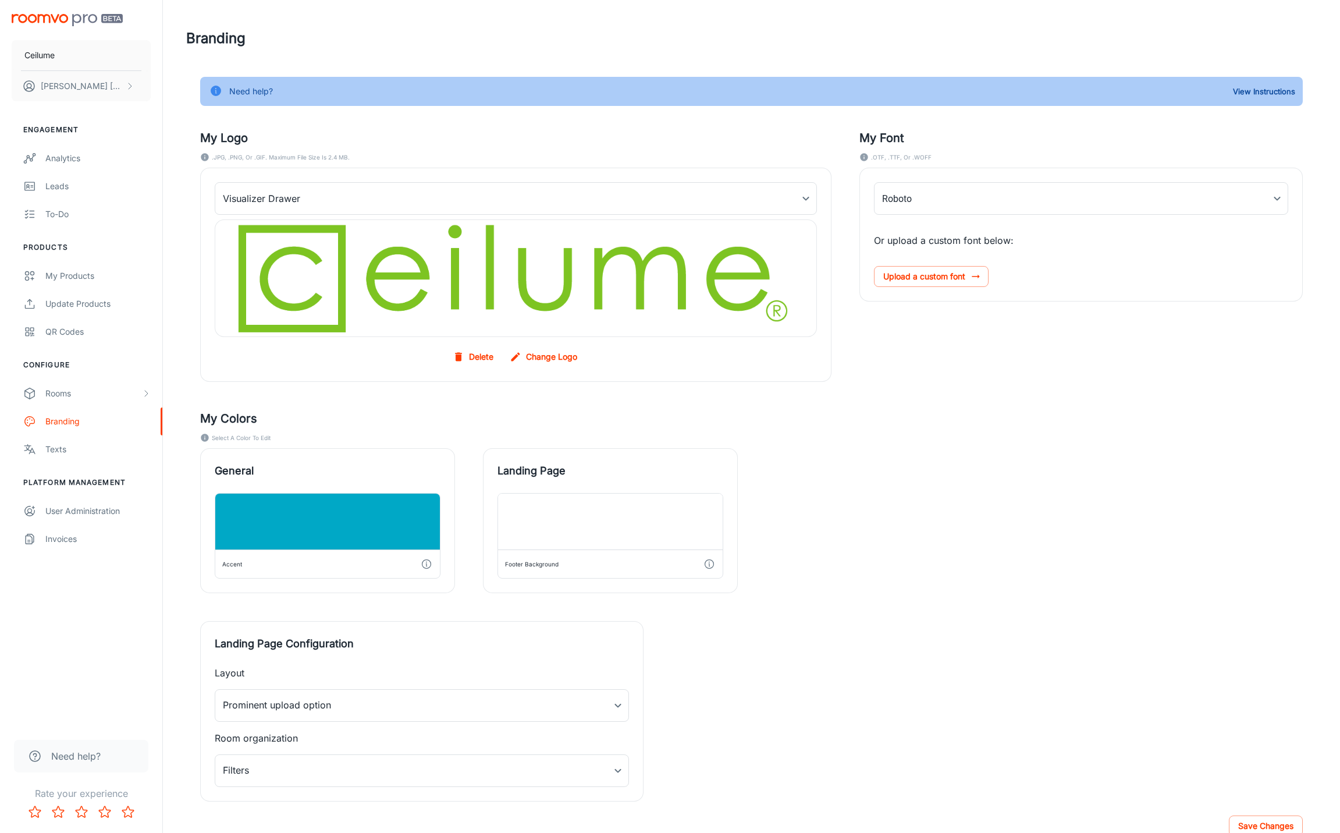
click at [563, 357] on label "Change Logo" at bounding box center [544, 356] width 74 height 21
click at [0, 0] on input "Change Logo" at bounding box center [0, 0] width 0 height 0
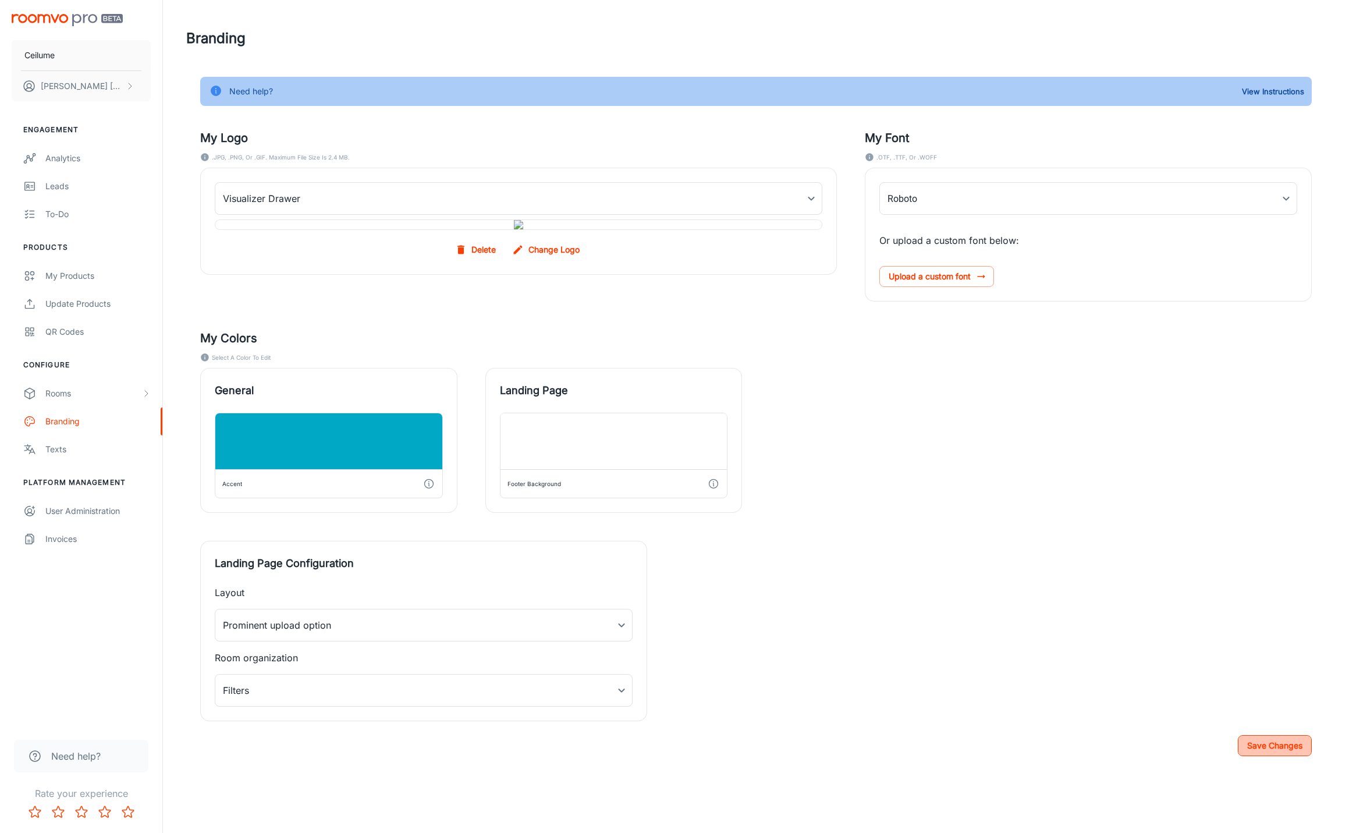
click at [1249, 745] on button "Save Changes" at bounding box center [1274, 745] width 74 height 21
click at [50, 214] on div "To-do" at bounding box center [97, 214] width 105 height 13
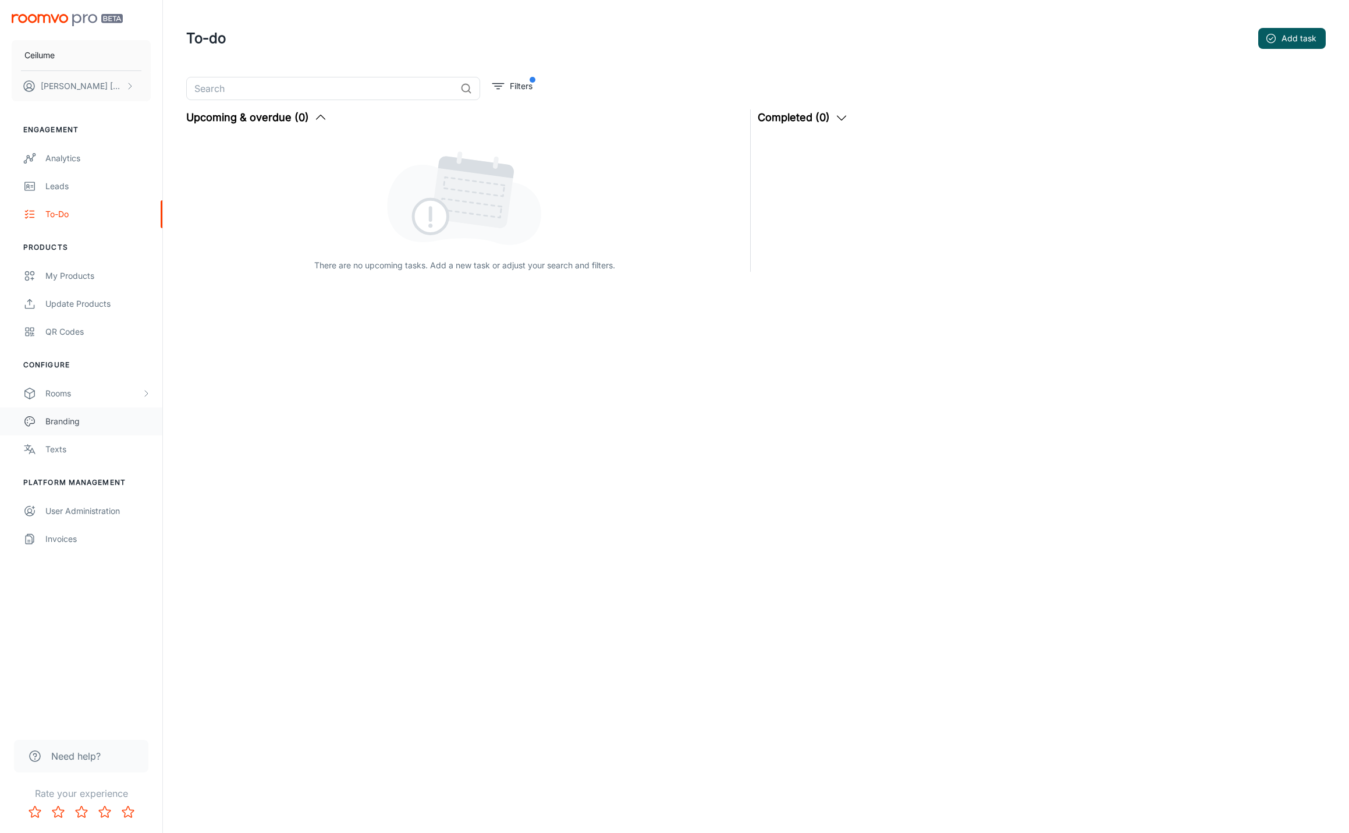
click at [61, 422] on div "Branding" at bounding box center [97, 421] width 105 height 13
